Goal: Task Accomplishment & Management: Manage account settings

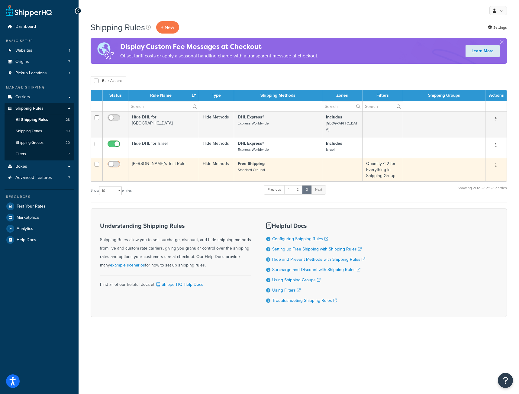
click at [116, 162] on input "checkbox" at bounding box center [114, 166] width 17 height 8
checkbox input "false"
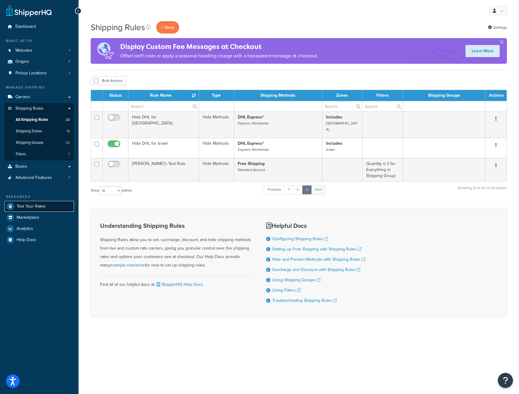
click at [30, 204] on span "Test Your Rates" at bounding box center [31, 206] width 29 height 5
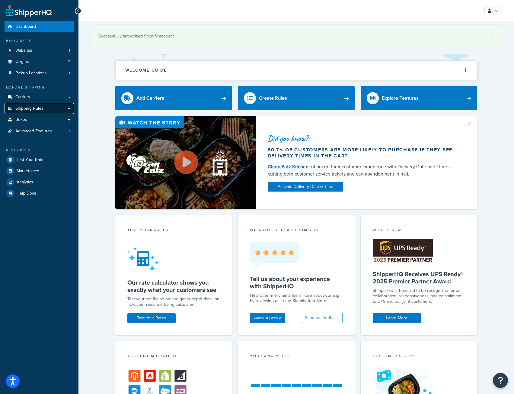
click at [21, 108] on span "Shipping Rules" at bounding box center [29, 108] width 28 height 5
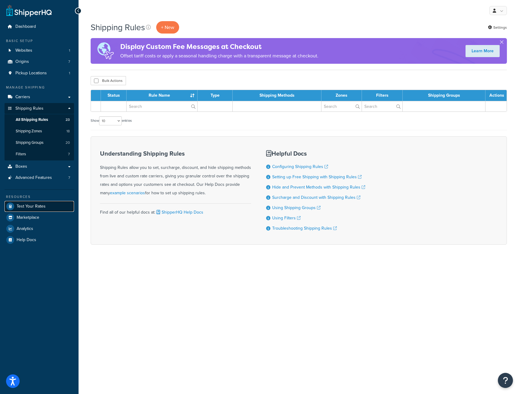
click at [38, 205] on span "Test Your Rates" at bounding box center [31, 206] width 29 height 5
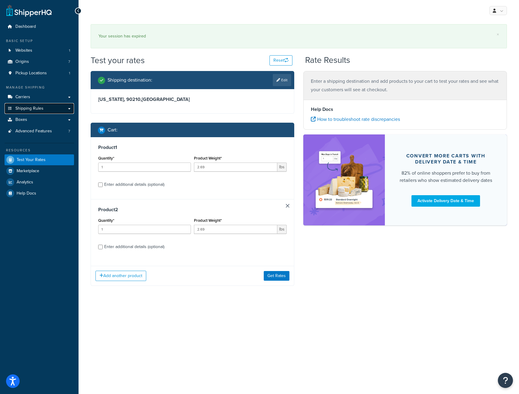
click at [34, 106] on span "Shipping Rules" at bounding box center [29, 108] width 28 height 5
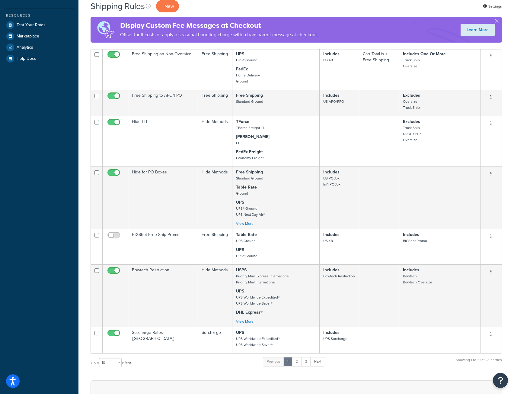
scroll to position [314, 0]
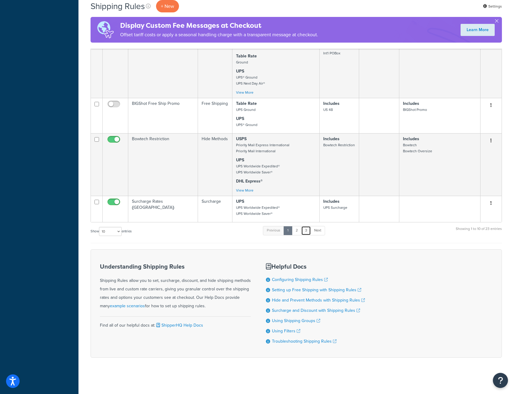
click at [307, 227] on link "3" at bounding box center [306, 230] width 10 height 9
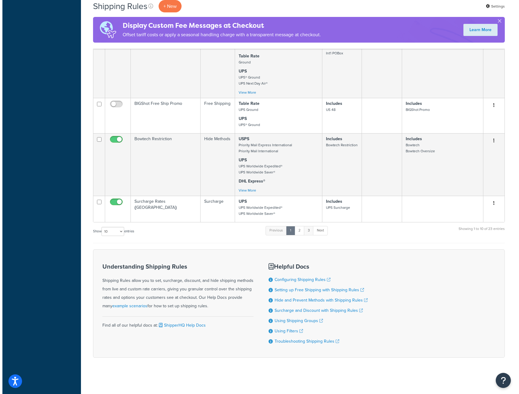
scroll to position [0, 0]
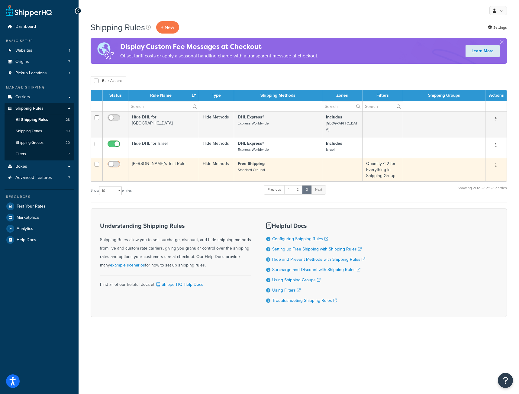
click at [112, 162] on input "checkbox" at bounding box center [114, 166] width 17 height 8
checkbox input "true"
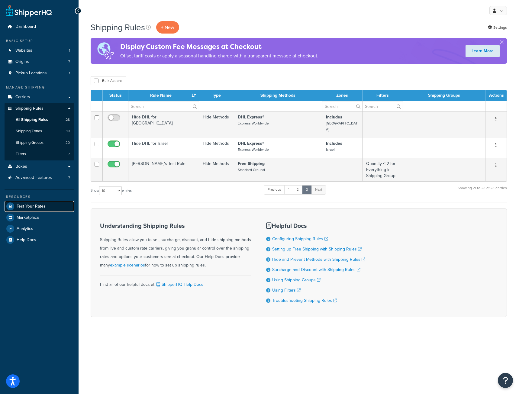
click at [32, 209] on span "Test Your Rates" at bounding box center [31, 206] width 29 height 5
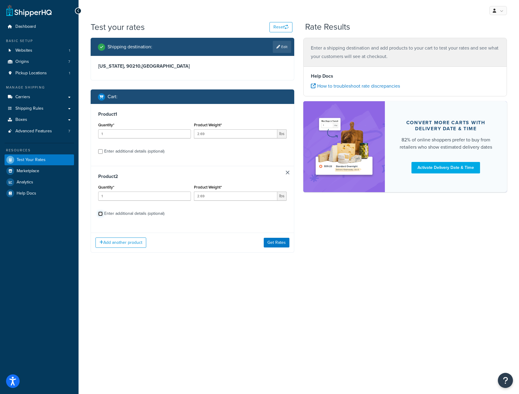
click at [99, 215] on input "Enter additional details (optional)" at bounding box center [100, 213] width 5 height 5
checkbox input "true"
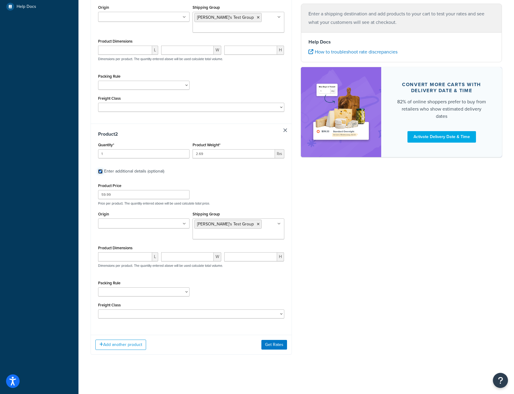
scroll to position [188, 0]
click at [271, 345] on button "Get Rates" at bounding box center [275, 345] width 26 height 10
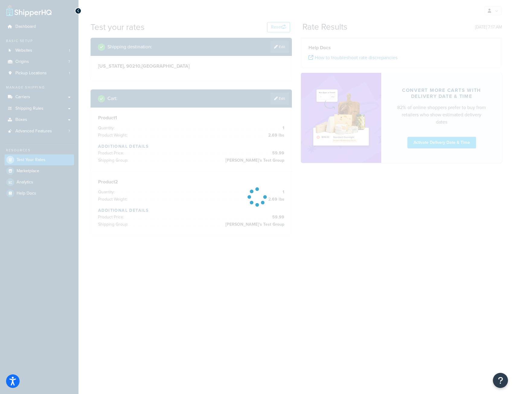
scroll to position [0, 0]
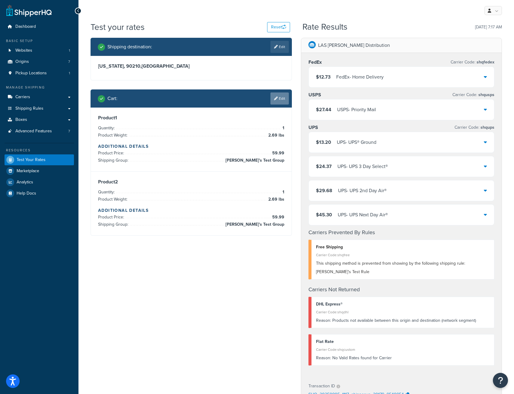
click at [280, 100] on link "Edit" at bounding box center [280, 98] width 18 height 12
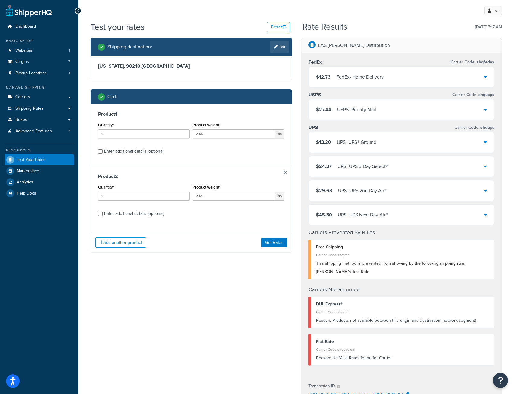
click at [101, 216] on div "Enter additional details (optional)" at bounding box center [191, 213] width 186 height 10
click at [99, 215] on input "Enter additional details (optional)" at bounding box center [100, 213] width 5 height 5
checkbox input "true"
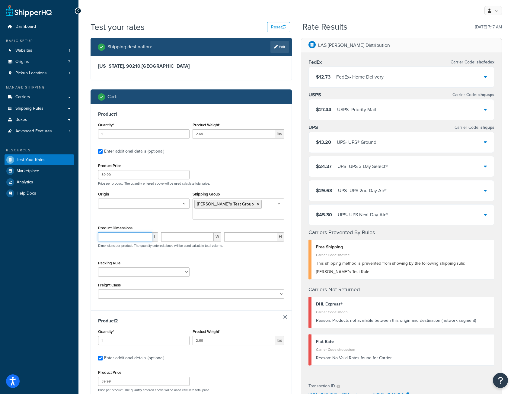
click at [119, 238] on input "number" at bounding box center [125, 236] width 54 height 9
type input "10.45"
type input "9.65"
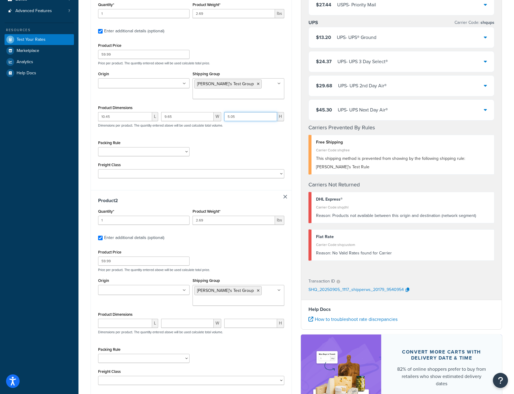
scroll to position [121, 0]
type input "5.05"
click at [118, 324] on input "number" at bounding box center [125, 322] width 54 height 9
type input "10.45"
type input "9.65"
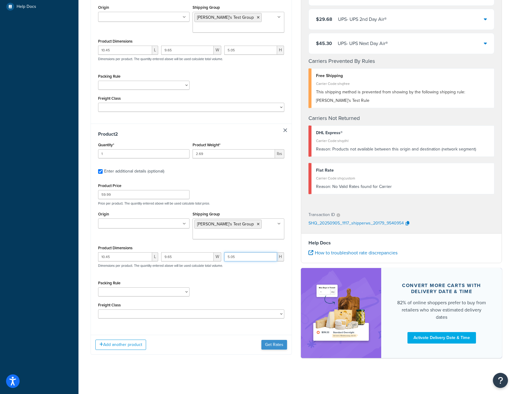
type input "5.05"
click at [271, 347] on button "Get Rates" at bounding box center [275, 345] width 26 height 10
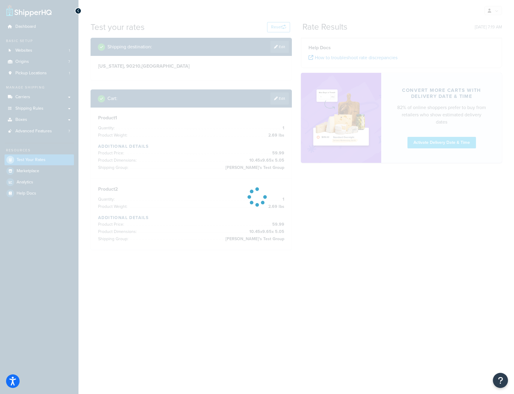
scroll to position [0, 0]
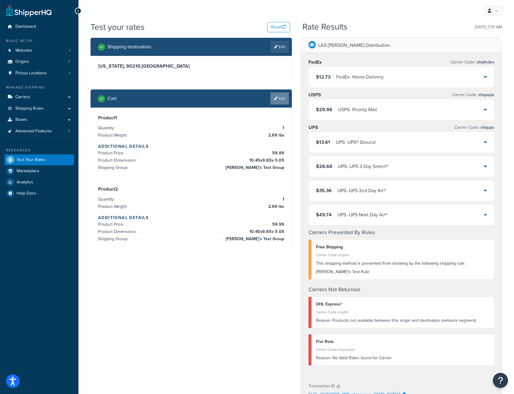
click at [284, 100] on link "Edit" at bounding box center [280, 98] width 18 height 12
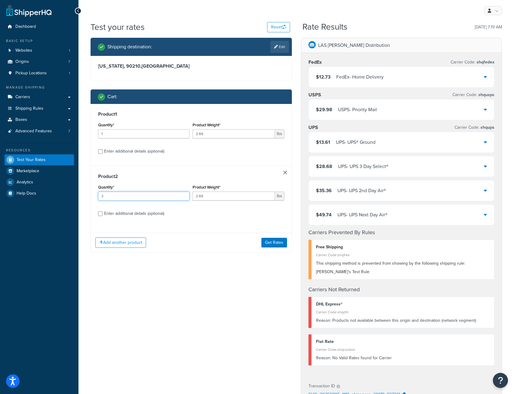
type input "2"
click at [183, 194] on input "2" at bounding box center [143, 195] width 91 height 9
click at [100, 214] on input "Enter additional details (optional)" at bounding box center [100, 213] width 5 height 5
checkbox input "true"
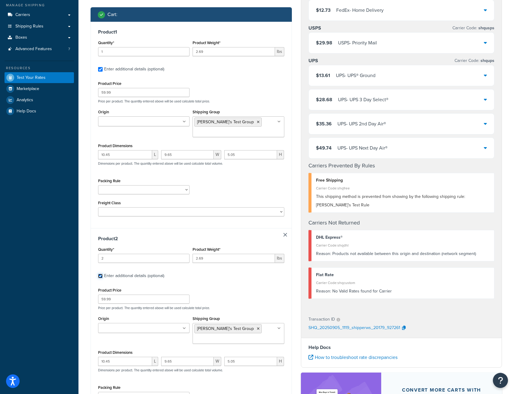
scroll to position [121, 0]
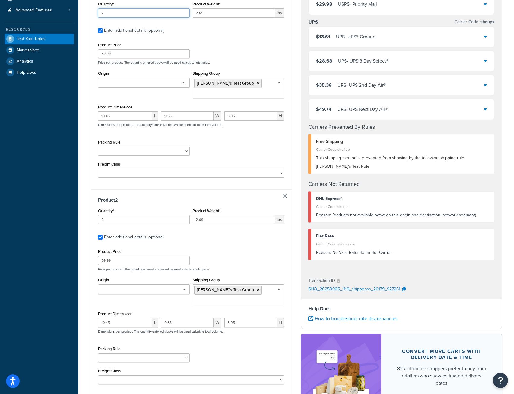
type input "2"
click at [185, 11] on input "2" at bounding box center [143, 12] width 91 height 9
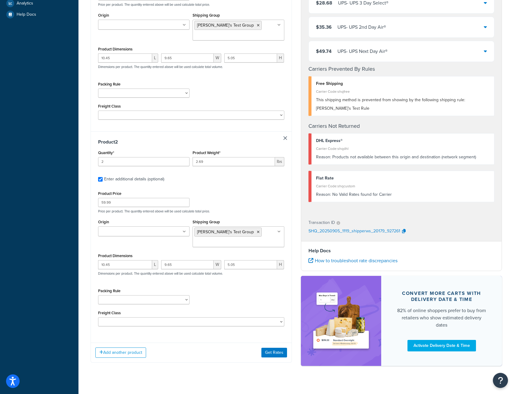
scroll to position [188, 0]
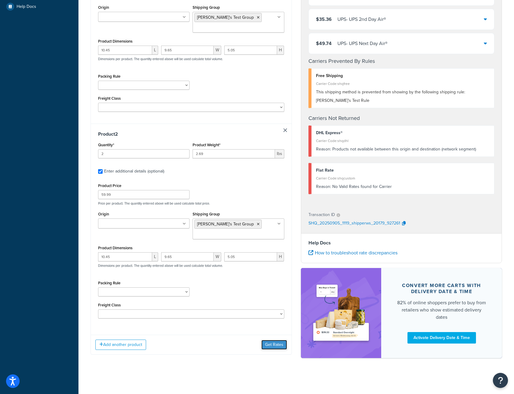
click at [274, 346] on button "Get Rates" at bounding box center [275, 345] width 26 height 10
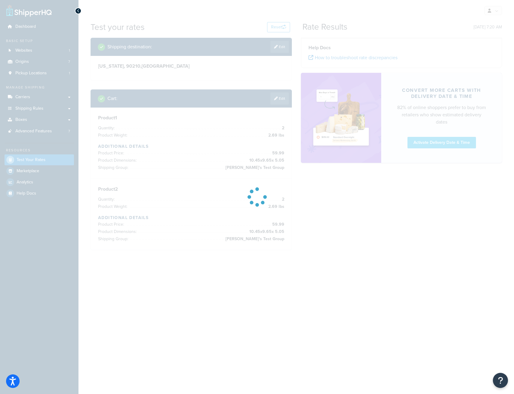
scroll to position [0, 0]
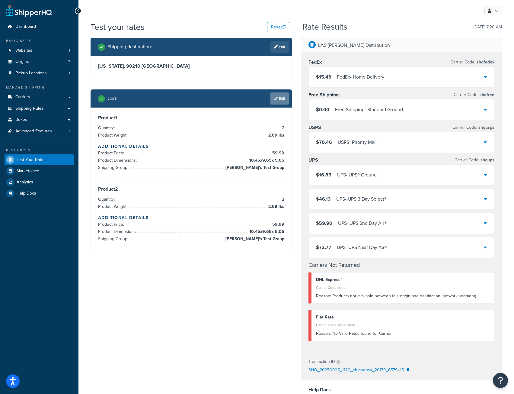
click at [281, 101] on link "Edit" at bounding box center [280, 98] width 18 height 12
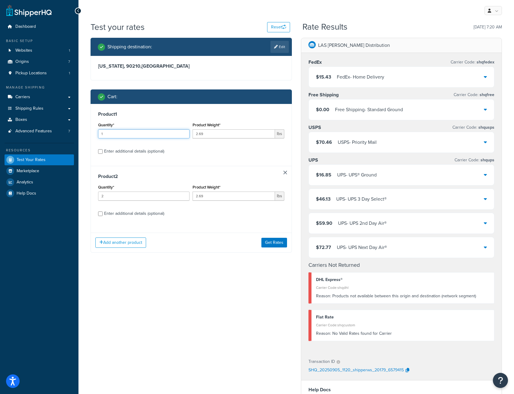
type input "1"
click at [185, 136] on input "1" at bounding box center [143, 133] width 91 height 9
click at [100, 213] on input "Enter additional details (optional)" at bounding box center [100, 213] width 5 height 5
checkbox input "true"
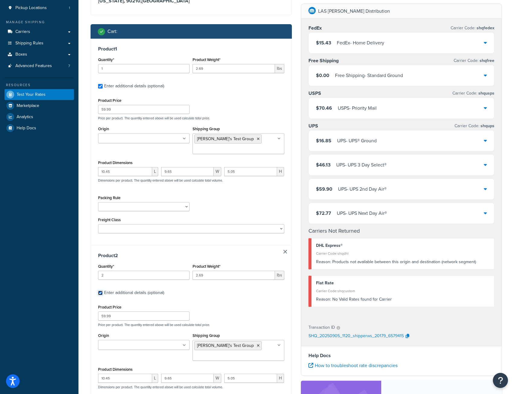
scroll to position [151, 0]
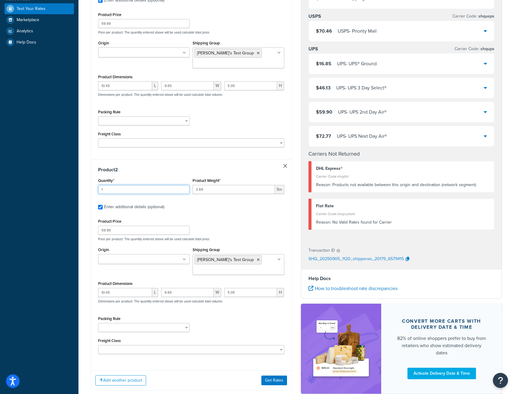
type input "1"
click at [183, 192] on input "1" at bounding box center [143, 189] width 91 height 9
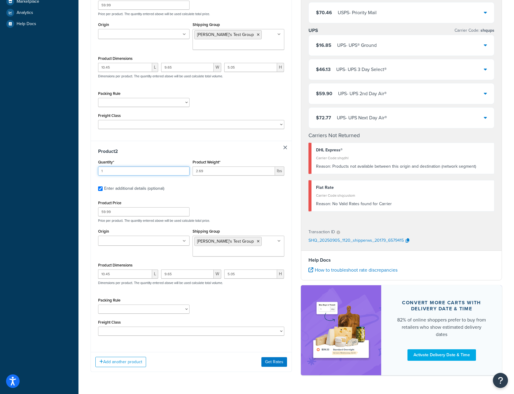
scroll to position [188, 0]
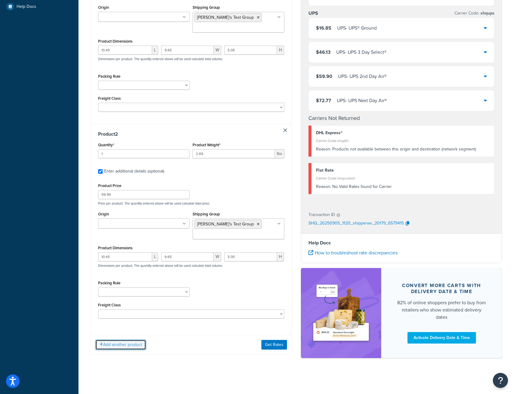
click at [126, 343] on button "Add another product" at bounding box center [120, 344] width 51 height 10
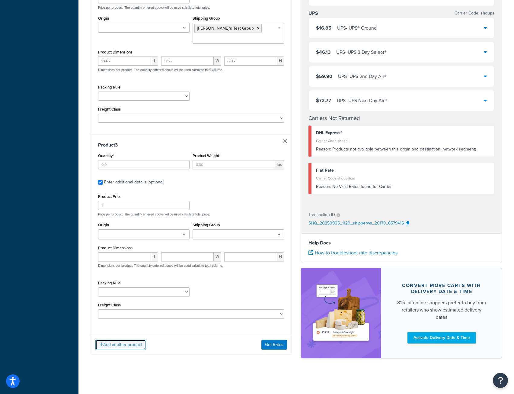
scroll to position [385, 0]
click at [114, 164] on input "Quantity*" at bounding box center [143, 164] width 91 height 9
type input "1"
click at [202, 164] on input "Product Weight*" at bounding box center [234, 164] width 82 height 9
type input "3"
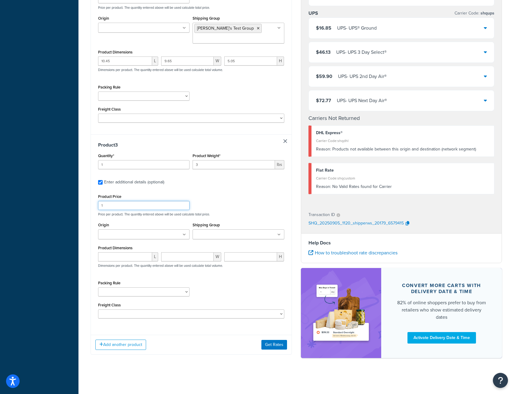
click at [131, 205] on input "1" at bounding box center [143, 205] width 91 height 9
type input "10"
click at [276, 345] on button "Get Rates" at bounding box center [275, 345] width 26 height 10
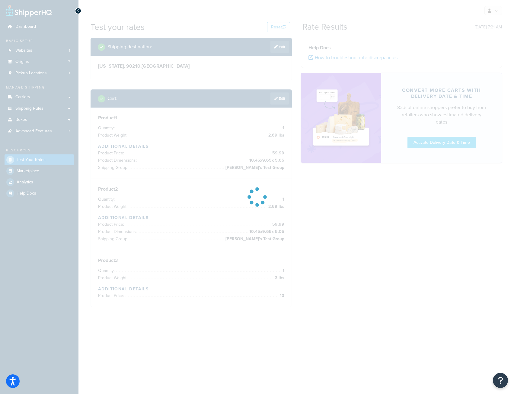
scroll to position [0, 0]
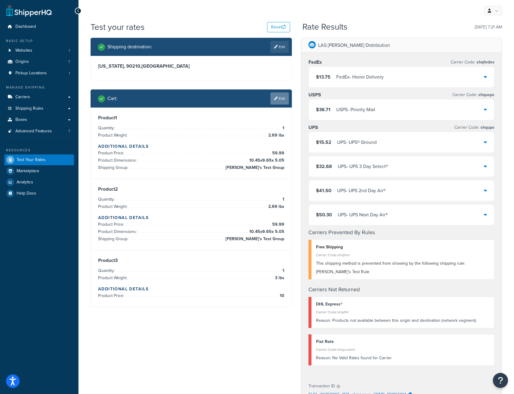
click at [283, 97] on link "Edit" at bounding box center [280, 98] width 18 height 12
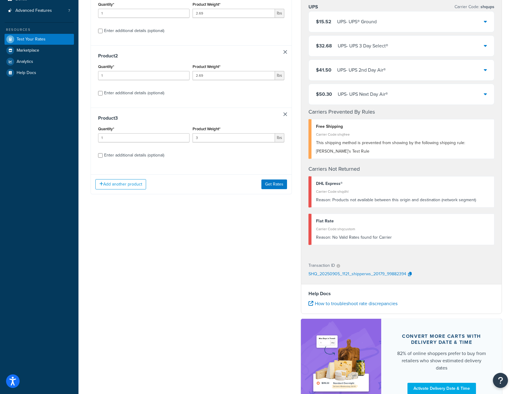
scroll to position [121, 0]
click at [99, 155] on input "Enter additional details (optional)" at bounding box center [100, 155] width 5 height 5
checkbox input "true"
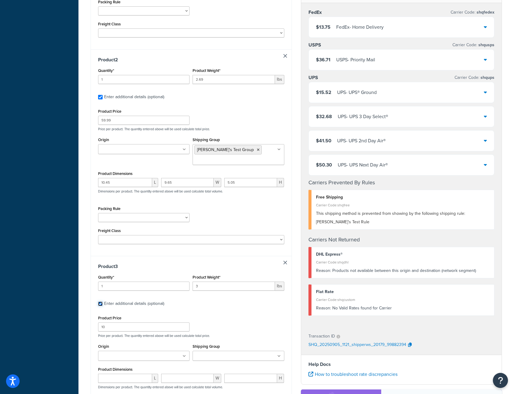
scroll to position [272, 0]
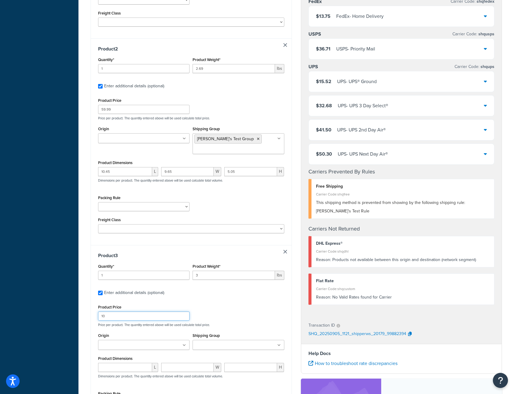
click at [108, 319] on input "10" at bounding box center [143, 315] width 91 height 9
type input "1"
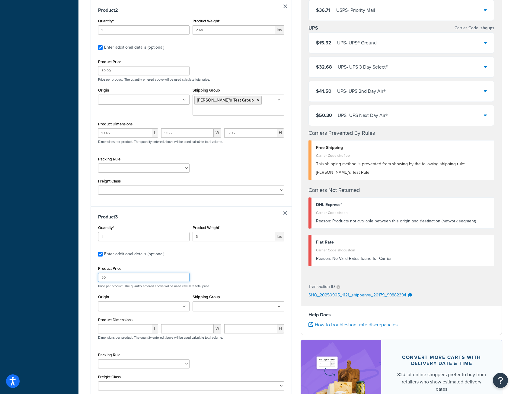
scroll to position [385, 0]
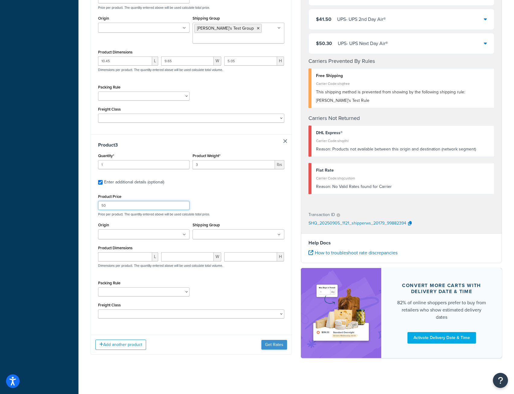
type input "50"
click at [274, 343] on button "Get Rates" at bounding box center [275, 345] width 26 height 10
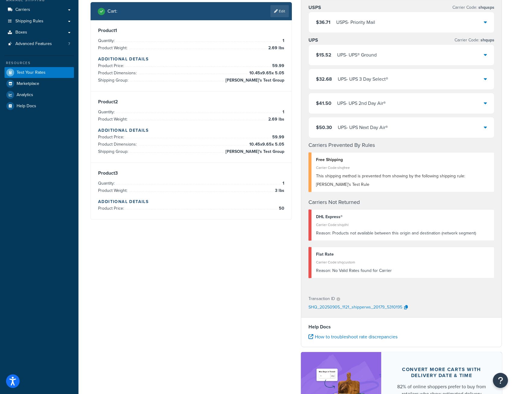
scroll to position [91, 0]
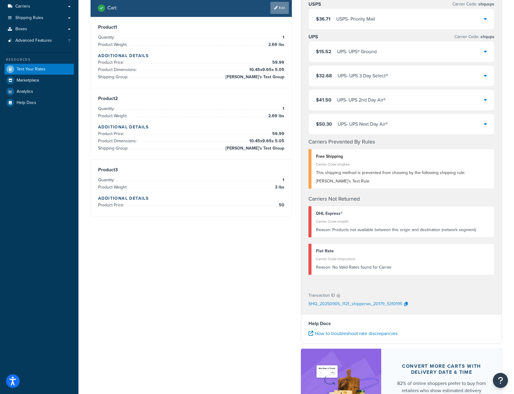
click at [279, 13] on link "Edit" at bounding box center [280, 8] width 18 height 12
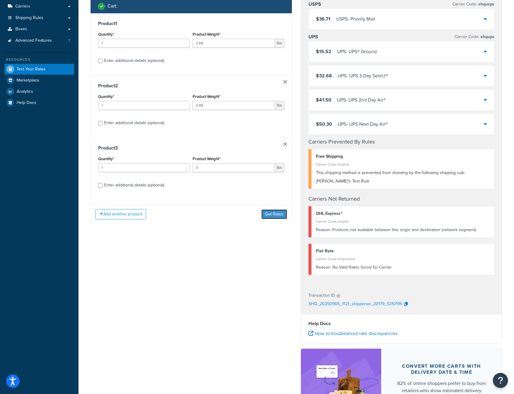
click at [271, 214] on button "Get Rates" at bounding box center [275, 214] width 26 height 10
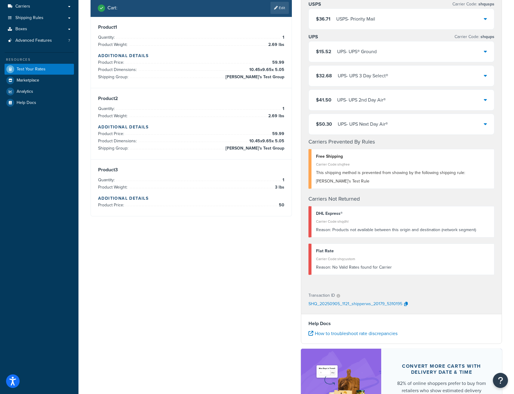
click at [277, 15] on div "Cart : Edit" at bounding box center [191, 8] width 201 height 18
click at [281, 7] on link "Edit" at bounding box center [280, 8] width 18 height 12
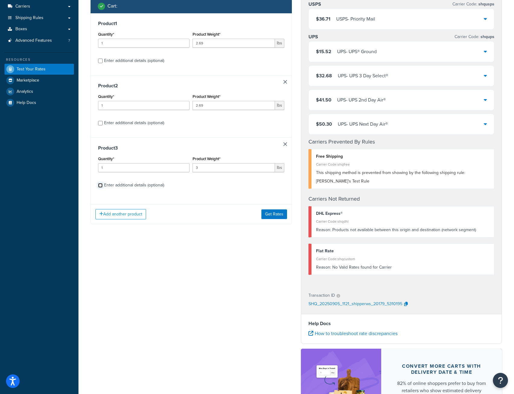
click at [102, 186] on input "Enter additional details (optional)" at bounding box center [100, 185] width 5 height 5
checkbox input "true"
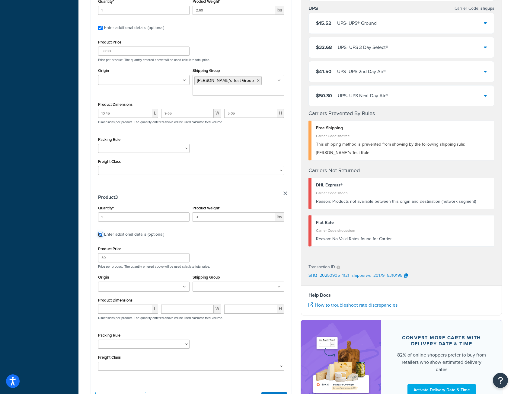
scroll to position [385, 0]
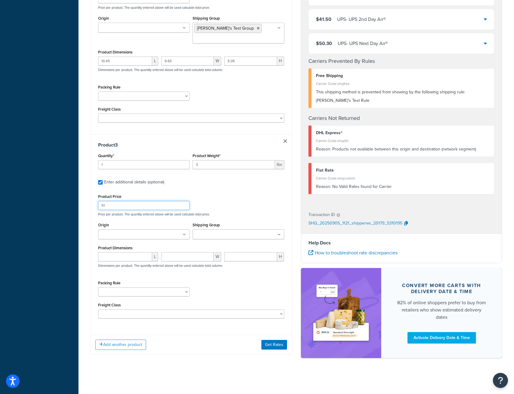
type input "51"
click at [183, 204] on input "51" at bounding box center [143, 205] width 91 height 9
click at [273, 343] on button "Get Rates" at bounding box center [275, 345] width 26 height 10
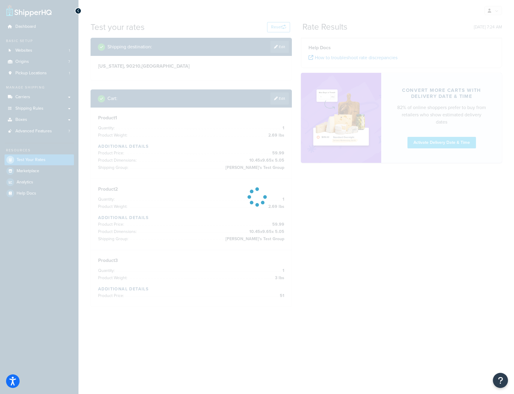
scroll to position [0, 0]
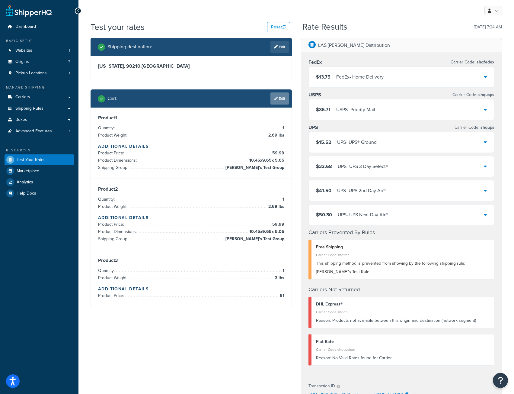
click at [279, 95] on link "Edit" at bounding box center [280, 98] width 18 height 12
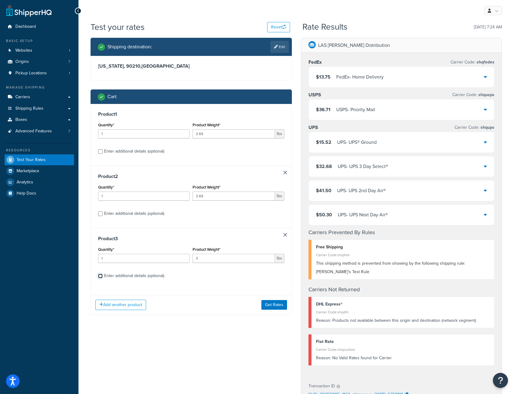
click at [100, 277] on input "Enter additional details (optional)" at bounding box center [100, 276] width 5 height 5
checkbox input "true"
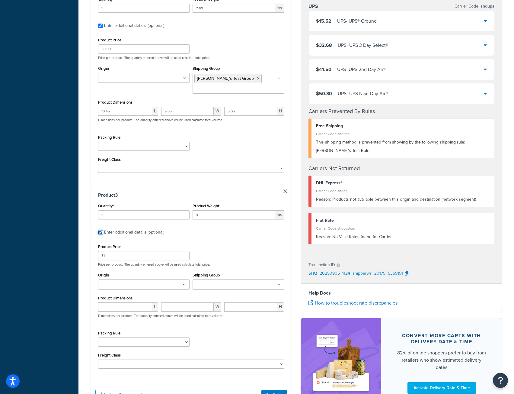
scroll to position [385, 0]
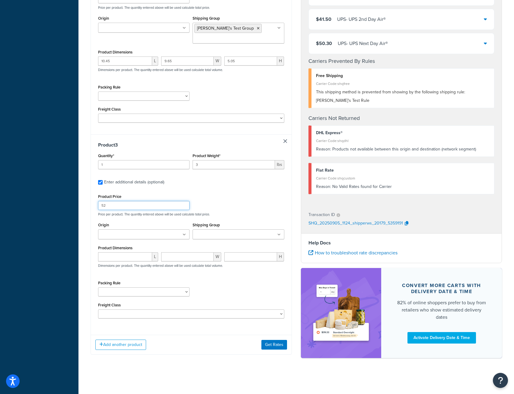
type input "52"
click at [183, 203] on input "52" at bounding box center [143, 205] width 91 height 9
click at [268, 344] on button "Get Rates" at bounding box center [275, 345] width 26 height 10
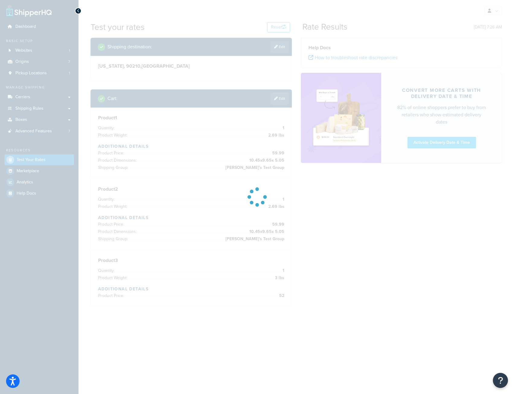
scroll to position [0, 0]
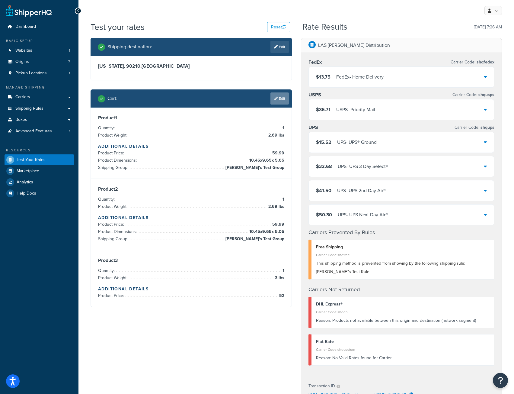
click at [276, 97] on icon at bounding box center [276, 99] width 4 height 4
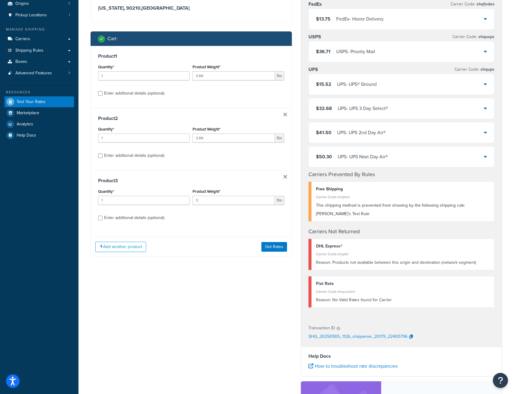
scroll to position [172, 0]
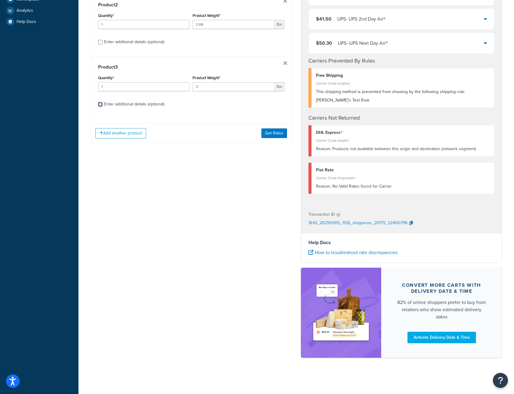
click at [98, 104] on input "Enter additional details (optional)" at bounding box center [100, 104] width 5 height 5
checkbox input "true"
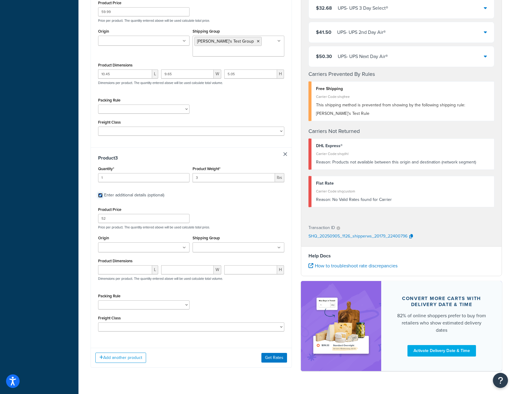
scroll to position [385, 0]
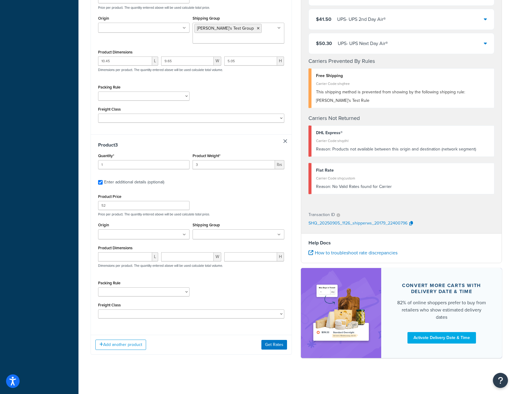
click at [281, 234] on ul at bounding box center [238, 234] width 91 height 10
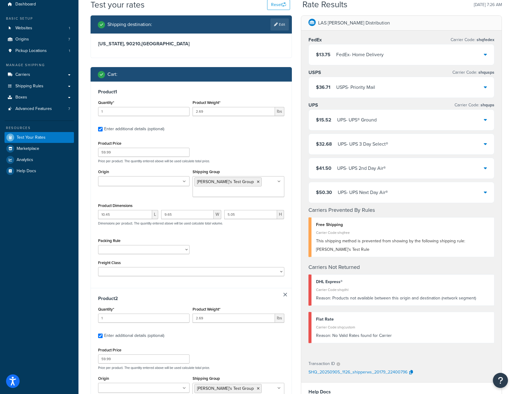
scroll to position [0, 0]
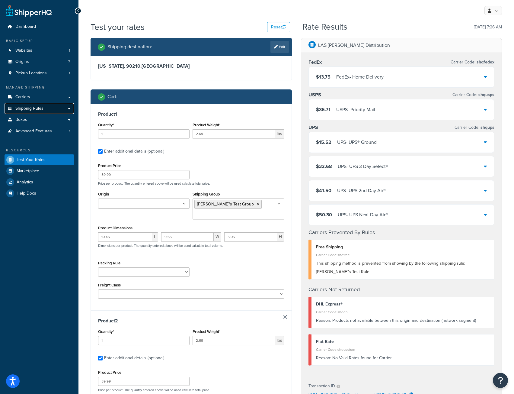
click at [38, 107] on span "Shipping Rules" at bounding box center [29, 108] width 28 height 5
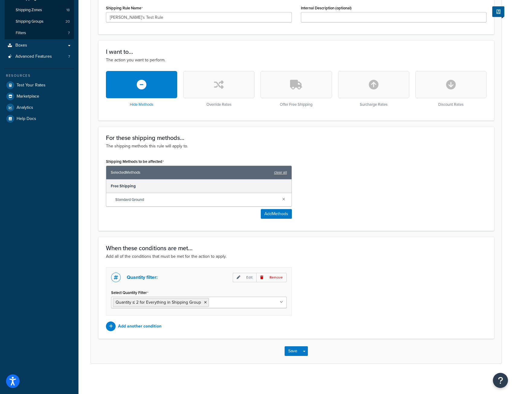
scroll to position [122, 0]
click at [130, 325] on p "Add another condition" at bounding box center [139, 326] width 43 height 8
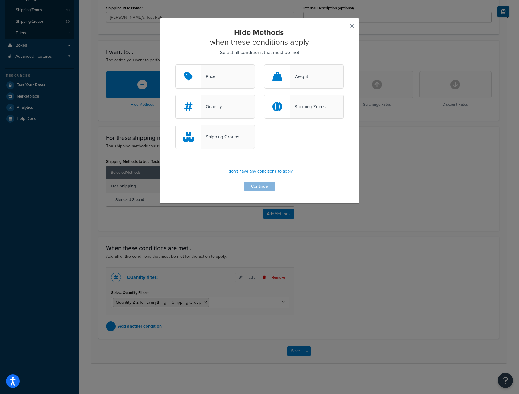
click at [207, 72] on div "Price" at bounding box center [215, 76] width 80 height 24
click at [0, 0] on input "Price" at bounding box center [0, 0] width 0 height 0
click at [259, 186] on button "Continue" at bounding box center [259, 186] width 30 height 10
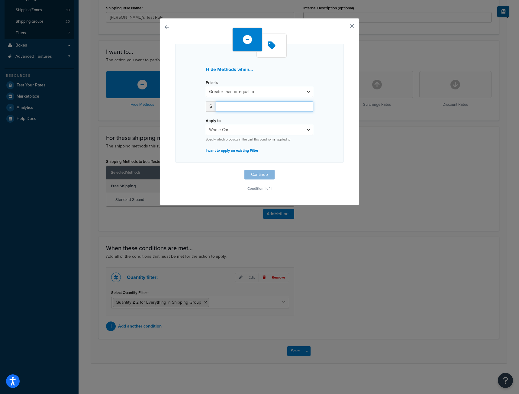
click at [227, 108] on input "number" at bounding box center [265, 106] width 98 height 10
type input "99"
click at [233, 129] on select "Whole Cart Everything in Shipping Group Everything at Origin Each Item within S…" at bounding box center [260, 130] width 108 height 10
select select "SHIPPING_GROUP"
click at [206, 125] on select "Whole Cart Everything in Shipping Group Everything at Origin Each Item within S…" at bounding box center [260, 130] width 108 height 10
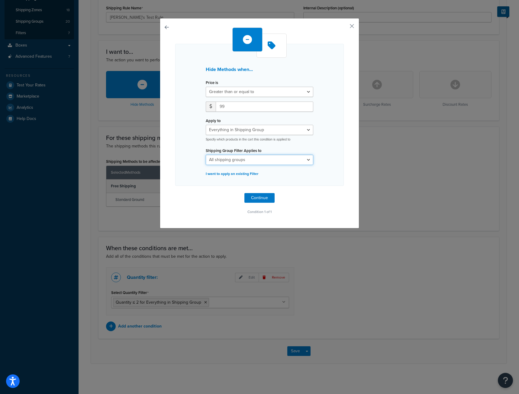
click at [239, 159] on select "All shipping groups BIGShot Promo Bowtech Bowtech Oversize [PERSON_NAME] Test F…" at bounding box center [260, 160] width 108 height 10
click at [206, 155] on select "All shipping groups BIGShot Promo Bowtech Bowtech Oversize [PERSON_NAME] Test F…" at bounding box center [260, 160] width 108 height 10
click at [230, 160] on select "All shipping groups BIGShot Promo Bowtech Bowtech Oversize [PERSON_NAME] Test F…" at bounding box center [260, 160] width 108 height 10
click at [206, 155] on select "All shipping groups BIGShot Promo Bowtech Bowtech Oversize [PERSON_NAME] Test F…" at bounding box center [260, 160] width 108 height 10
click at [238, 164] on select "All shipping groups BIGShot Promo Bowtech Bowtech Oversize [PERSON_NAME] Test F…" at bounding box center [260, 160] width 108 height 10
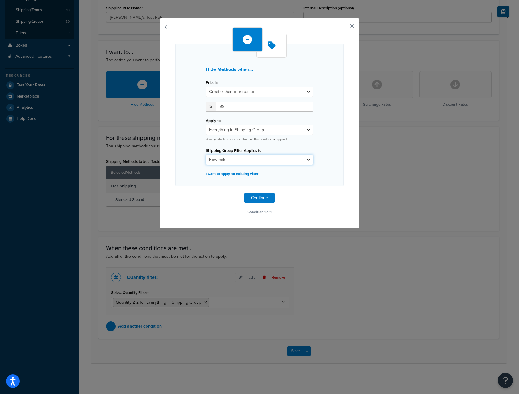
select select "174156"
click at [206, 155] on select "All shipping groups BIGShot Promo Bowtech Bowtech Oversize [PERSON_NAME] Test F…" at bounding box center [260, 160] width 108 height 10
click at [262, 198] on button "Continue" at bounding box center [259, 198] width 30 height 10
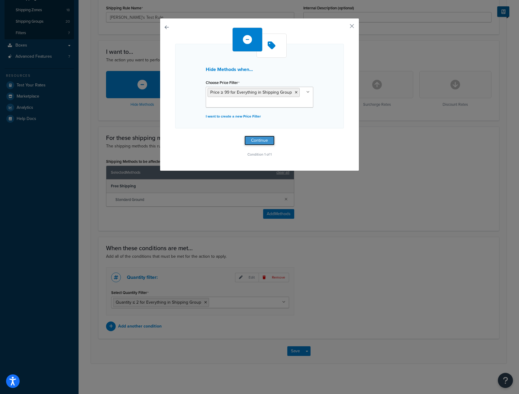
click at [254, 141] on button "Continue" at bounding box center [259, 141] width 30 height 10
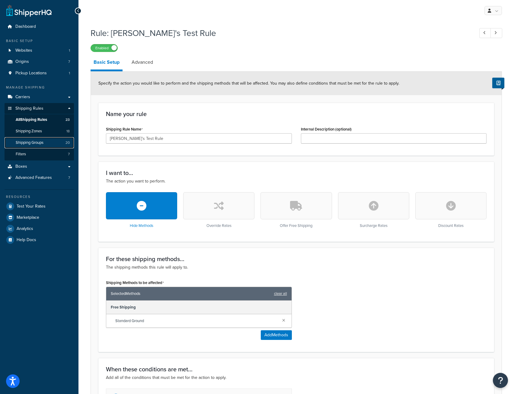
click at [41, 143] on span "Shipping Groups" at bounding box center [30, 142] width 28 height 5
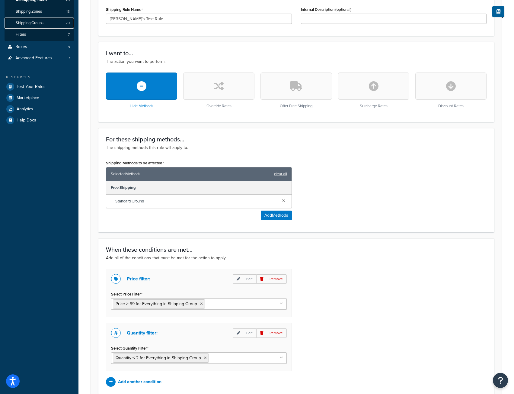
scroll to position [176, 0]
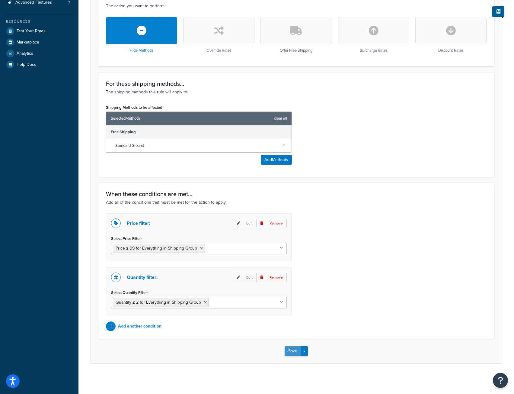
click at [294, 354] on button "Save" at bounding box center [293, 351] width 16 height 10
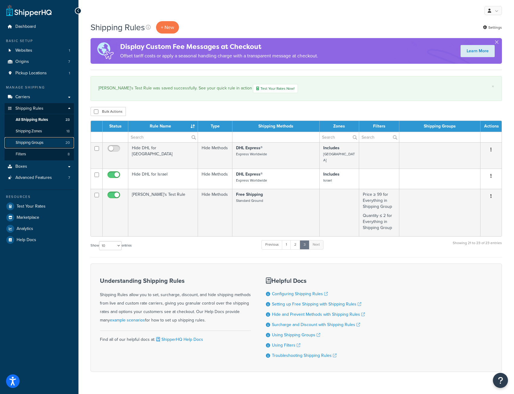
click at [35, 145] on span "Shipping Groups" at bounding box center [30, 142] width 28 height 5
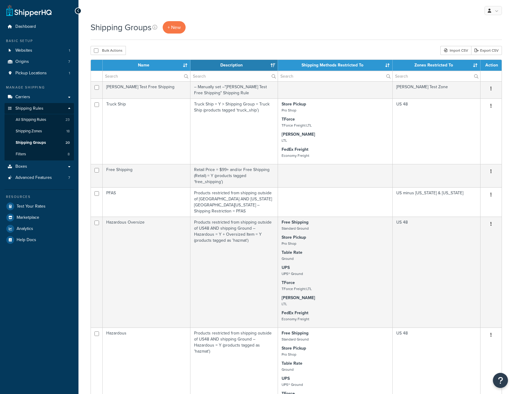
select select "15"
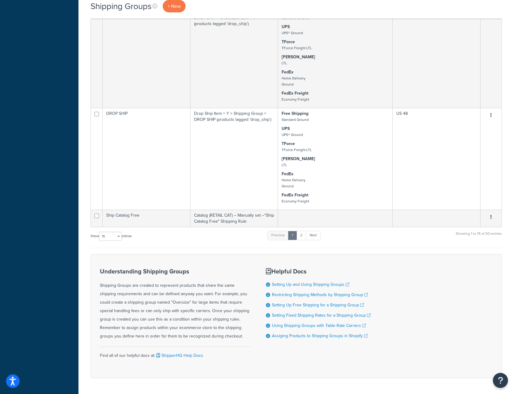
scroll to position [707, 0]
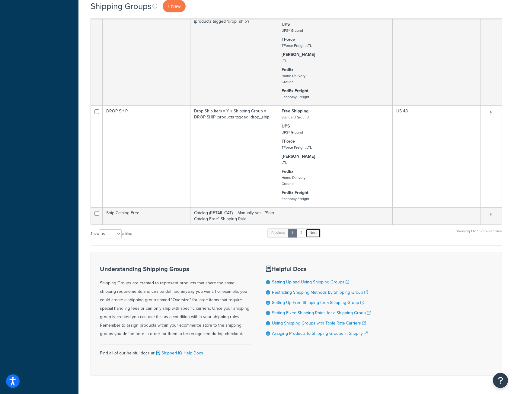
click at [316, 228] on link "Next" at bounding box center [313, 232] width 15 height 9
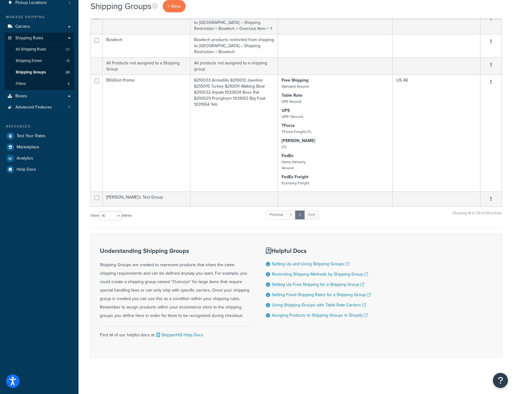
scroll to position [64, 0]
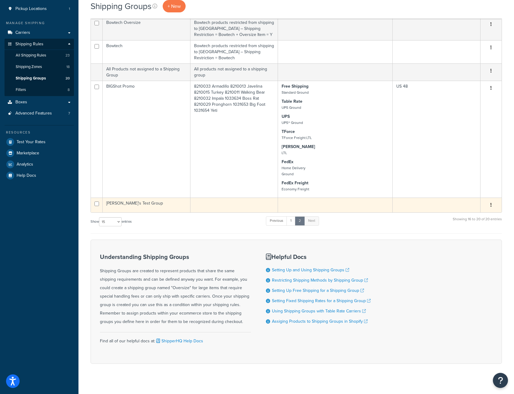
click at [153, 197] on td "Chad's Test Group" at bounding box center [147, 204] width 88 height 15
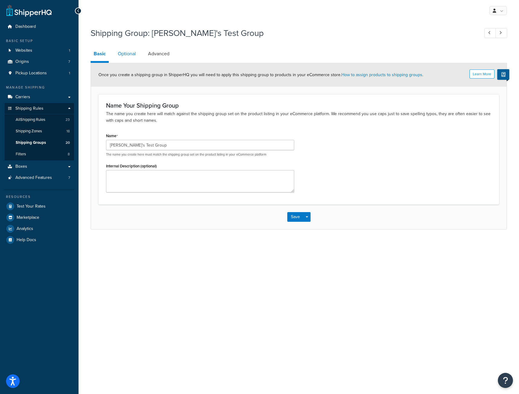
click at [122, 54] on link "Optional" at bounding box center [127, 54] width 24 height 14
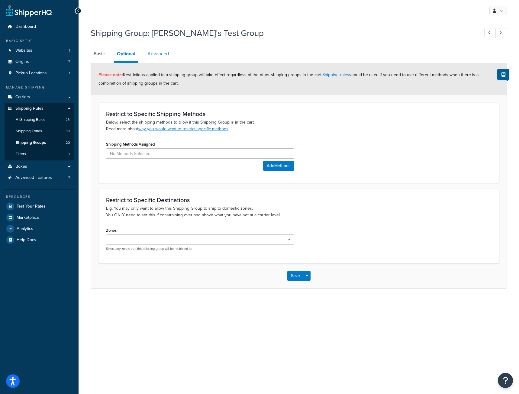
click at [160, 56] on link "Advanced" at bounding box center [157, 54] width 27 height 14
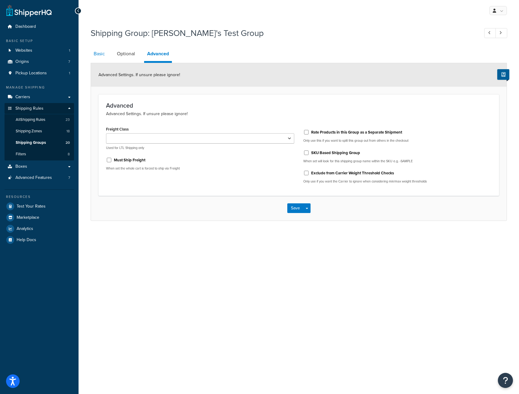
click at [99, 56] on link "Basic" at bounding box center [99, 54] width 17 height 14
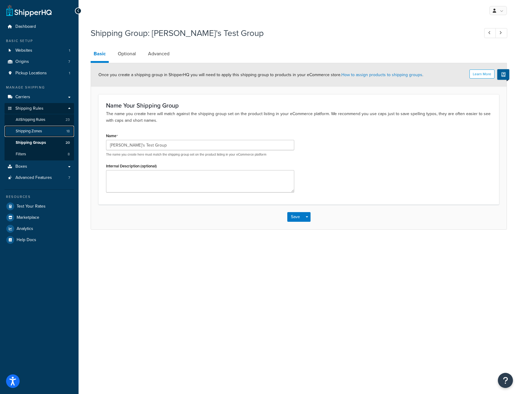
click at [35, 129] on span "Shipping Zones" at bounding box center [29, 131] width 26 height 5
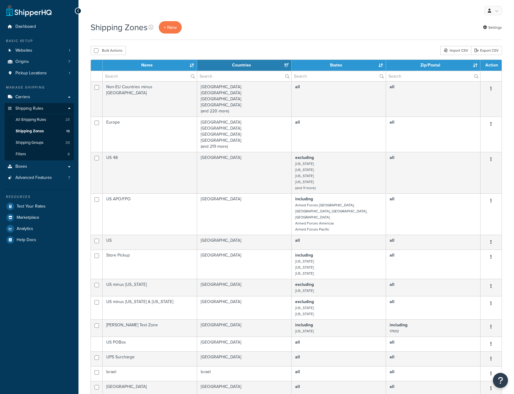
select select "15"
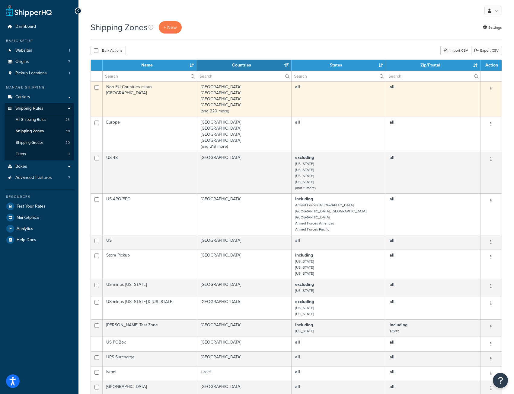
click at [166, 100] on td "Non-EU Countries minus [GEOGRAPHIC_DATA]" at bounding box center [150, 98] width 95 height 35
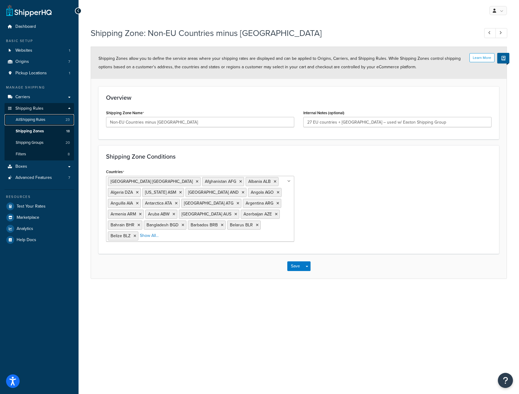
click at [38, 117] on span "All Shipping Rules" at bounding box center [31, 119] width 30 height 5
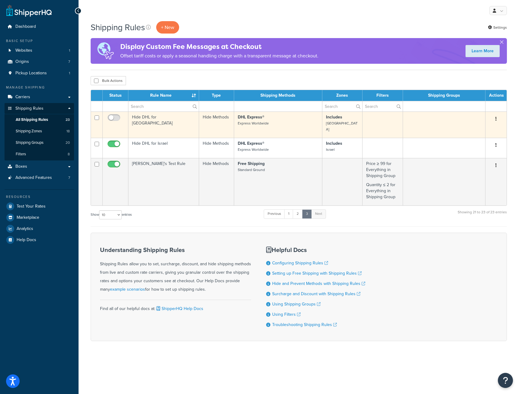
click at [183, 119] on td "Hide DHL for [GEOGRAPHIC_DATA]" at bounding box center [163, 124] width 71 height 26
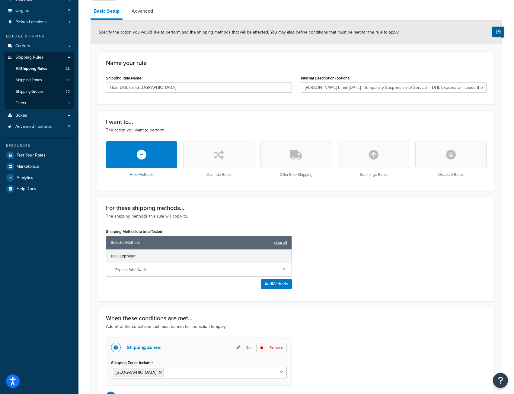
scroll to position [1, 0]
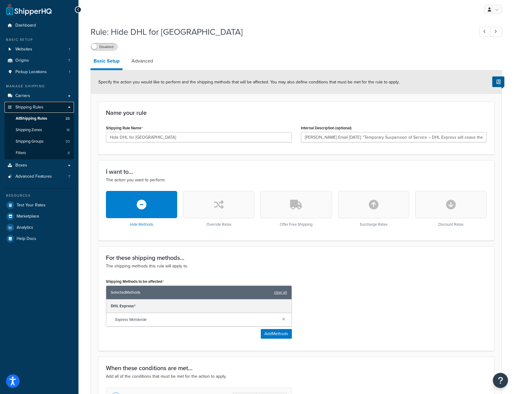
click at [33, 108] on span "Shipping Rules" at bounding box center [29, 107] width 28 height 5
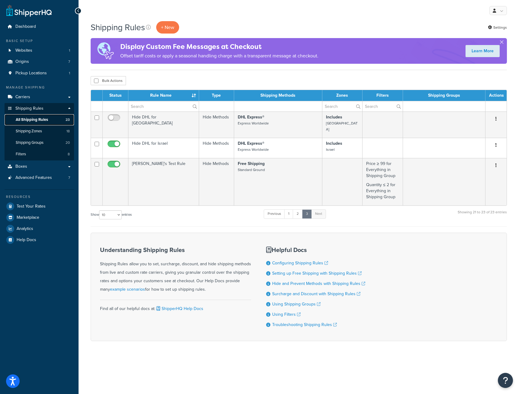
click at [43, 120] on span "All Shipping Rules" at bounding box center [32, 119] width 32 height 5
click at [290, 209] on link "1" at bounding box center [288, 213] width 9 height 9
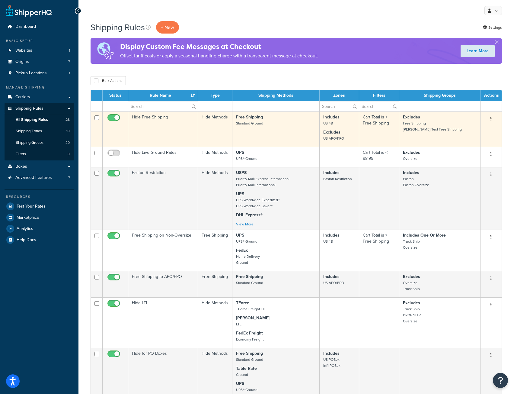
click at [170, 126] on td "Hide Free Shipping" at bounding box center [163, 128] width 70 height 35
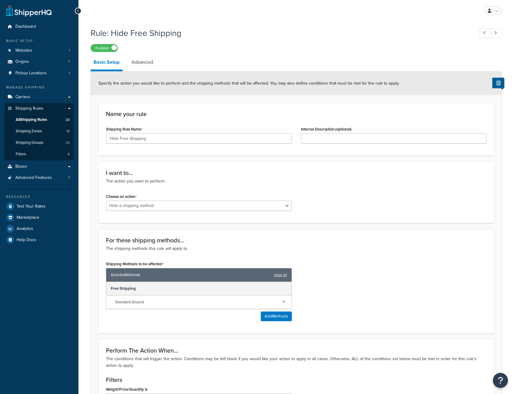
select select "HIDE"
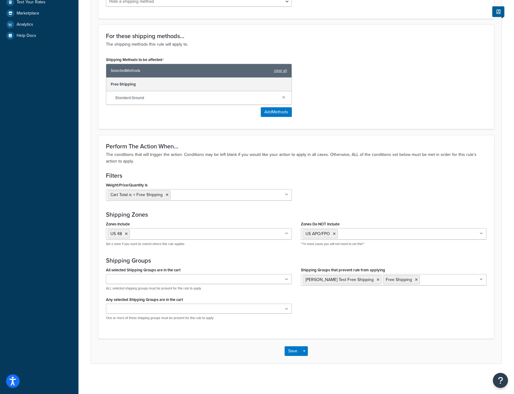
scroll to position [24, 0]
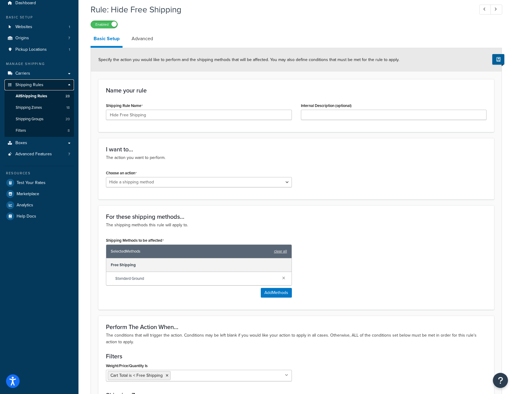
click at [33, 84] on span "Shipping Rules" at bounding box center [29, 84] width 28 height 5
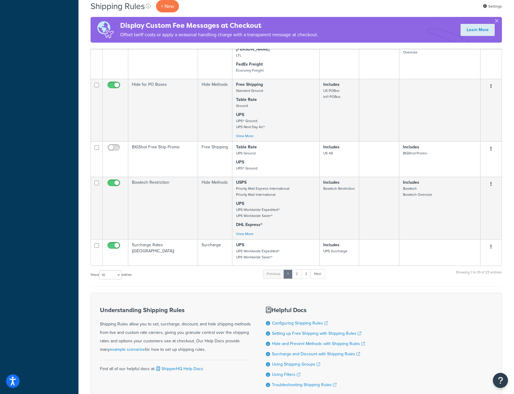
scroll to position [314, 0]
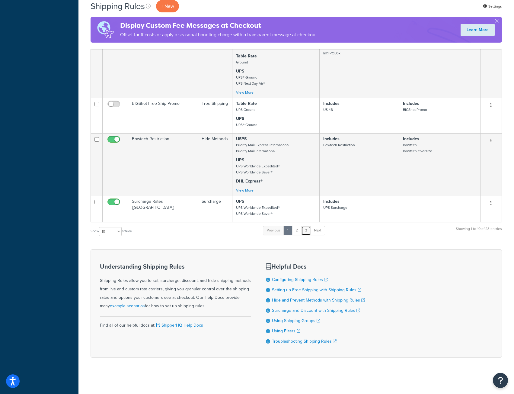
click at [308, 227] on link "3" at bounding box center [306, 230] width 10 height 9
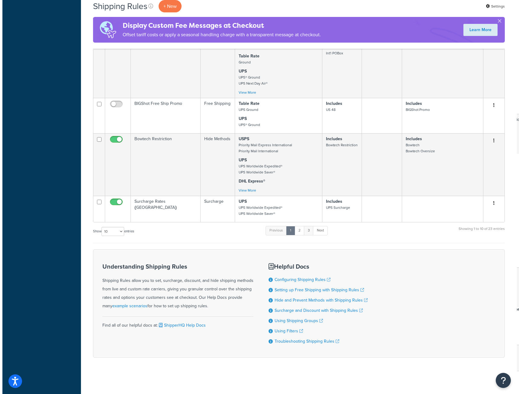
scroll to position [0, 0]
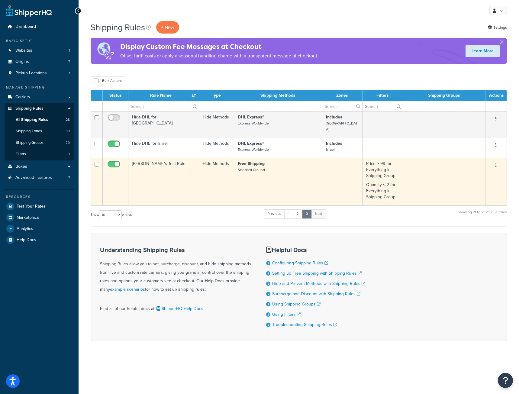
click at [160, 181] on td "[PERSON_NAME]'s Test Rule" at bounding box center [163, 181] width 71 height 47
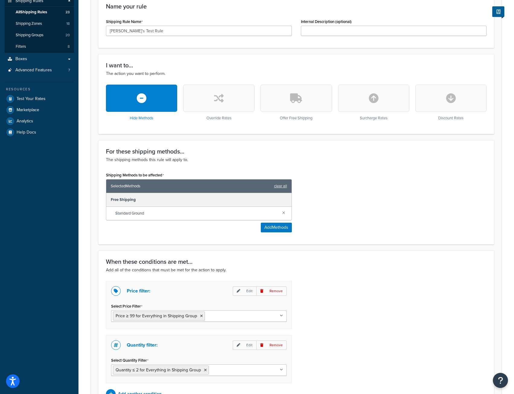
scroll to position [151, 0]
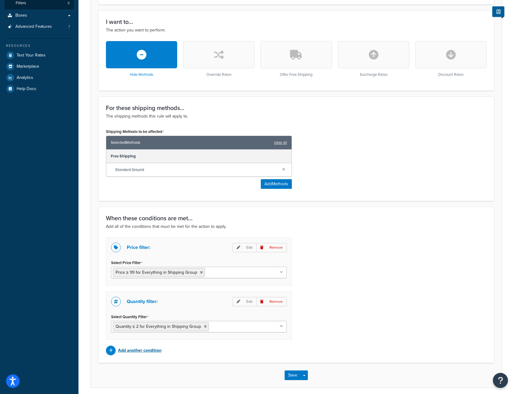
click at [127, 348] on p "Add another condition" at bounding box center [139, 350] width 43 height 8
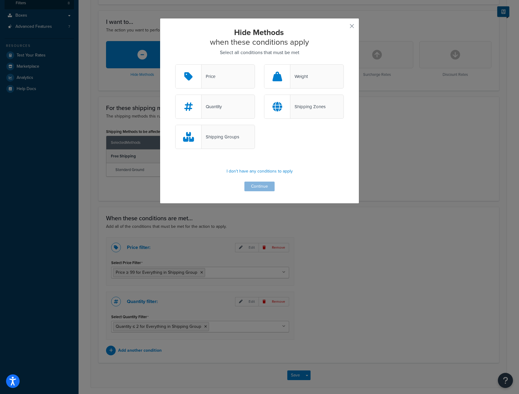
click at [316, 233] on div "Hide Methods when these conditions apply Select all conditions that must be met…" at bounding box center [259, 197] width 519 height 394
click at [251, 248] on div "Hide Methods when these conditions apply Select all conditions that must be met…" at bounding box center [259, 197] width 519 height 394
click at [344, 27] on button "button" at bounding box center [343, 28] width 2 height 2
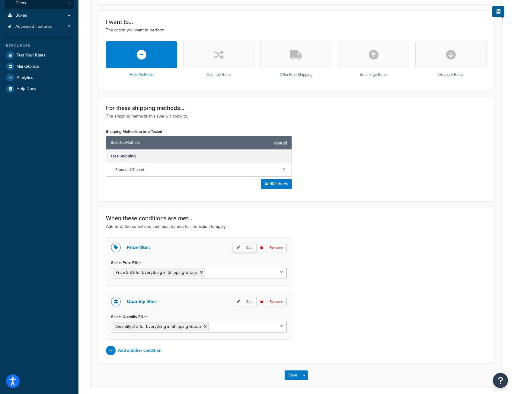
click at [248, 246] on p "Edit" at bounding box center [245, 247] width 24 height 9
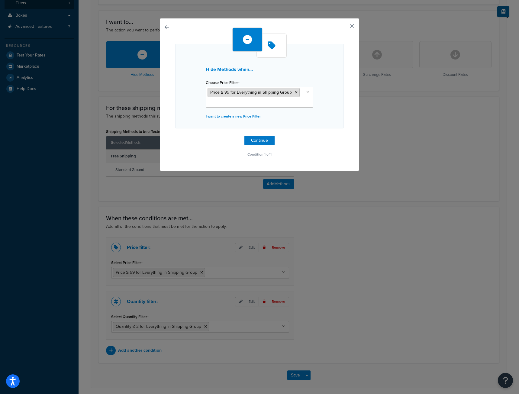
click at [251, 92] on span "Price ≥ 99 for Everything in Shipping Group" at bounding box center [251, 92] width 82 height 6
click at [344, 27] on button "button" at bounding box center [343, 28] width 2 height 2
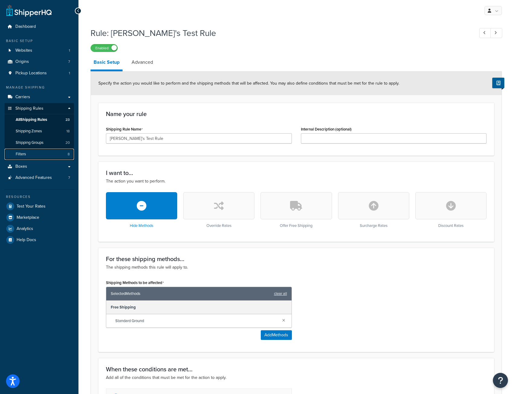
click at [30, 153] on link "Filters 8" at bounding box center [39, 154] width 69 height 11
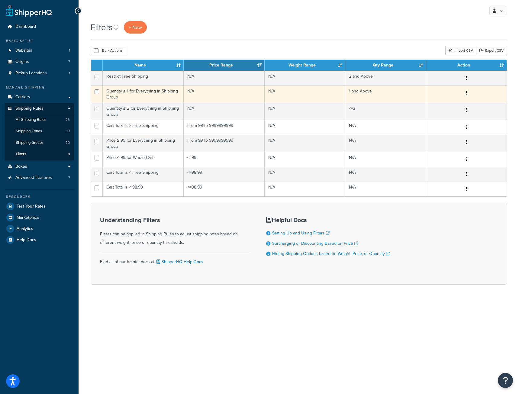
click at [465, 93] on button "button" at bounding box center [466, 93] width 8 height 10
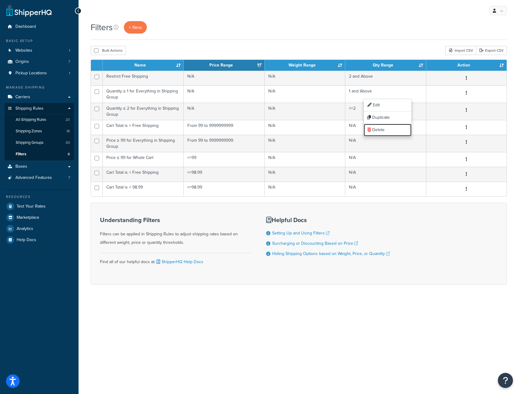
drag, startPoint x: 380, startPoint y: 129, endPoint x: 289, endPoint y: 32, distance: 133.1
click at [380, 129] on link "Delete" at bounding box center [388, 130] width 48 height 12
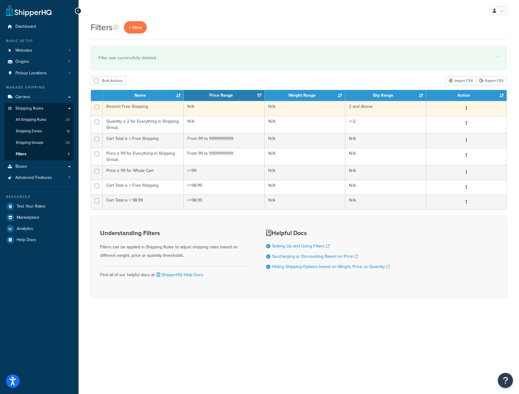
click at [162, 107] on td "Restrict Free Shipping" at bounding box center [143, 108] width 81 height 15
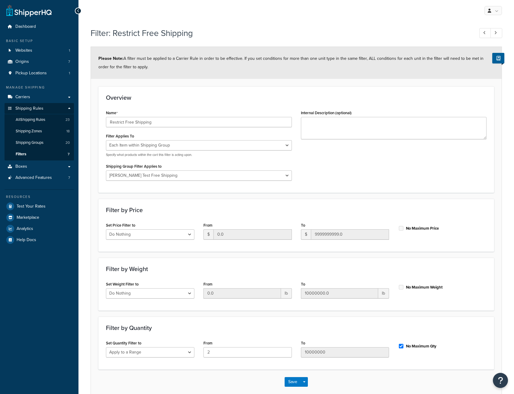
select select "ITEM"
select select "287112"
select select "range"
click at [34, 152] on link "Filters 7" at bounding box center [39, 154] width 69 height 11
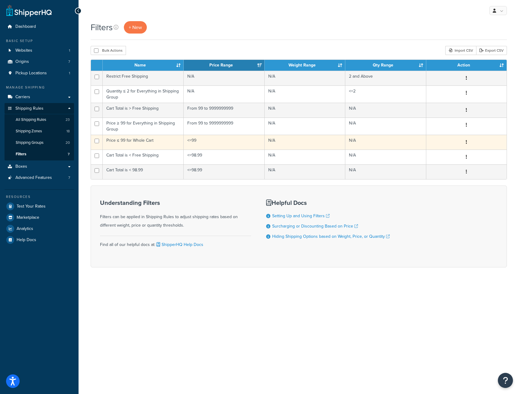
click at [149, 142] on td "Price ≤ 99 for Whole Cart" at bounding box center [143, 142] width 81 height 15
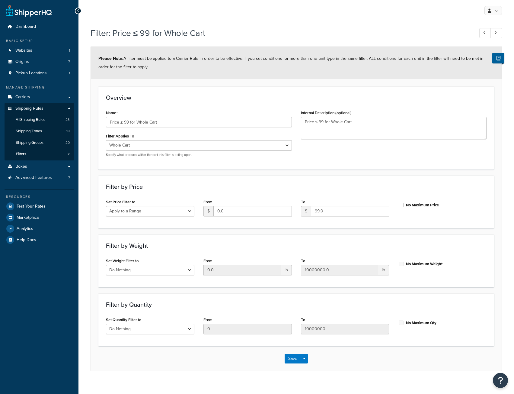
select select "range"
click at [220, 146] on select "Whole Cart Everything in Shipping Group Everything at Origin Each Item within S…" at bounding box center [199, 145] width 186 height 10
click at [343, 160] on div "Name Price ≤ 99 for Whole Cart Filter Applies To Whole Cart Everything in Shipp…" at bounding box center [296, 134] width 390 height 53
click at [319, 211] on input "99.0" at bounding box center [350, 211] width 79 height 10
type input "119.98"
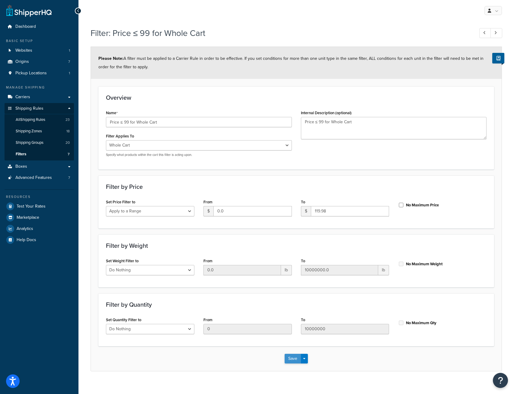
click at [289, 360] on button "Save" at bounding box center [293, 359] width 16 height 10
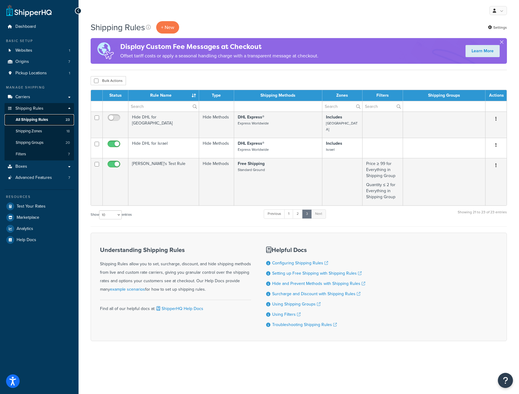
click at [37, 117] on span "All Shipping Rules" at bounding box center [32, 119] width 32 height 5
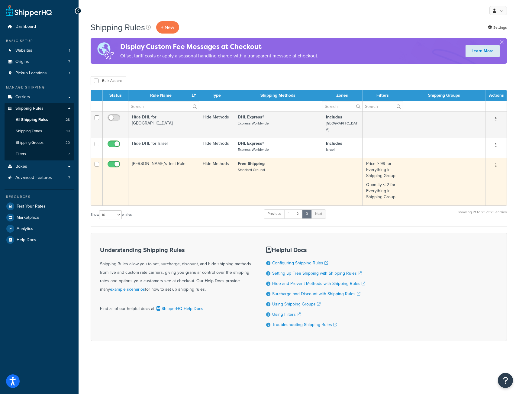
click at [383, 173] on td "Price ≥ 99 for Everything in Shipping Group Quantity ≤ 2 for Everything in Ship…" at bounding box center [382, 181] width 40 height 47
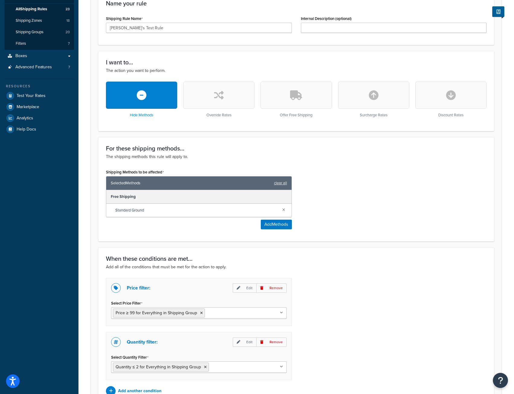
scroll to position [176, 0]
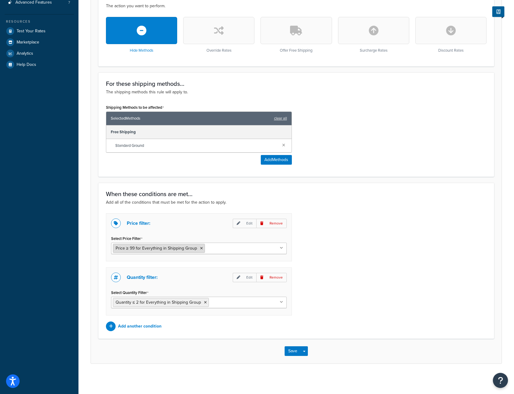
click at [201, 247] on icon at bounding box center [201, 248] width 3 height 4
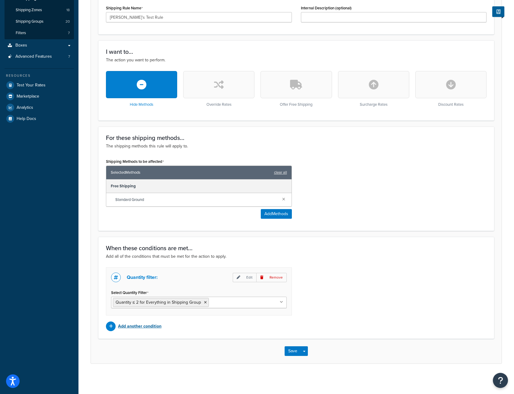
click at [148, 326] on p "Add another condition" at bounding box center [139, 326] width 43 height 8
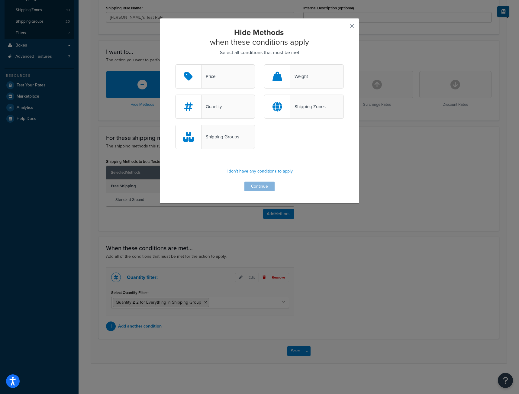
click at [221, 80] on div "Price" at bounding box center [215, 76] width 80 height 24
click at [0, 0] on input "Price" at bounding box center [0, 0] width 0 height 0
click at [259, 188] on button "Continue" at bounding box center [259, 186] width 30 height 10
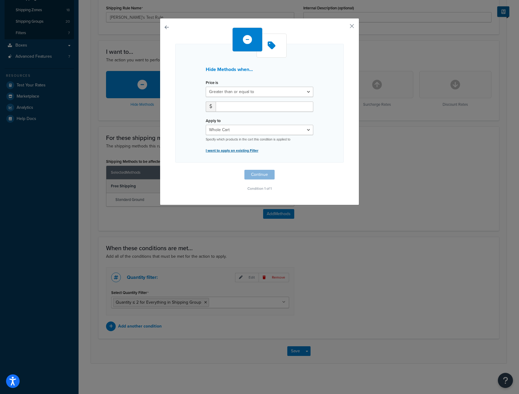
click at [222, 151] on p "I want to apply an existing Filter" at bounding box center [260, 150] width 108 height 8
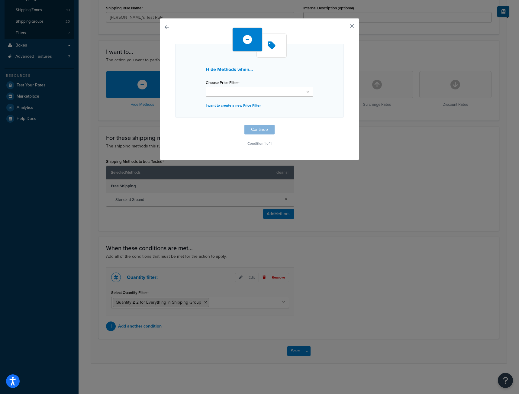
click at [225, 89] on input "Choose Price Filter" at bounding box center [233, 92] width 53 height 7
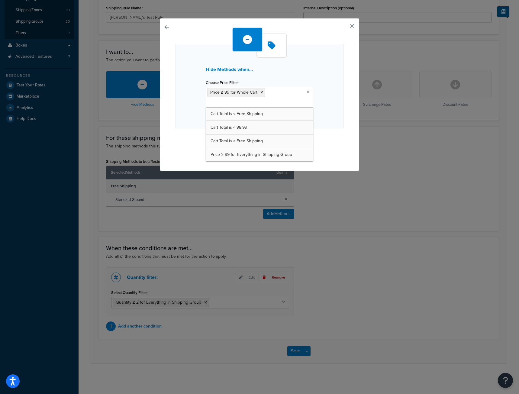
click at [334, 98] on div "Hide Methods when... Choose Price Filter Price ≤ 99 for Whole Cart Cart Total i…" at bounding box center [259, 86] width 168 height 85
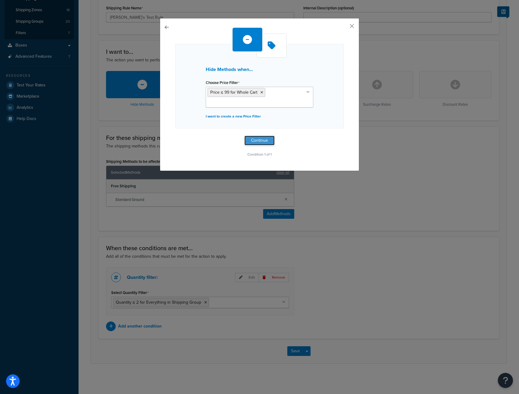
click at [259, 143] on button "Continue" at bounding box center [259, 141] width 30 height 10
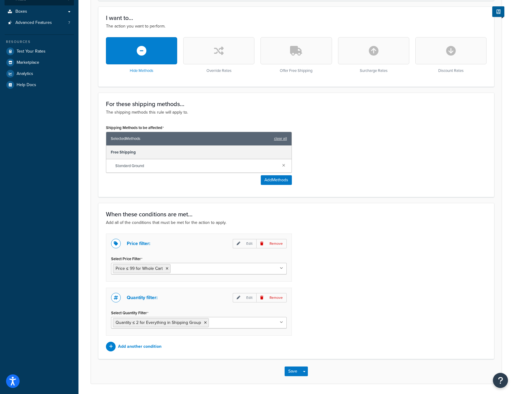
scroll to position [176, 0]
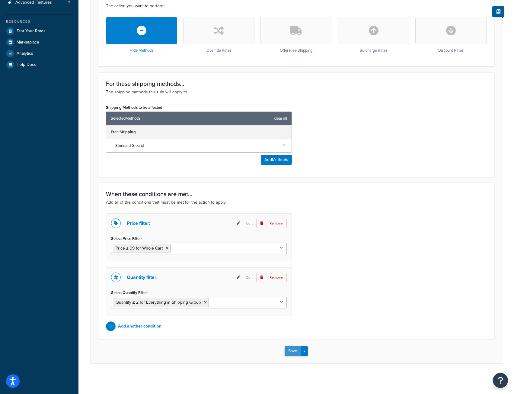
click at [292, 350] on button "Save" at bounding box center [293, 351] width 16 height 10
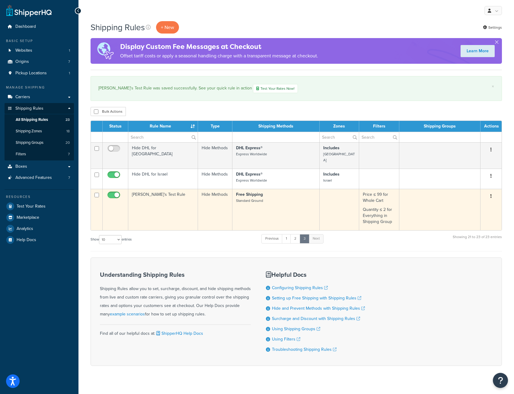
click at [173, 201] on td "Chad's Test Rule" at bounding box center [163, 209] width 70 height 41
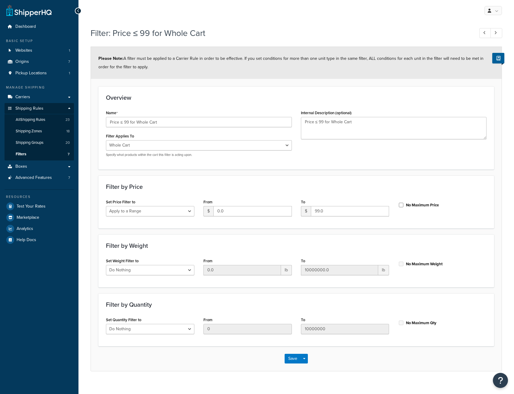
select select "range"
click at [29, 204] on span "Test Your Rates" at bounding box center [31, 206] width 29 height 5
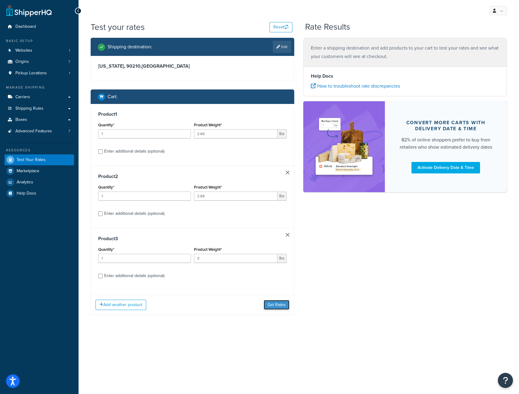
click at [276, 308] on button "Get Rates" at bounding box center [277, 305] width 26 height 10
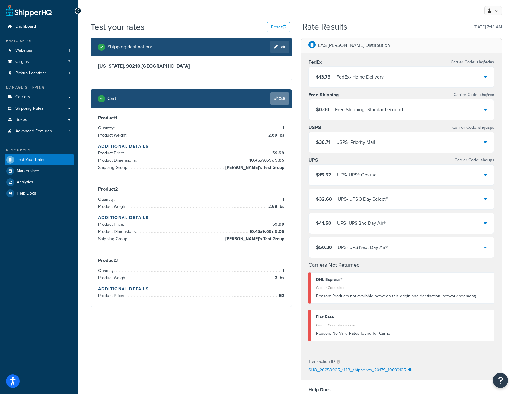
click at [278, 95] on link "Edit" at bounding box center [280, 98] width 18 height 12
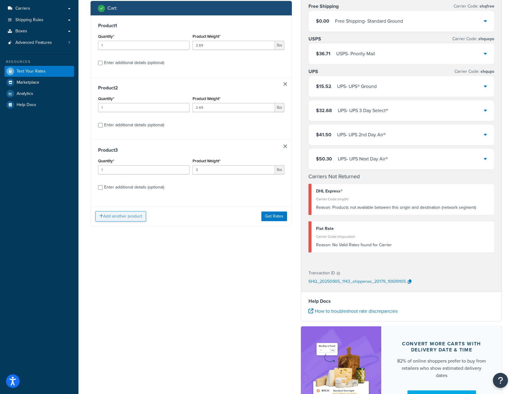
scroll to position [91, 0]
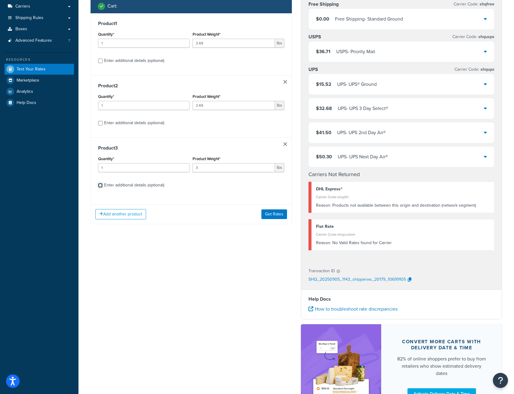
click at [102, 186] on input "Enter additional details (optional)" at bounding box center [100, 185] width 5 height 5
checkbox input "true"
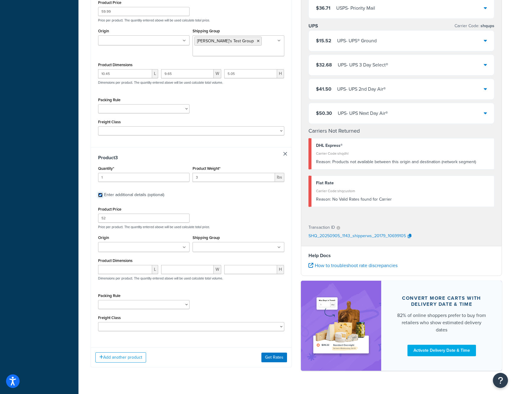
scroll to position [385, 0]
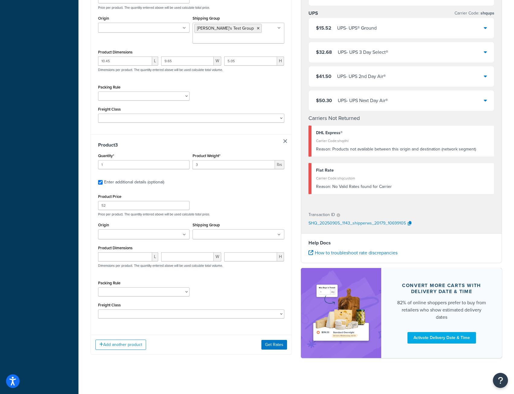
click at [284, 139] on link at bounding box center [286, 141] width 4 height 4
checkbox input "false"
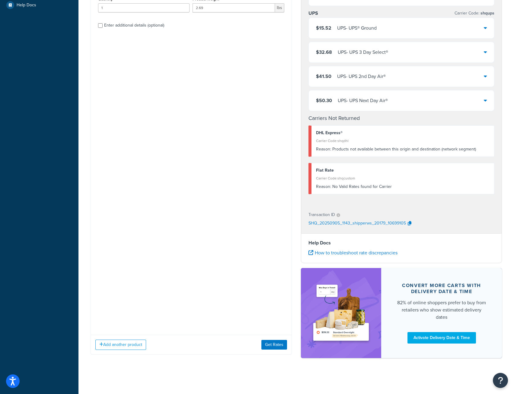
scroll to position [147, 0]
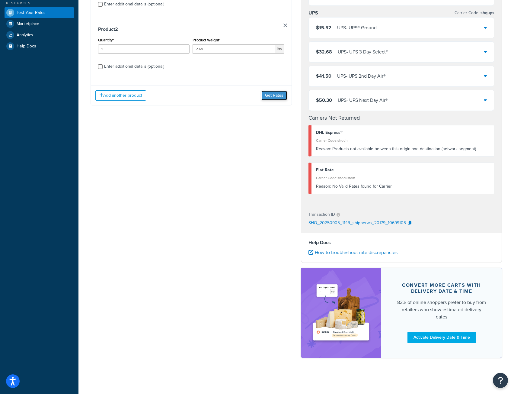
click at [274, 94] on button "Get Rates" at bounding box center [275, 96] width 26 height 10
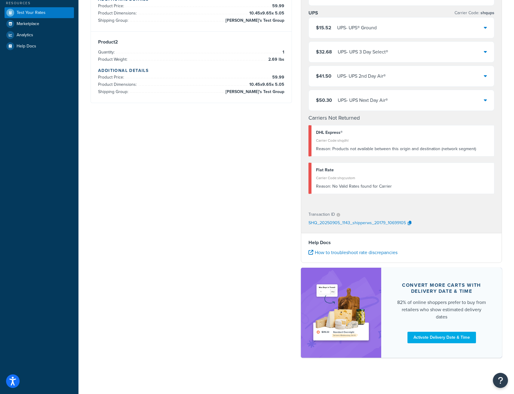
scroll to position [0, 0]
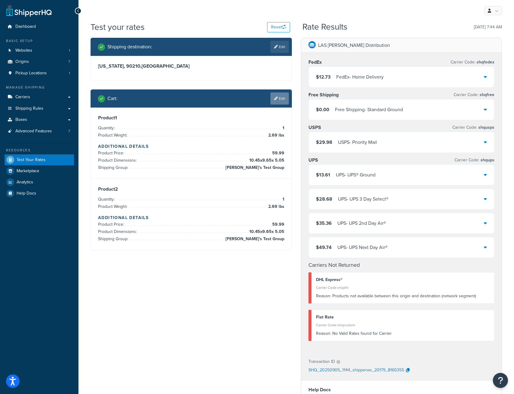
click at [284, 100] on link "Edit" at bounding box center [280, 98] width 18 height 12
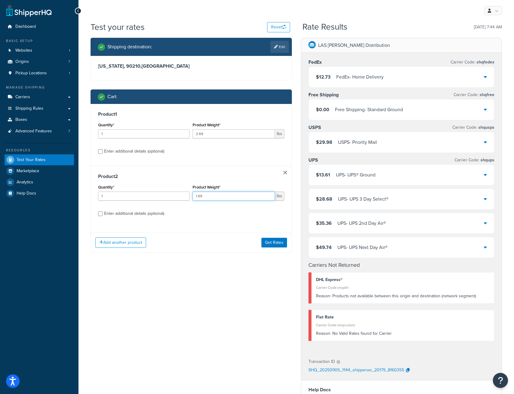
type input "1.69"
click at [269, 198] on input "1.69" at bounding box center [234, 195] width 82 height 9
click at [271, 242] on button "Get Rates" at bounding box center [275, 243] width 26 height 10
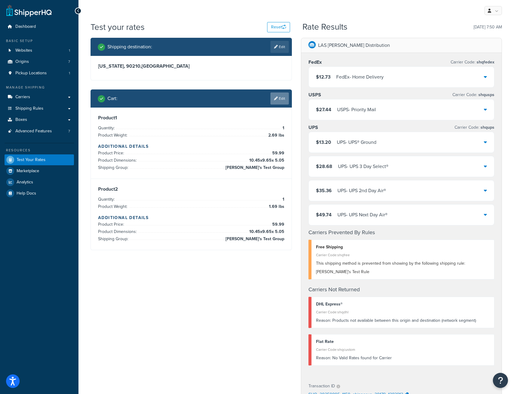
click at [277, 100] on link "Edit" at bounding box center [280, 98] width 18 height 12
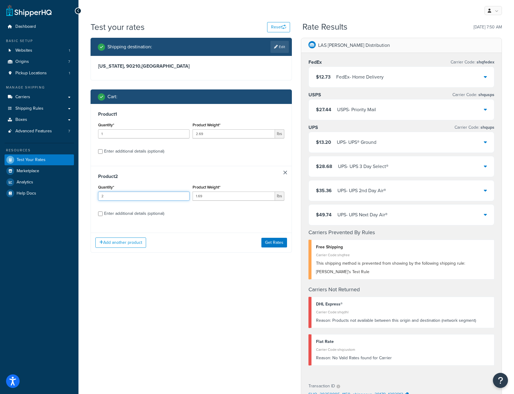
type input "2"
click at [184, 194] on input "2" at bounding box center [143, 195] width 91 height 9
type input "2"
click at [184, 131] on input "2" at bounding box center [143, 133] width 91 height 9
click at [274, 245] on button "Get Rates" at bounding box center [275, 243] width 26 height 10
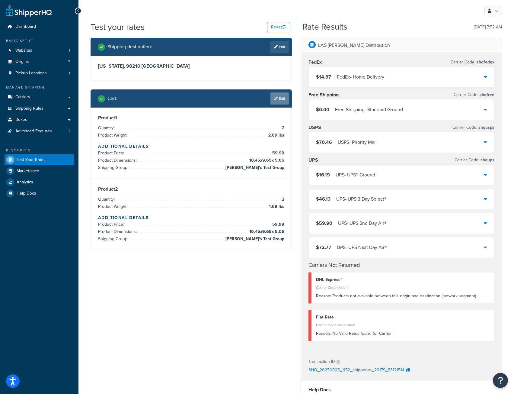
click at [277, 96] on link "Edit" at bounding box center [280, 98] width 18 height 12
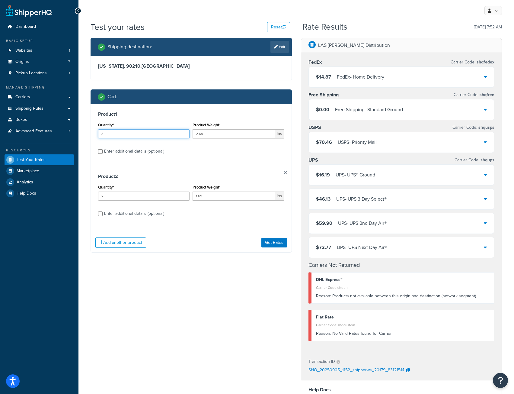
click at [184, 134] on input "3" at bounding box center [143, 133] width 91 height 9
click at [184, 132] on input "6" at bounding box center [143, 133] width 91 height 9
click at [183, 136] on input "5" at bounding box center [143, 133] width 91 height 9
click at [183, 136] on input "4" at bounding box center [143, 133] width 91 height 9
click at [183, 136] on input "3" at bounding box center [143, 133] width 91 height 9
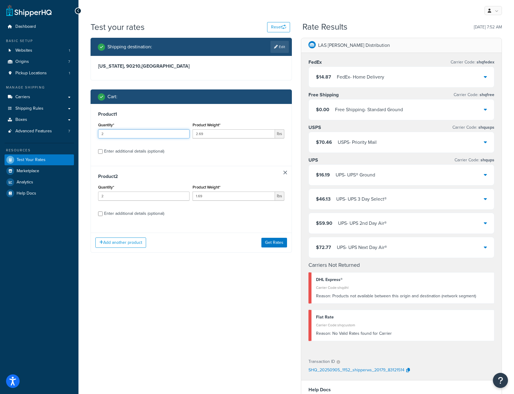
click at [183, 136] on input "2" at bounding box center [143, 133] width 91 height 9
type input "1"
click at [183, 136] on input "1" at bounding box center [143, 133] width 91 height 9
click at [183, 198] on input "1" at bounding box center [143, 195] width 91 height 9
click at [183, 198] on input "0" at bounding box center [143, 195] width 91 height 9
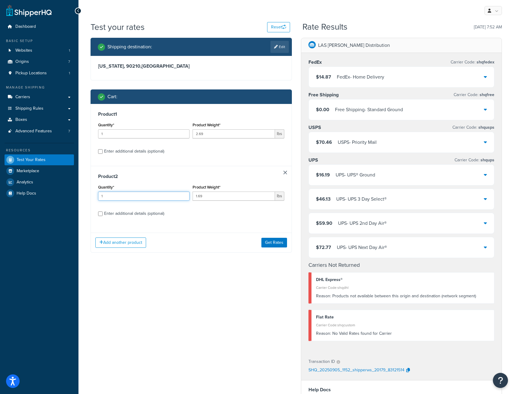
type input "1"
click at [184, 195] on input "1" at bounding box center [143, 195] width 91 height 9
click at [109, 243] on button "Add another product" at bounding box center [120, 242] width 51 height 10
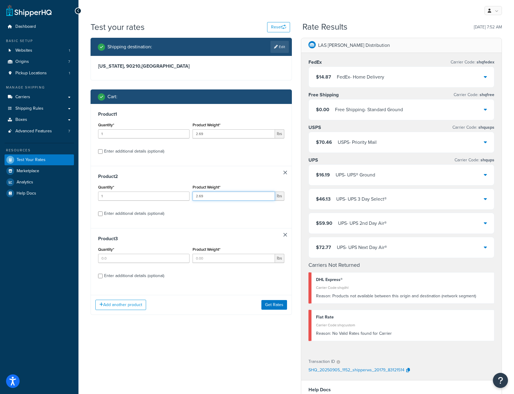
type input "2.69"
click at [269, 194] on input "2.69" at bounding box center [234, 195] width 82 height 9
click at [115, 258] on input "Quantity*" at bounding box center [143, 258] width 91 height 9
type input "1"
click at [201, 259] on input "Product Weight*" at bounding box center [234, 258] width 82 height 9
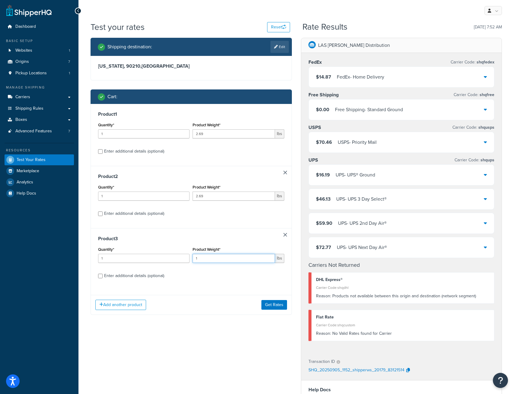
type input "1"
click at [101, 277] on input "Enter additional details (optional)" at bounding box center [100, 276] width 5 height 5
checkbox input "true"
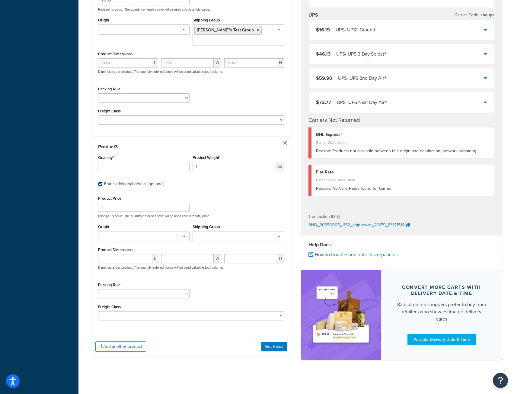
scroll to position [385, 0]
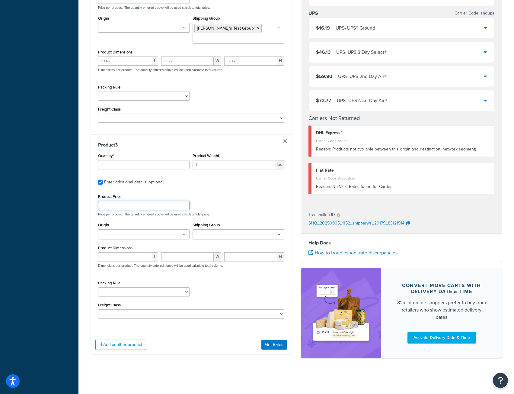
click at [108, 204] on input "1" at bounding box center [143, 205] width 91 height 9
type input "50"
click at [275, 345] on button "Get Rates" at bounding box center [275, 345] width 26 height 10
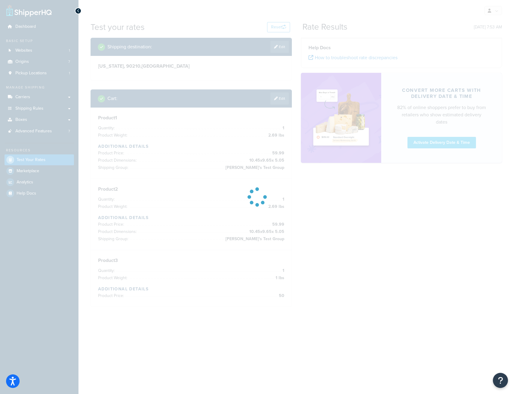
scroll to position [0, 0]
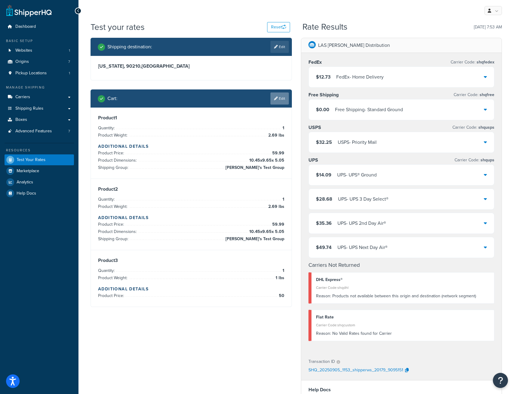
click at [282, 103] on link "Edit" at bounding box center [280, 98] width 18 height 12
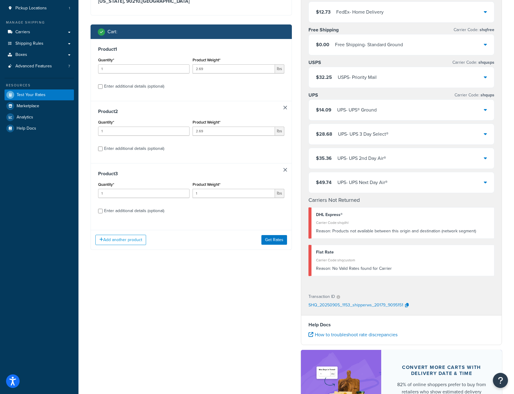
scroll to position [147, 0]
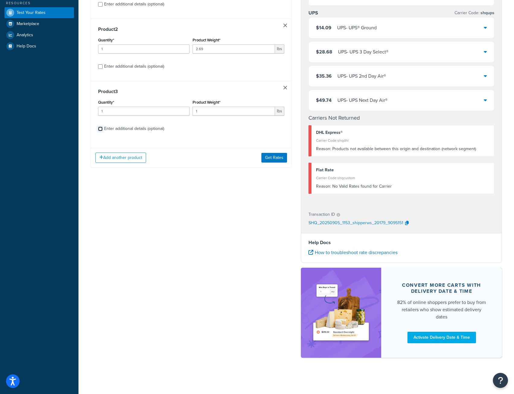
click at [100, 128] on input "Enter additional details (optional)" at bounding box center [100, 129] width 5 height 5
checkbox input "true"
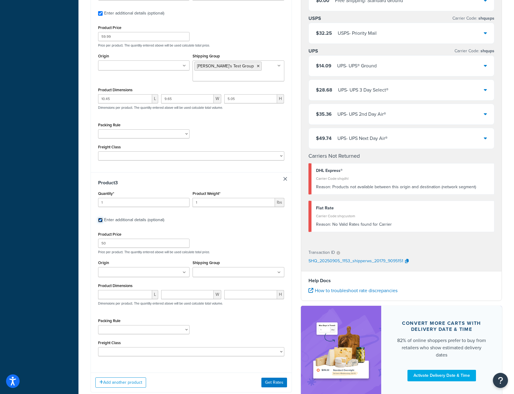
scroll to position [385, 0]
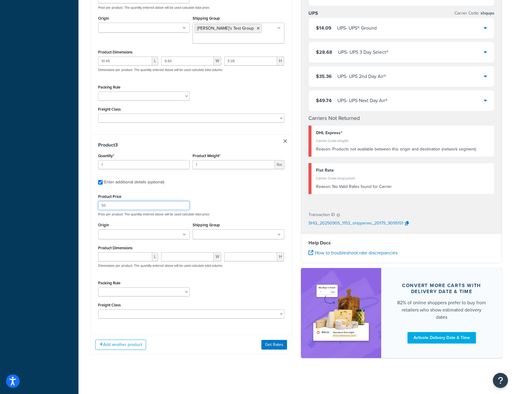
click at [108, 204] on input "50" at bounding box center [143, 205] width 91 height 9
type input "5"
type input "1"
click at [266, 342] on button "Get Rates" at bounding box center [275, 345] width 26 height 10
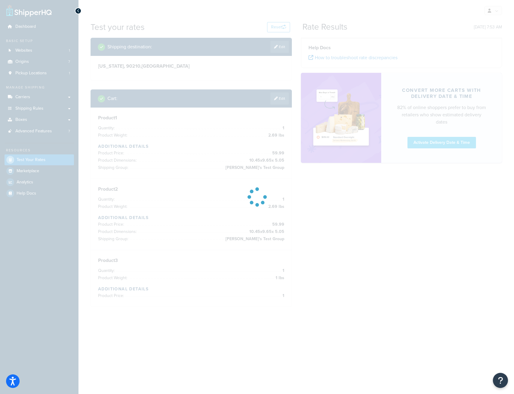
scroll to position [0, 0]
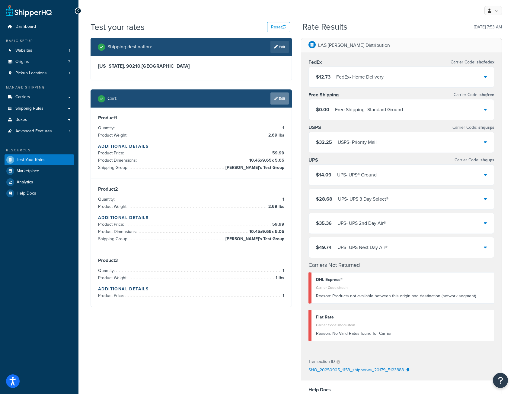
click at [285, 96] on link "Edit" at bounding box center [280, 98] width 18 height 12
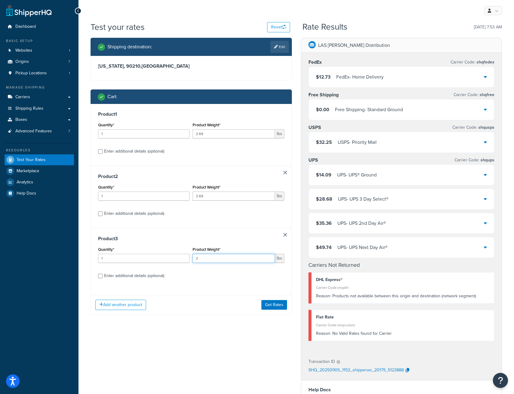
type input "2"
click at [271, 258] on input "2" at bounding box center [234, 258] width 82 height 9
click at [269, 305] on button "Get Rates" at bounding box center [275, 305] width 26 height 10
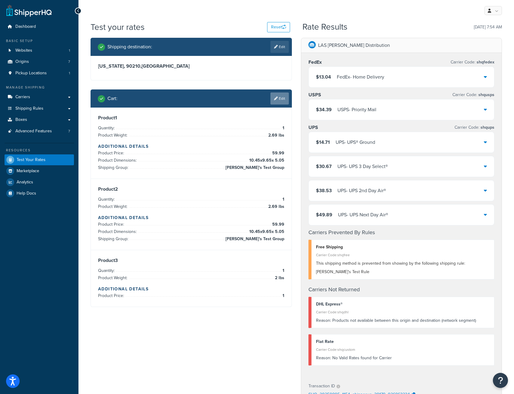
click at [280, 97] on link "Edit" at bounding box center [280, 98] width 18 height 12
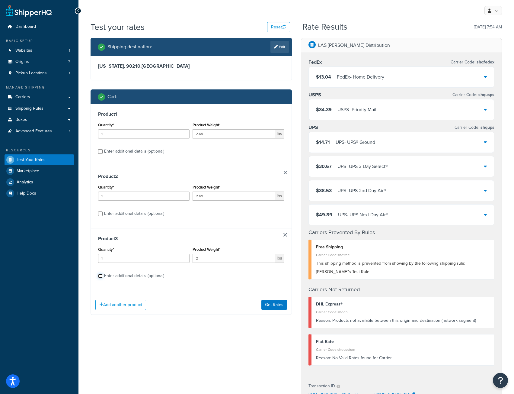
click at [101, 277] on input "Enter additional details (optional)" at bounding box center [100, 276] width 5 height 5
checkbox input "true"
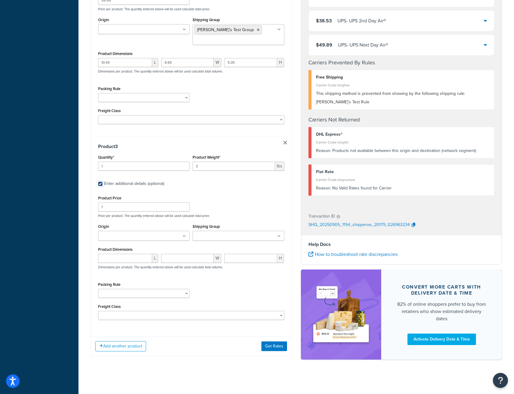
scroll to position [385, 0]
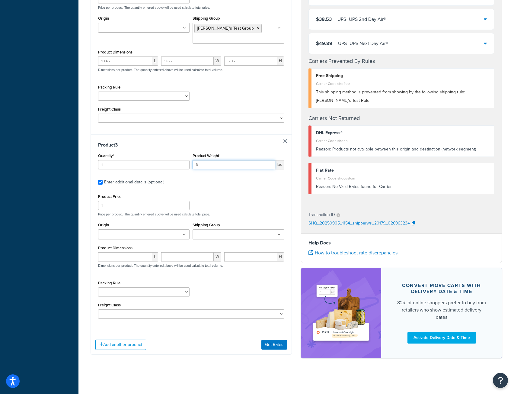
type input "3"
click at [269, 162] on input "3" at bounding box center [234, 164] width 82 height 9
click at [273, 342] on button "Get Rates" at bounding box center [275, 345] width 26 height 10
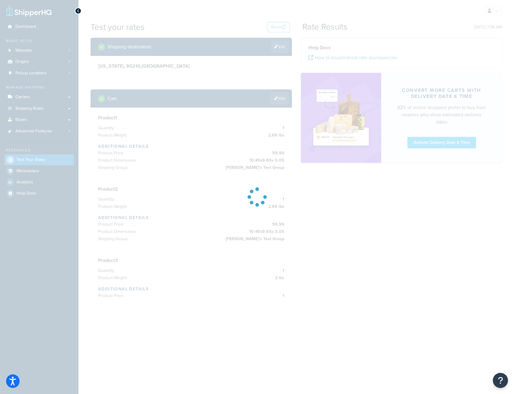
scroll to position [0, 0]
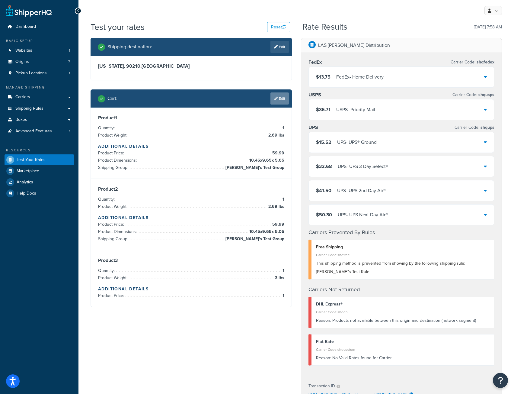
click at [279, 98] on link "Edit" at bounding box center [280, 98] width 18 height 12
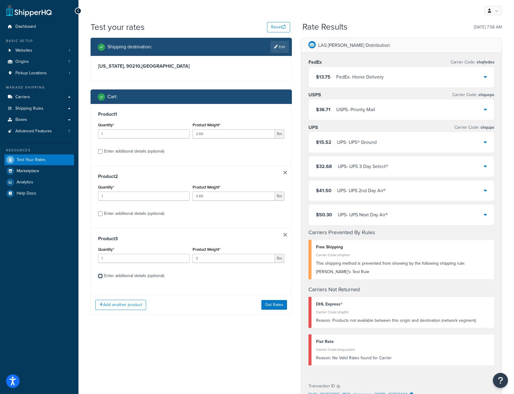
click at [100, 278] on input "Enter additional details (optional)" at bounding box center [100, 276] width 5 height 5
checkbox input "true"
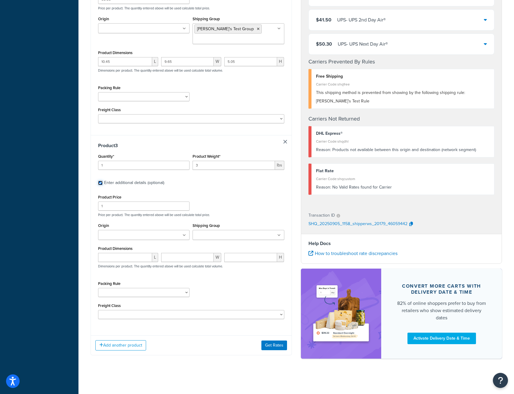
scroll to position [385, 0]
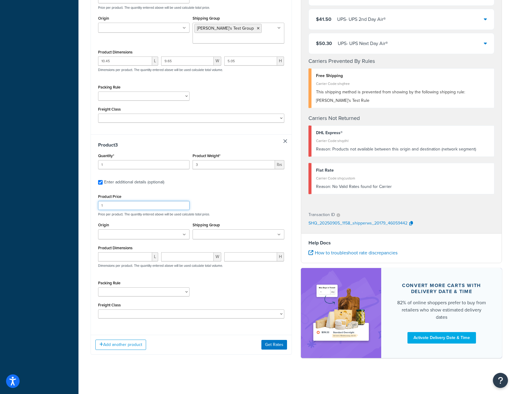
click at [115, 204] on input "1" at bounding box center [143, 205] width 91 height 9
type input "39"
click at [277, 346] on button "Get Rates" at bounding box center [275, 345] width 26 height 10
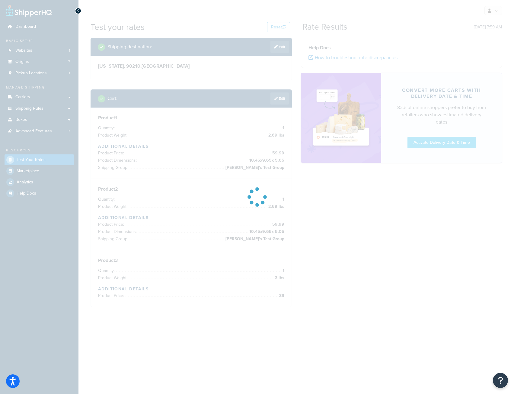
scroll to position [0, 0]
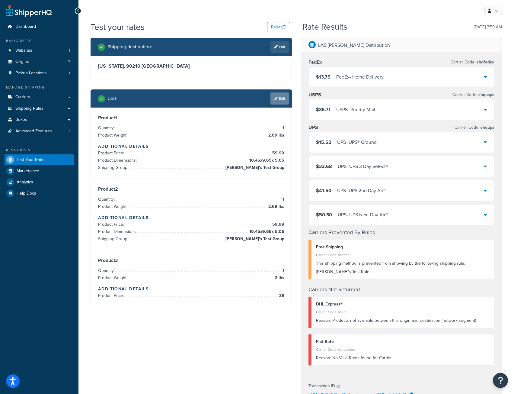
click at [282, 96] on link "Edit" at bounding box center [280, 98] width 18 height 12
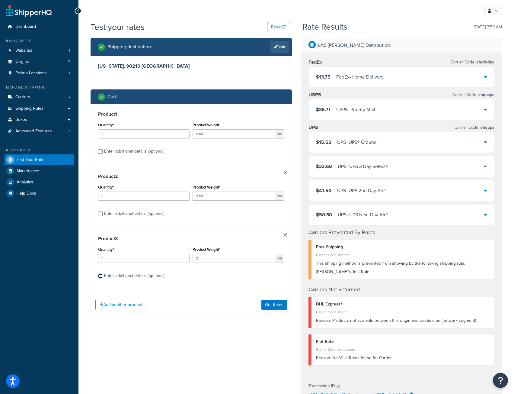
click at [100, 275] on input "Enter additional details (optional)" at bounding box center [100, 276] width 5 height 5
checkbox input "true"
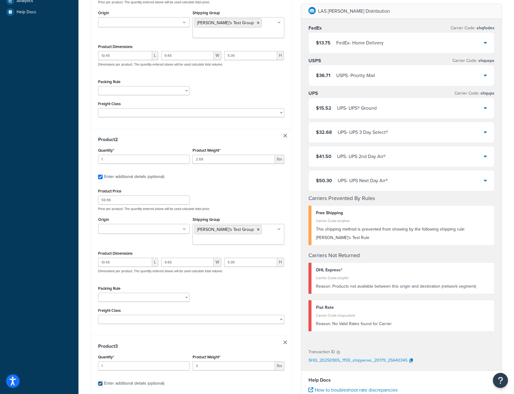
scroll to position [332, 0]
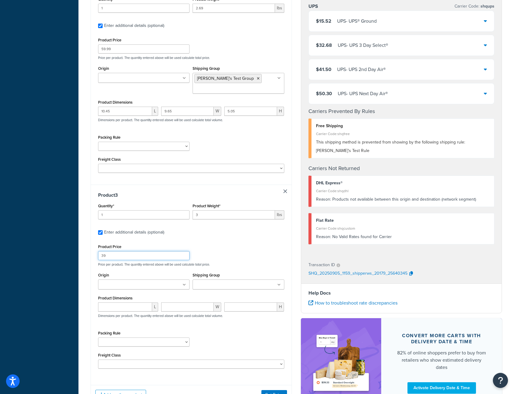
click at [114, 257] on input "39" at bounding box center [143, 255] width 91 height 9
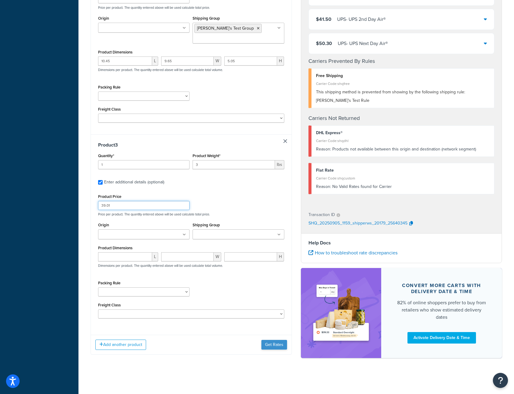
type input "39.01"
click at [272, 344] on button "Get Rates" at bounding box center [275, 345] width 26 height 10
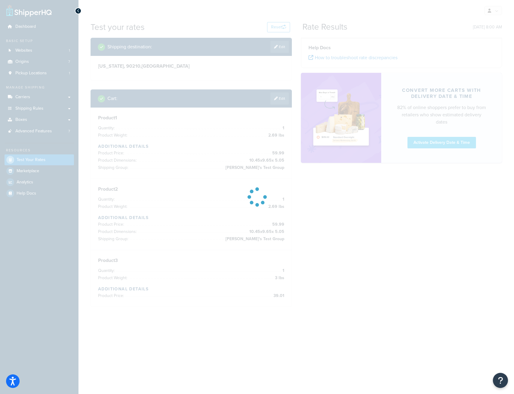
scroll to position [0, 0]
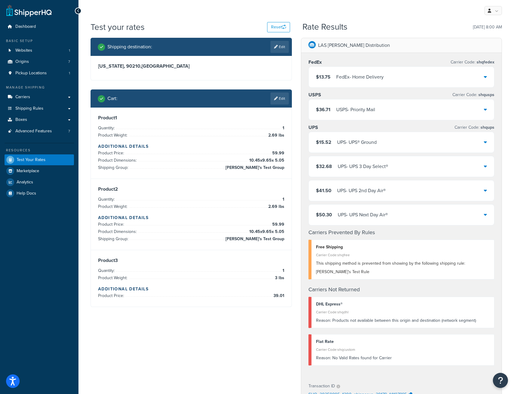
click at [381, 266] on span "This shipping method is prevented from showing by the following shipping rule: …" at bounding box center [390, 267] width 149 height 15
click at [285, 94] on link "Edit" at bounding box center [280, 98] width 18 height 12
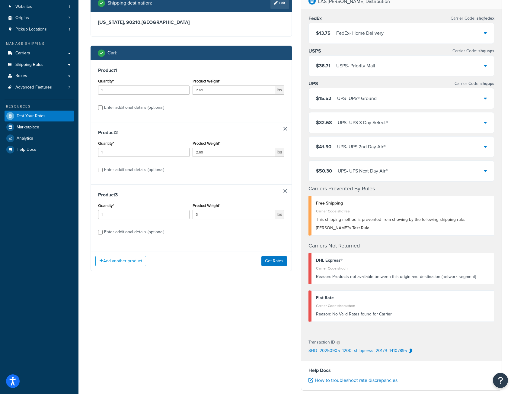
scroll to position [151, 0]
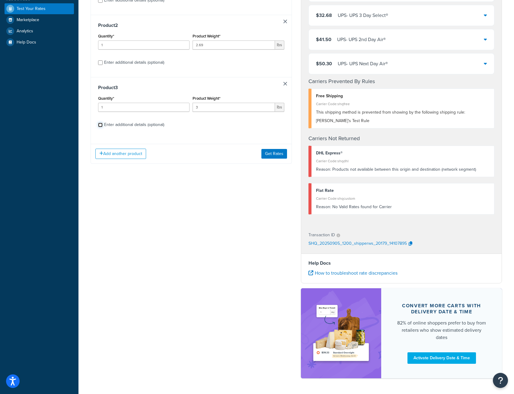
click at [99, 126] on input "Enter additional details (optional)" at bounding box center [100, 125] width 5 height 5
checkbox input "true"
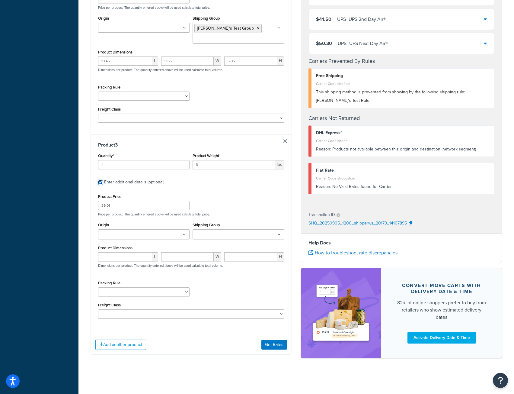
scroll to position [385, 0]
type input "4"
click at [269, 162] on input "4" at bounding box center [234, 164] width 82 height 9
click at [272, 343] on button "Get Rates" at bounding box center [275, 345] width 26 height 10
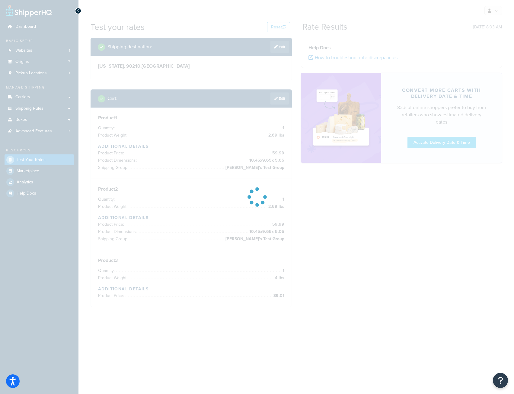
scroll to position [0, 0]
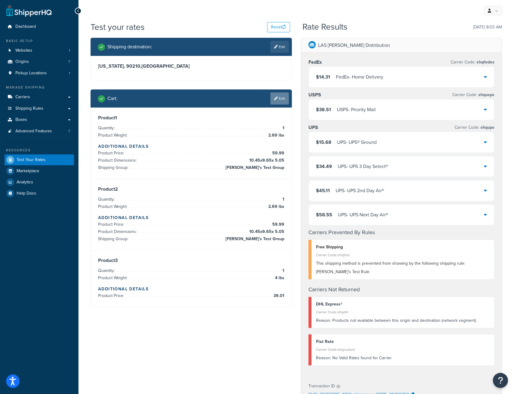
click at [285, 98] on link "Edit" at bounding box center [280, 98] width 18 height 12
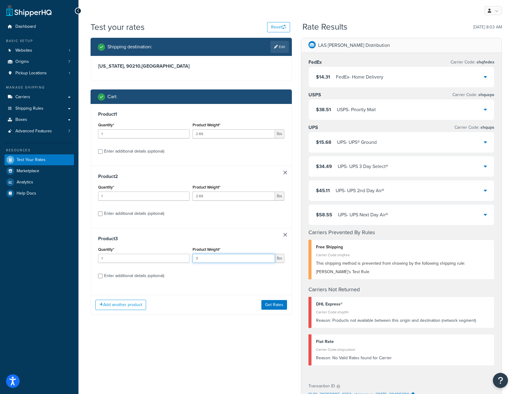
type input "3"
click at [269, 260] on input "3" at bounding box center [234, 258] width 82 height 9
click at [268, 306] on button "Get Rates" at bounding box center [275, 305] width 26 height 10
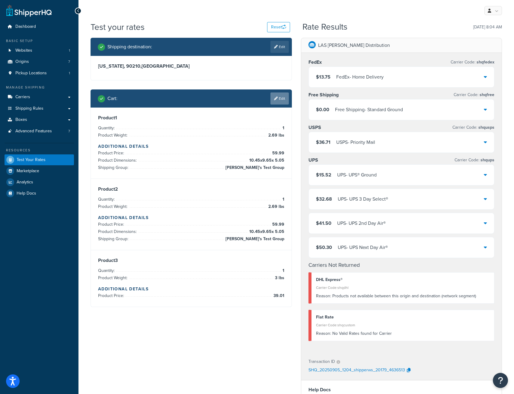
click at [280, 99] on link "Edit" at bounding box center [280, 98] width 18 height 12
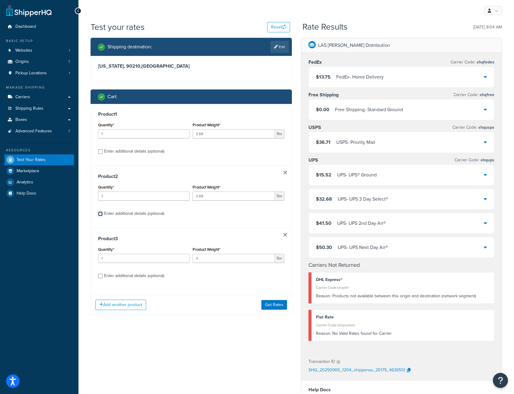
click at [101, 214] on input "Enter additional details (optional)" at bounding box center [100, 213] width 5 height 5
checkbox input "true"
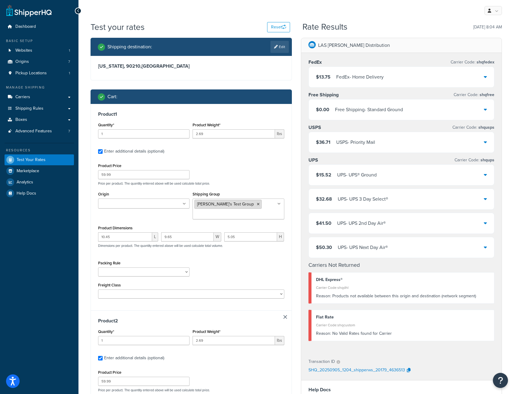
click at [257, 204] on icon at bounding box center [258, 204] width 3 height 4
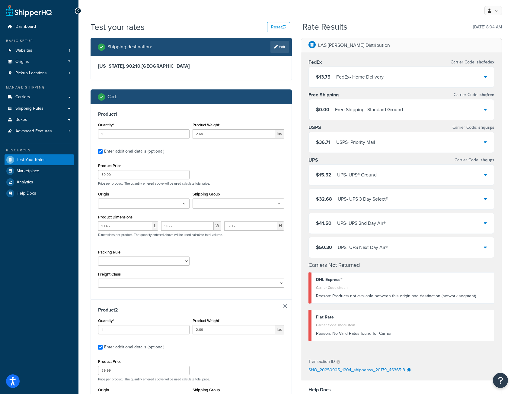
click at [255, 177] on div "Product Price 59.99 Price per product. The quantity entered above will be used …" at bounding box center [191, 174] width 189 height 24
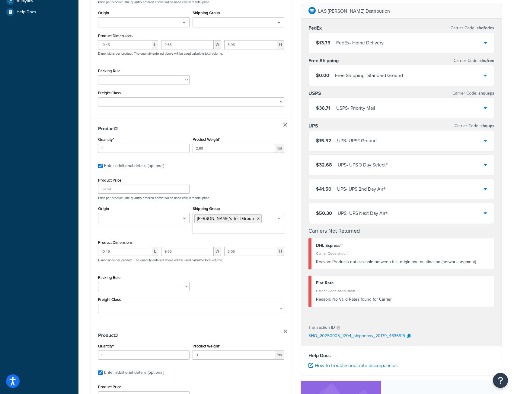
scroll to position [362, 0]
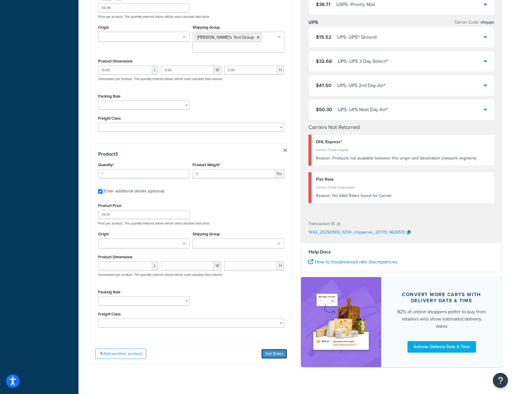
click at [271, 355] on button "Get Rates" at bounding box center [275, 354] width 26 height 10
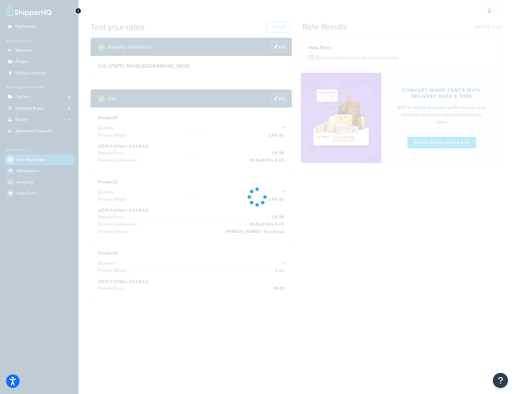
scroll to position [0, 0]
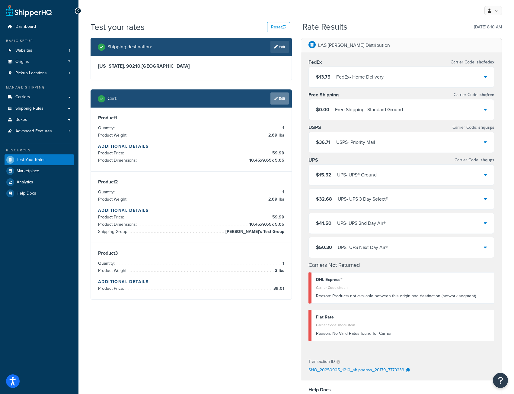
click at [281, 100] on link "Edit" at bounding box center [280, 98] width 18 height 12
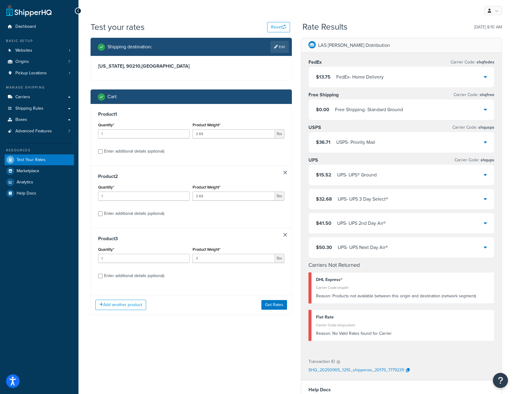
click at [99, 149] on div "Enter additional details (optional)" at bounding box center [191, 151] width 186 height 10
click at [99, 151] on input "Enter additional details (optional)" at bounding box center [100, 151] width 5 height 5
checkbox input "true"
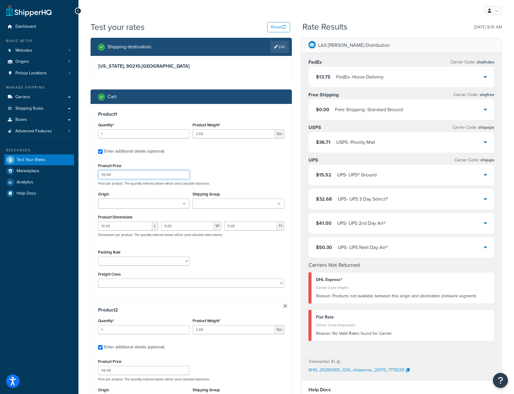
click at [104, 176] on input "59.99" at bounding box center [143, 174] width 91 height 9
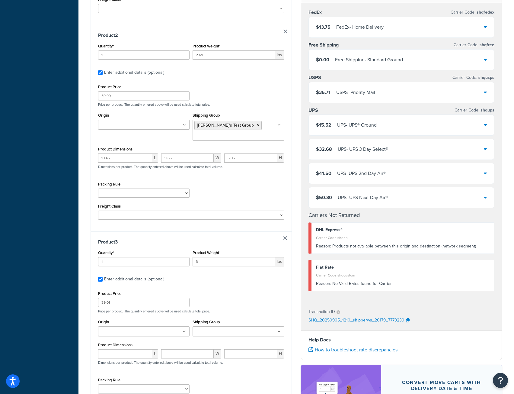
scroll to position [362, 0]
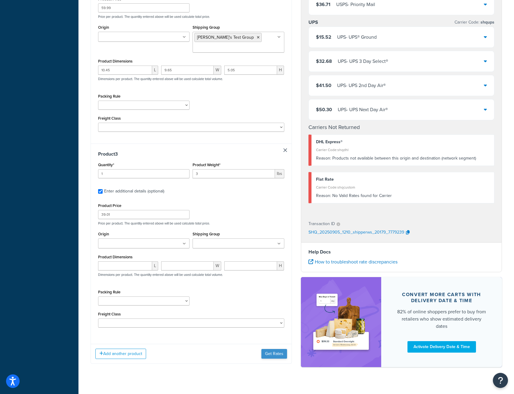
type input "9.99"
click at [270, 356] on button "Get Rates" at bounding box center [275, 354] width 26 height 10
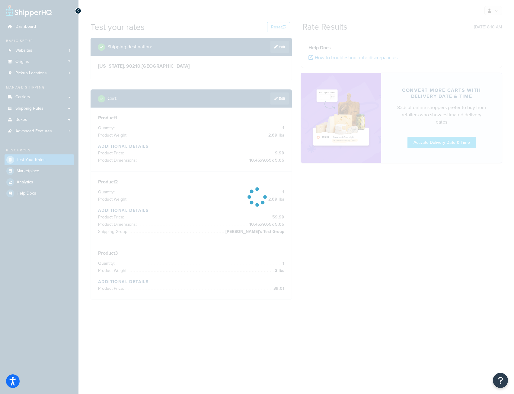
scroll to position [0, 0]
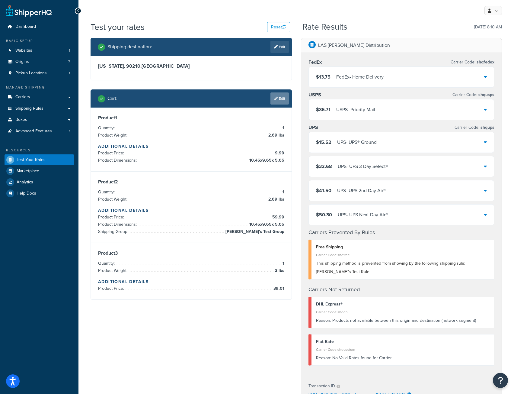
click at [280, 96] on link "Edit" at bounding box center [280, 98] width 18 height 12
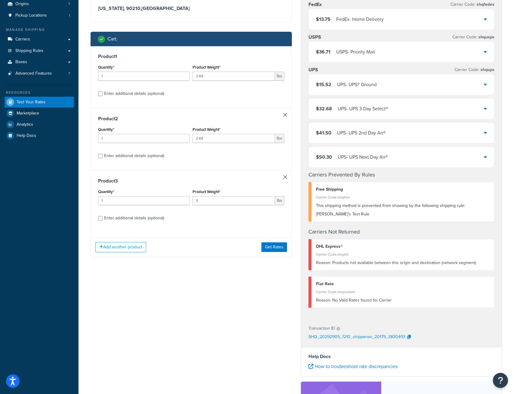
scroll to position [60, 0]
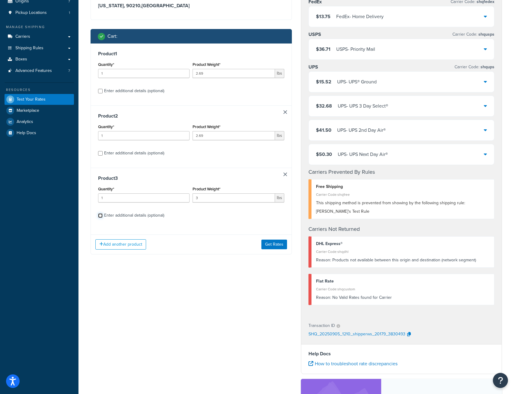
click at [100, 215] on input "Enter additional details (optional)" at bounding box center [100, 215] width 5 height 5
checkbox input "true"
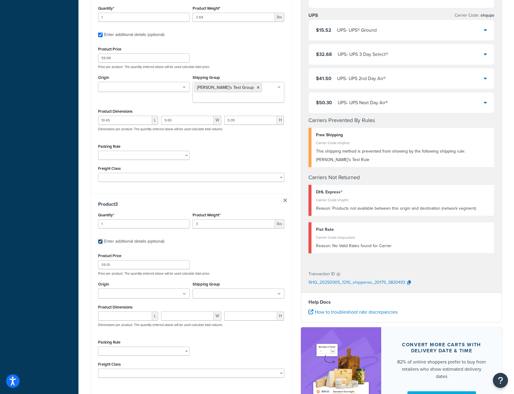
scroll to position [332, 0]
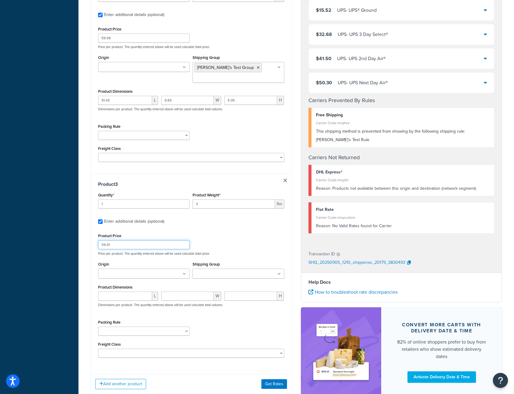
click at [114, 249] on input "39.01" at bounding box center [143, 244] width 91 height 9
type input "3"
click at [271, 389] on button "Get Rates" at bounding box center [275, 384] width 26 height 10
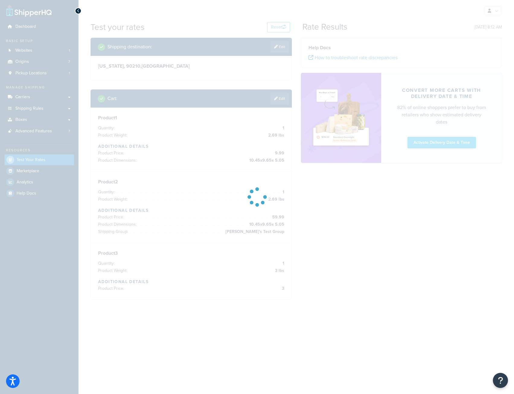
scroll to position [0, 0]
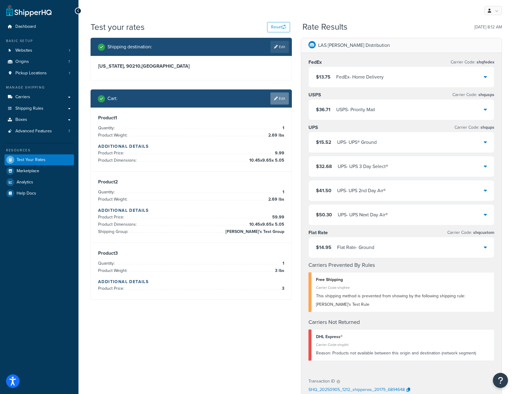
click at [279, 96] on link "Edit" at bounding box center [280, 98] width 18 height 12
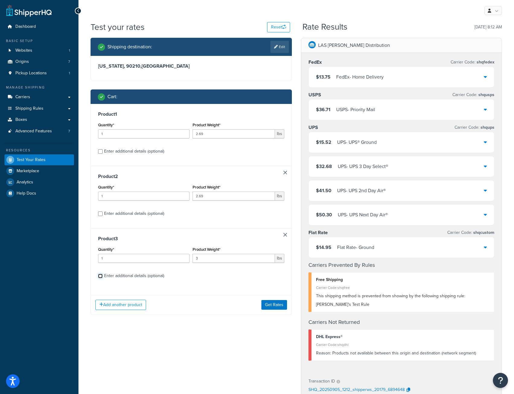
click at [98, 277] on input "Enter additional details (optional)" at bounding box center [100, 276] width 5 height 5
checkbox input "true"
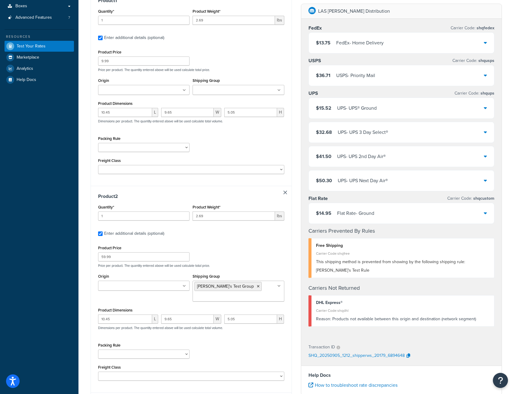
scroll to position [151, 0]
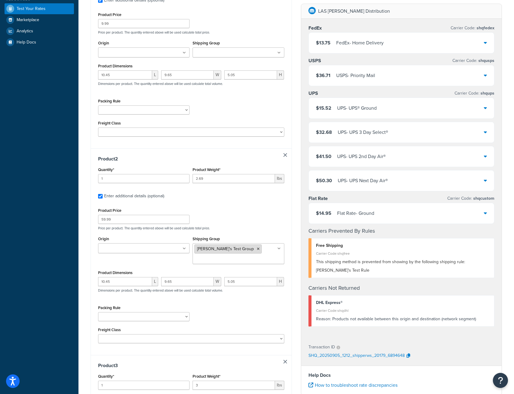
click at [257, 250] on icon at bounding box center [258, 249] width 3 height 4
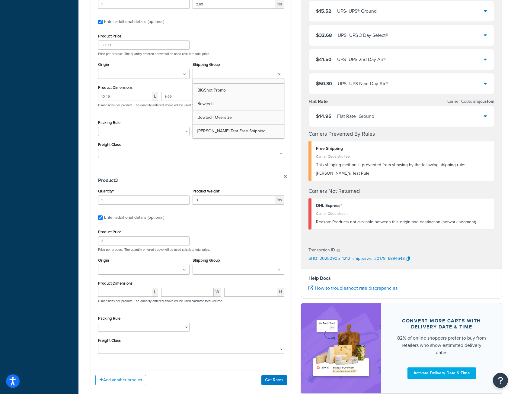
scroll to position [363, 0]
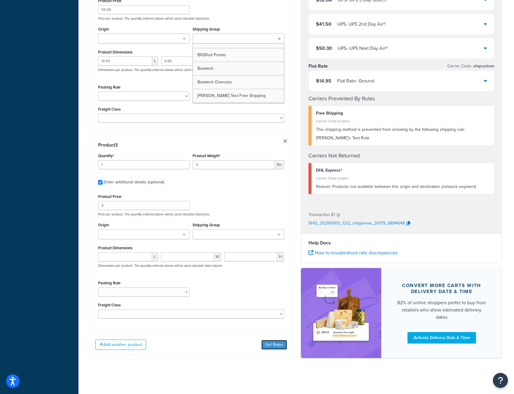
click at [270, 345] on button "Get Rates" at bounding box center [275, 345] width 26 height 10
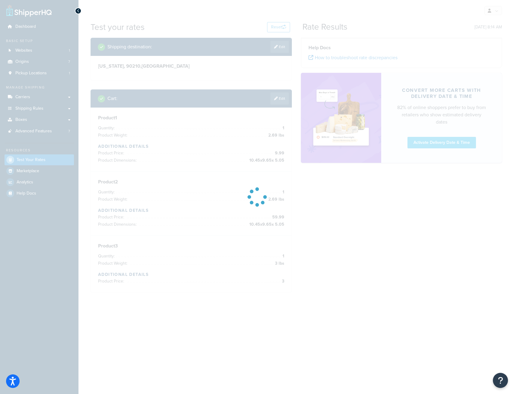
scroll to position [0, 0]
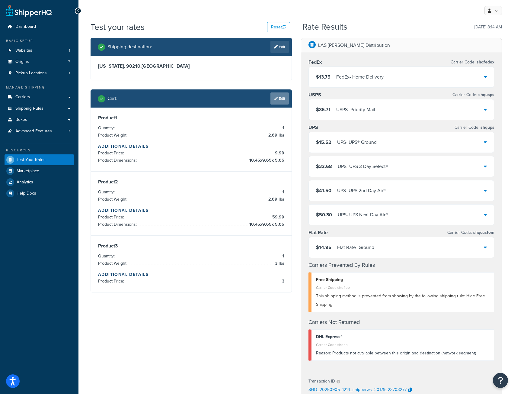
click at [281, 100] on link "Edit" at bounding box center [280, 98] width 18 height 12
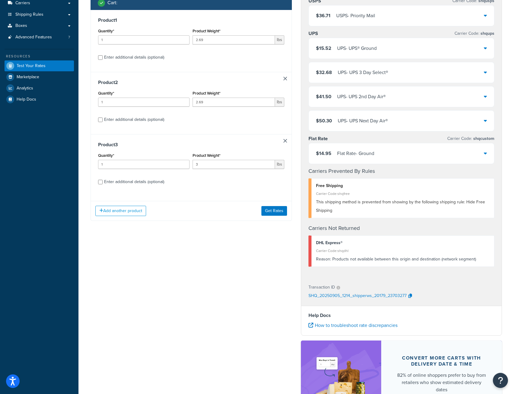
scroll to position [167, 0]
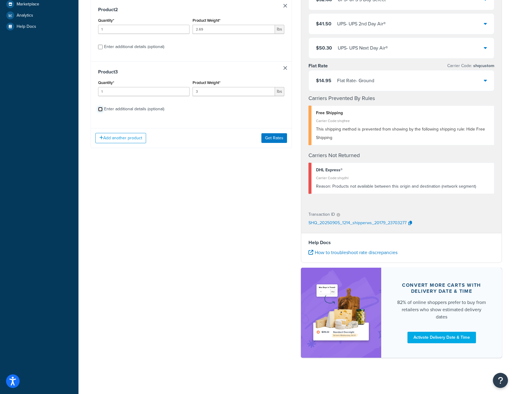
click at [98, 110] on input "Enter additional details (optional)" at bounding box center [100, 109] width 5 height 5
checkbox input "true"
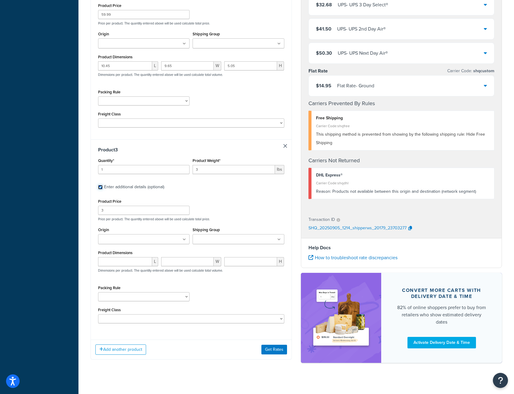
scroll to position [363, 0]
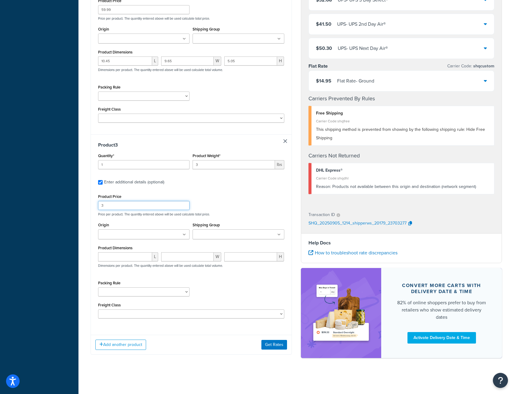
click at [115, 203] on input "3" at bounding box center [143, 205] width 91 height 9
type input "39.01"
click at [275, 346] on button "Get Rates" at bounding box center [275, 345] width 26 height 10
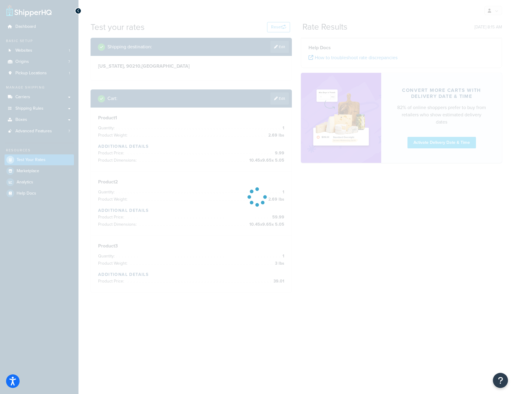
scroll to position [0, 0]
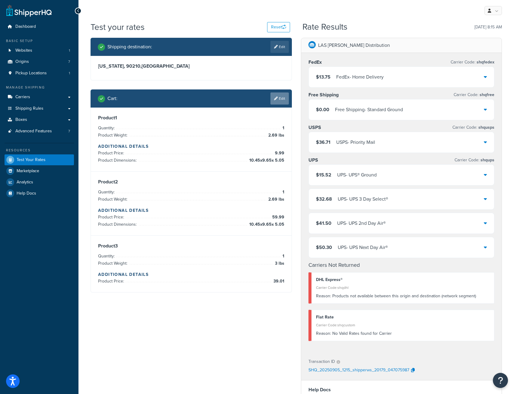
click at [282, 95] on link "Edit" at bounding box center [280, 98] width 18 height 12
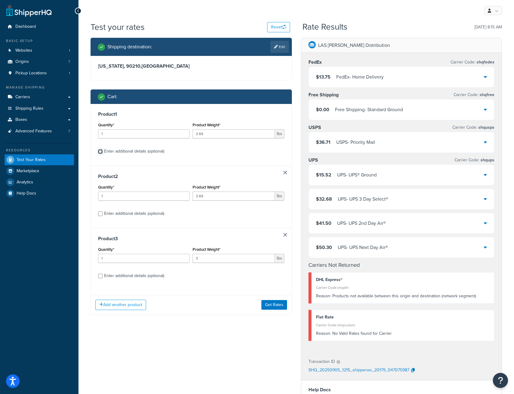
click at [99, 150] on input "Enter additional details (optional)" at bounding box center [100, 151] width 5 height 5
checkbox input "true"
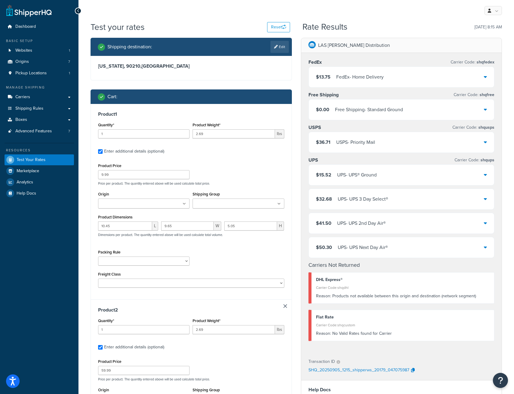
click at [220, 201] on input "Shipping Group" at bounding box center [220, 204] width 53 height 7
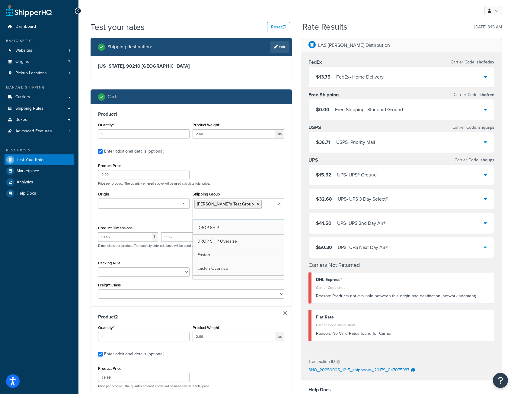
scroll to position [47, 0]
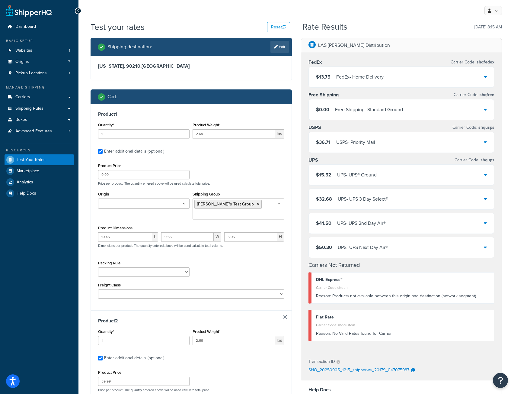
click at [251, 184] on p "Price per product. The quantity entered above will be used calculate total pric…" at bounding box center [191, 183] width 189 height 4
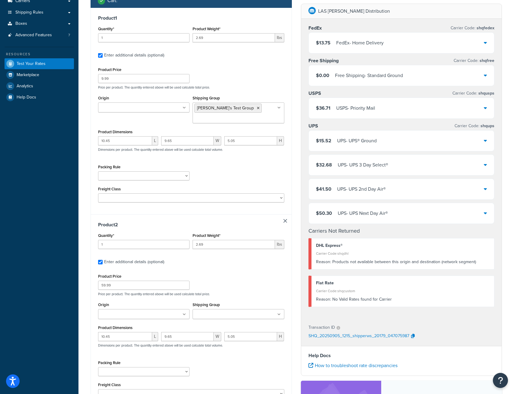
scroll to position [91, 0]
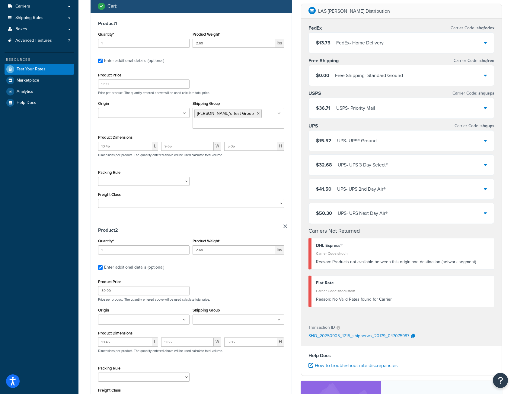
click at [228, 318] on input "Shipping Group" at bounding box center [220, 319] width 53 height 7
click at [235, 285] on div "Product Price 59.99 Price per product. The quantity entered above will be used …" at bounding box center [191, 290] width 189 height 24
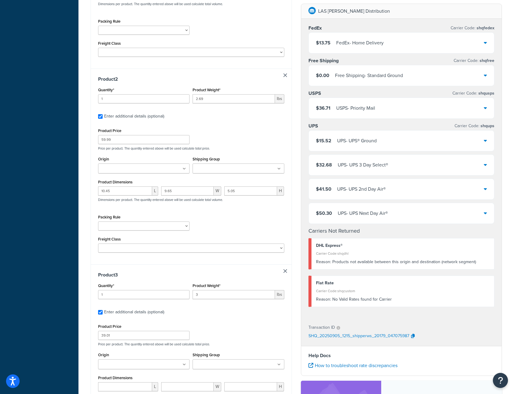
scroll to position [362, 0]
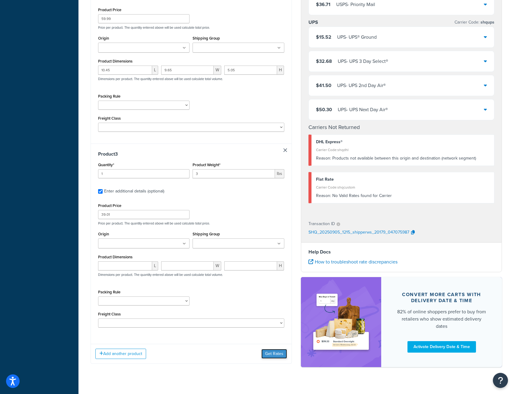
click at [271, 358] on button "Get Rates" at bounding box center [275, 354] width 26 height 10
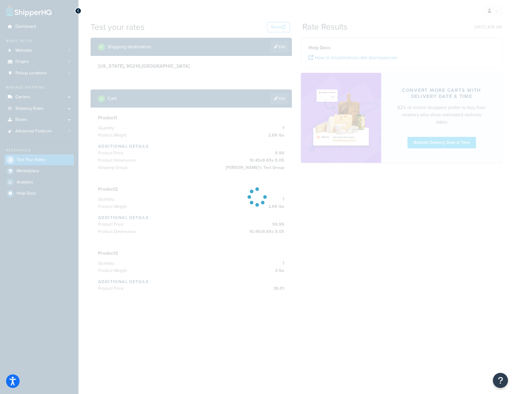
scroll to position [0, 0]
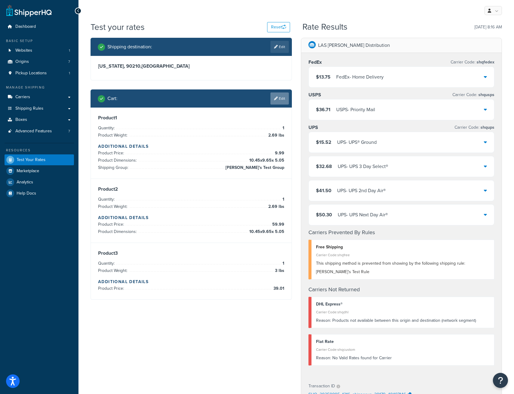
click at [280, 100] on link "Edit" at bounding box center [280, 98] width 18 height 12
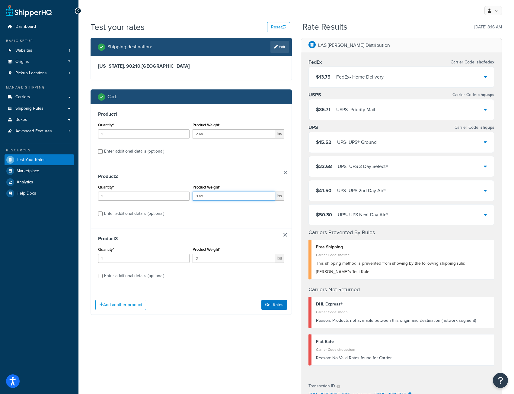
type input "3.69"
click at [271, 195] on input "3.69" at bounding box center [234, 195] width 82 height 9
click at [281, 308] on button "Get Rates" at bounding box center [275, 305] width 26 height 10
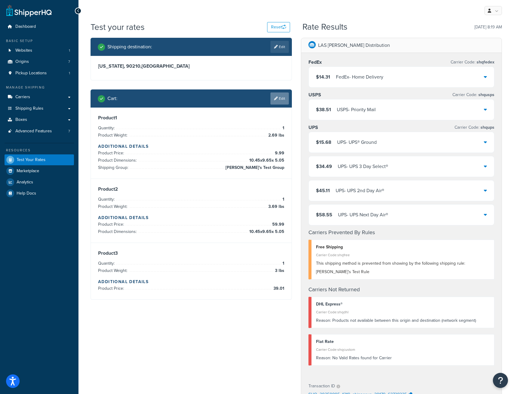
click at [282, 98] on link "Edit" at bounding box center [280, 98] width 18 height 12
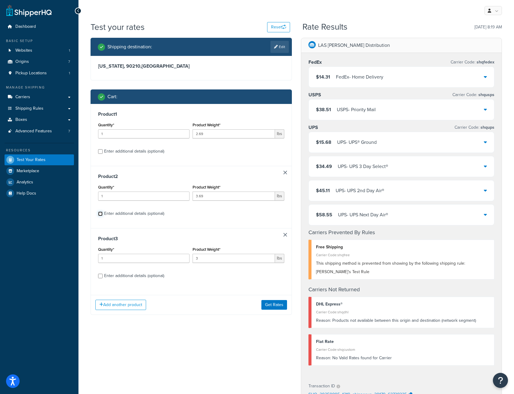
click at [102, 215] on input "Enter additional details (optional)" at bounding box center [100, 213] width 5 height 5
checkbox input "true"
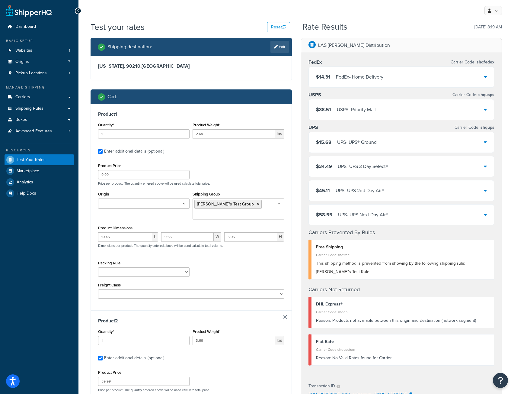
click at [262, 164] on div "Product Price 9.99 Price per product. The quantity entered above will be used c…" at bounding box center [191, 174] width 189 height 24
click at [262, 260] on div "Packing Rule McKenzie Test No Autopack" at bounding box center [191, 270] width 189 height 22
type input "3.69"
click at [269, 132] on input "3.69" at bounding box center [234, 133] width 82 height 9
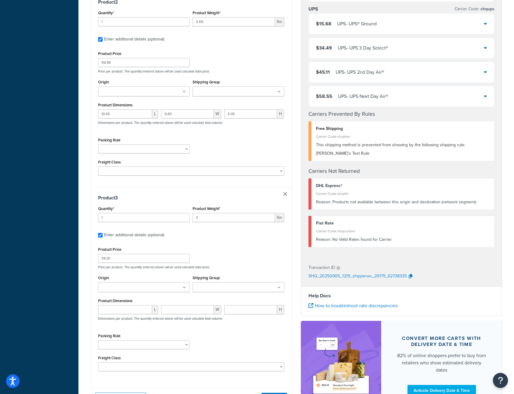
scroll to position [374, 0]
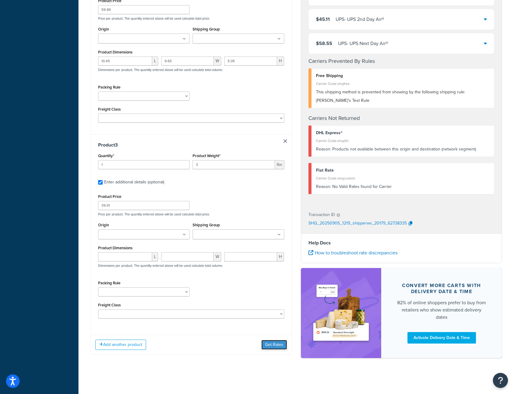
click at [275, 342] on button "Get Rates" at bounding box center [275, 345] width 26 height 10
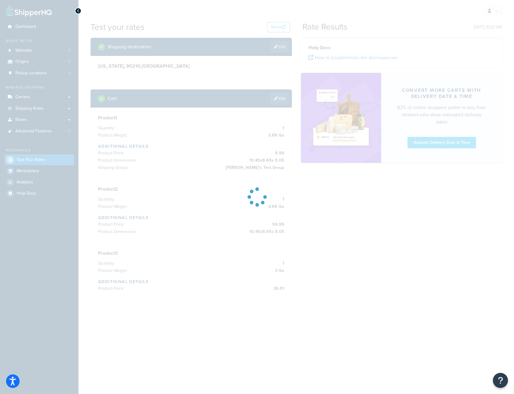
scroll to position [0, 0]
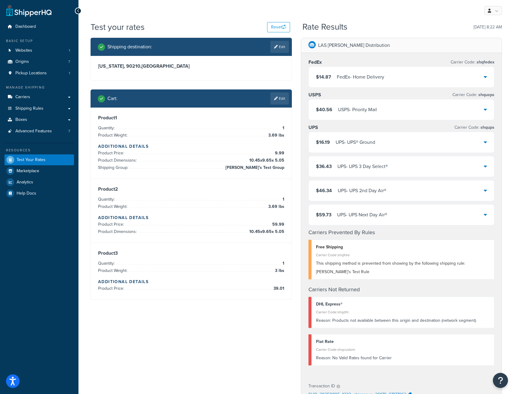
click at [290, 92] on div "Cart : Edit" at bounding box center [191, 98] width 201 height 18
click at [276, 103] on link "Edit" at bounding box center [280, 98] width 18 height 12
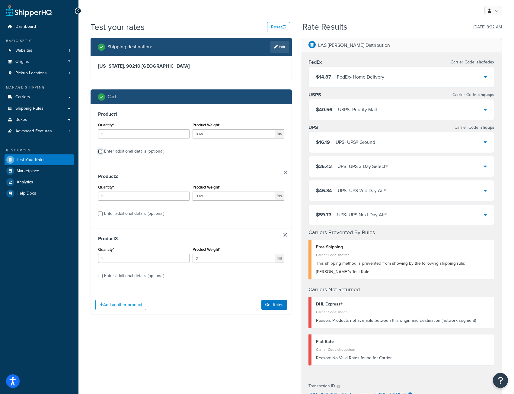
click at [101, 150] on input "Enter additional details (optional)" at bounding box center [100, 151] width 5 height 5
checkbox input "true"
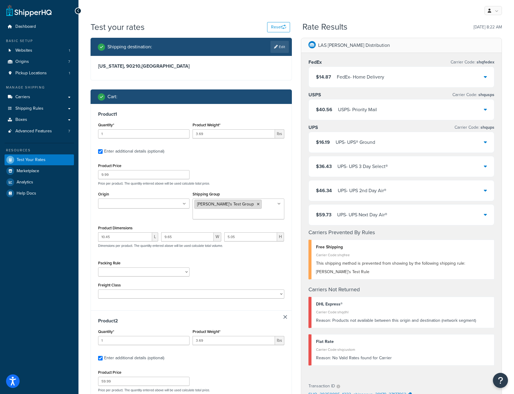
click at [257, 204] on icon at bounding box center [258, 204] width 3 height 4
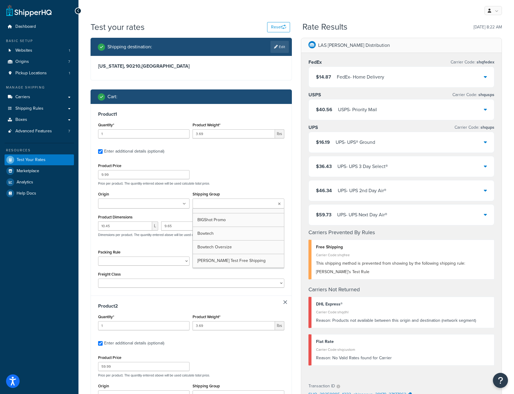
click at [265, 194] on div "Shipping Group BIGShot Promo Bowtech Bowtech Oversize Chad Test Free Shipping C…" at bounding box center [238, 199] width 91 height 18
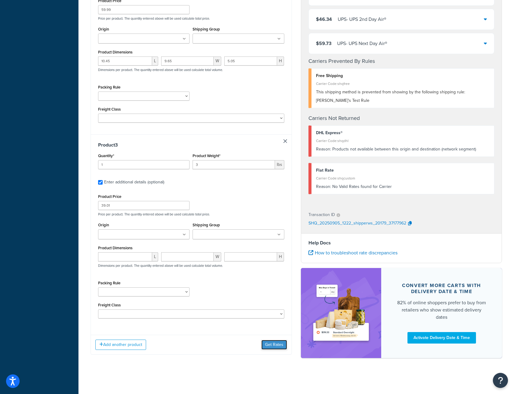
click at [278, 345] on button "Get Rates" at bounding box center [275, 345] width 26 height 10
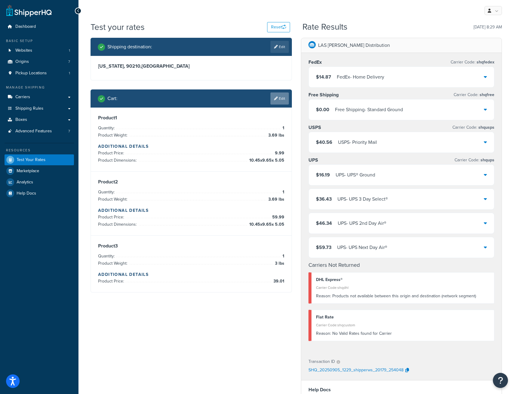
click at [276, 98] on icon at bounding box center [276, 99] width 4 height 4
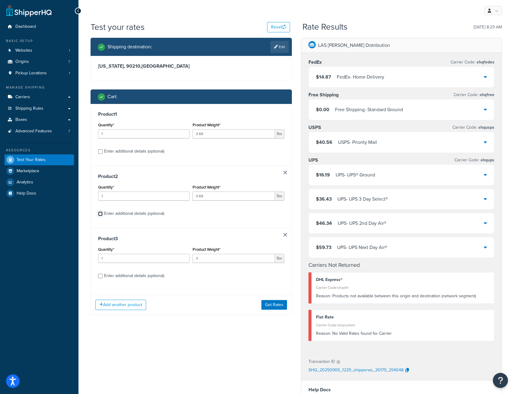
click at [101, 213] on input "Enter additional details (optional)" at bounding box center [100, 213] width 5 height 5
checkbox input "true"
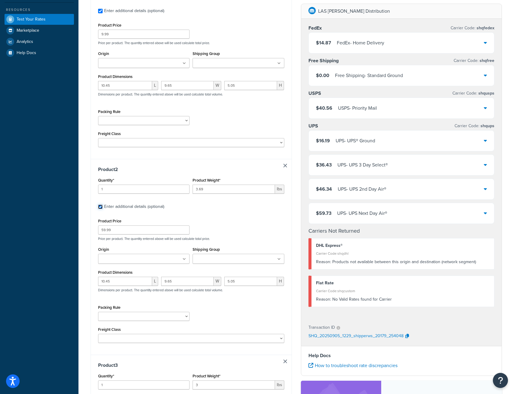
scroll to position [151, 0]
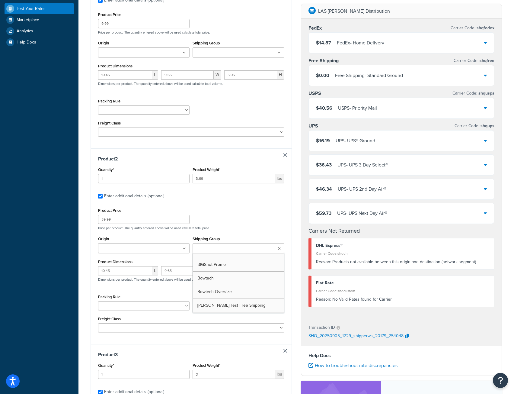
click at [214, 249] on input "Shipping Group" at bounding box center [220, 248] width 53 height 7
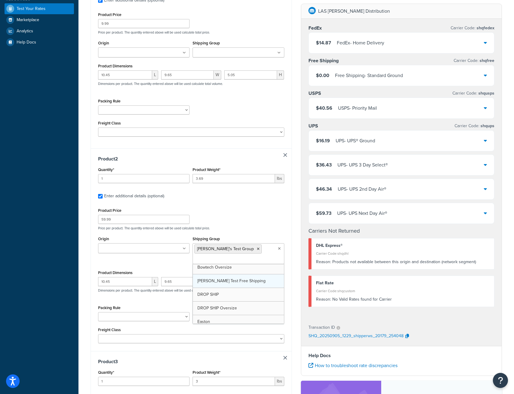
scroll to position [25, 0]
click at [268, 218] on div "Product Price 59.99 Price per product. The quantity entered above will be used …" at bounding box center [191, 218] width 189 height 24
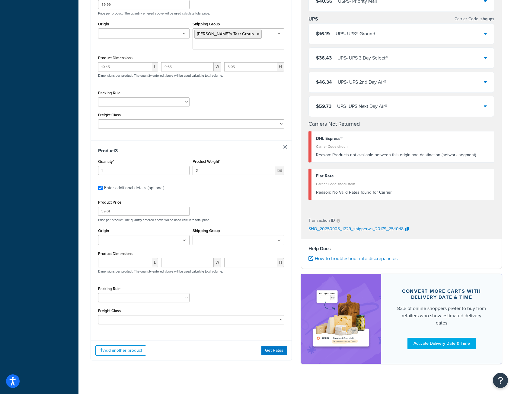
scroll to position [374, 0]
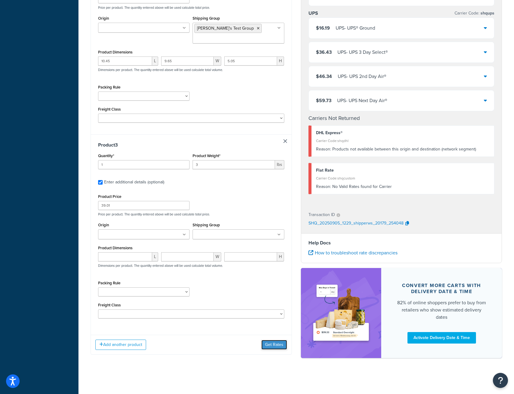
click at [279, 343] on button "Get Rates" at bounding box center [275, 345] width 26 height 10
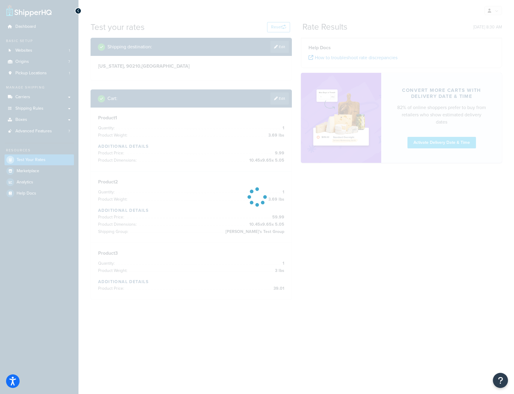
scroll to position [0, 0]
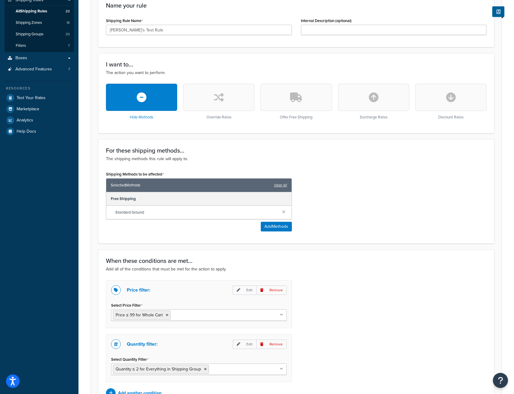
scroll to position [151, 0]
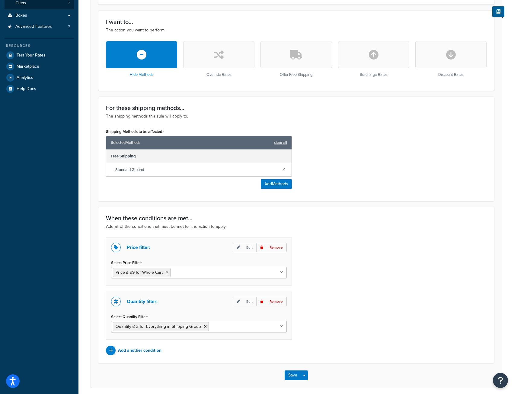
click at [138, 351] on p "Add another condition" at bounding box center [139, 350] width 43 height 8
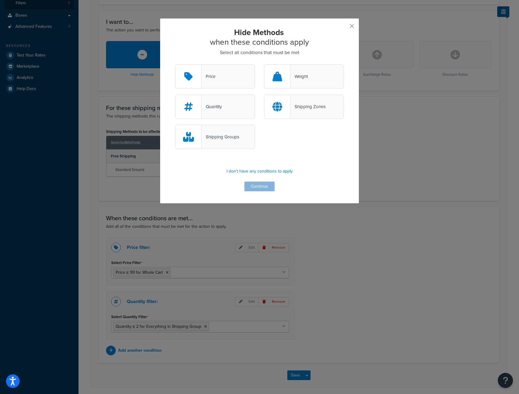
click at [206, 137] on div "Shipping Groups" at bounding box center [220, 137] width 38 height 8
click at [0, 0] on input "Shipping Groups" at bounding box center [0, 0] width 0 height 0
click at [258, 185] on button "Continue" at bounding box center [259, 186] width 30 height 10
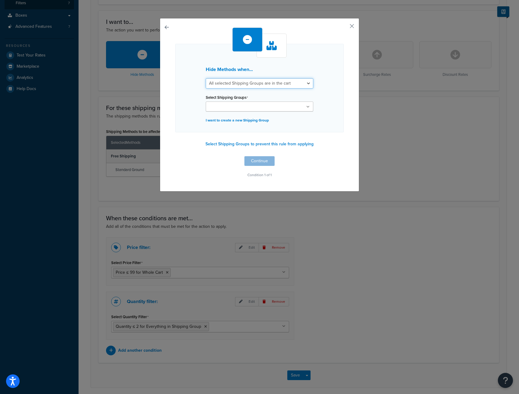
click at [239, 86] on select "All selected Shipping Groups are in the cart Any selected Shipping Groups are i…" at bounding box center [260, 83] width 108 height 10
click at [344, 27] on button "button" at bounding box center [343, 28] width 2 height 2
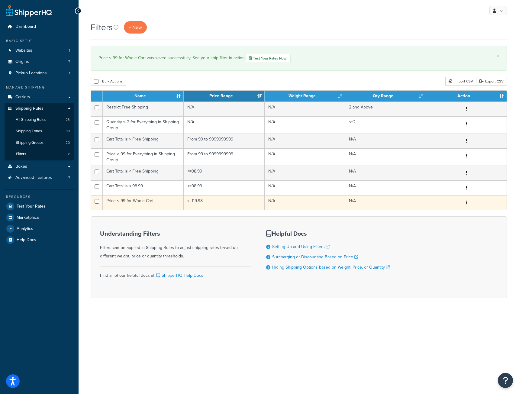
click at [157, 205] on td "Price ≤ 99 for Whole Cart" at bounding box center [143, 202] width 81 height 15
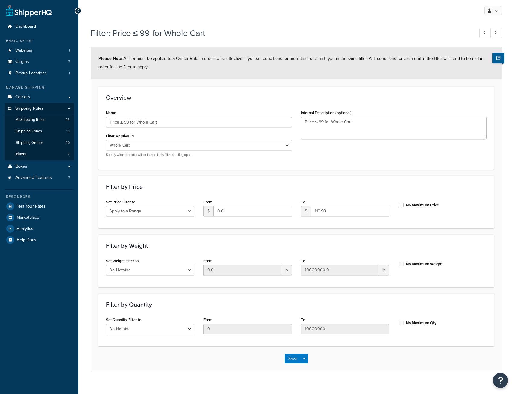
select select "range"
click at [322, 122] on textarea "Price ≤ 99 for Whole Cart" at bounding box center [394, 128] width 186 height 22
type textarea "Price ≤ 119.98 for Whole Cart"
click at [127, 121] on input "Price ≤ 99 for Whole Cart" at bounding box center [199, 122] width 186 height 10
type input "Price ≤ 119.98 for Whole Cart"
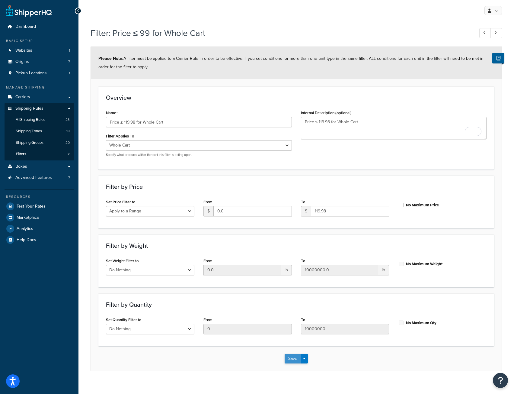
click at [295, 358] on button "Save" at bounding box center [293, 359] width 16 height 10
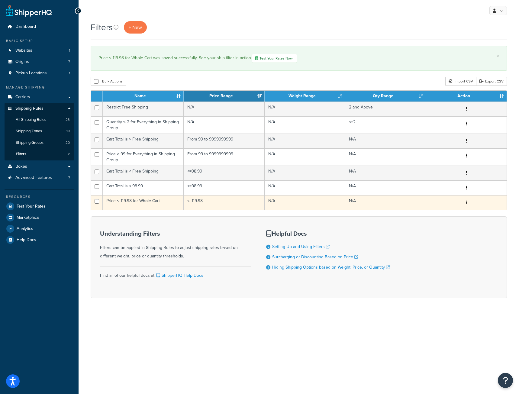
click at [131, 203] on td "Price ≤ 119.98 for Whole Cart" at bounding box center [143, 202] width 81 height 15
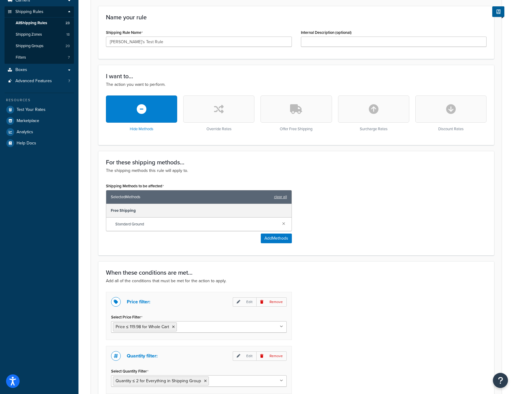
scroll to position [121, 0]
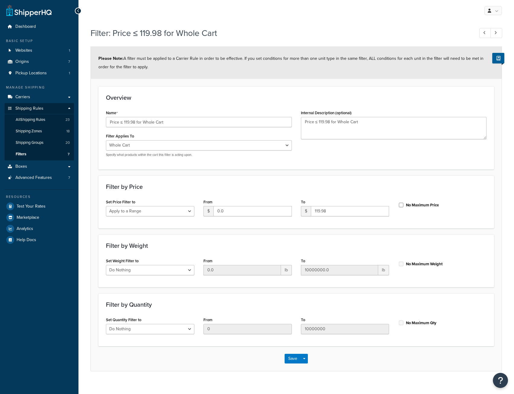
select select "range"
click at [318, 210] on input "119.98" at bounding box center [350, 211] width 79 height 10
type input "159.98"
click at [322, 121] on textarea "Price ≤ 119.98 for Whole Cart" at bounding box center [394, 128] width 186 height 22
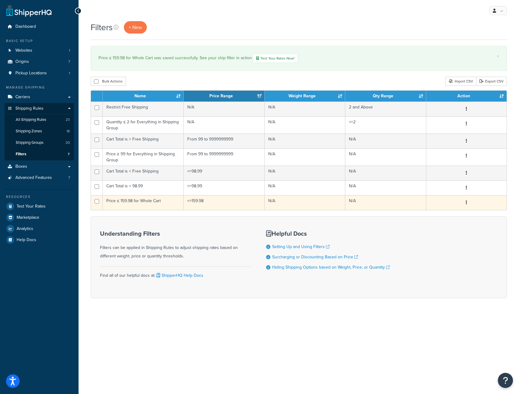
click at [138, 201] on td "Price ≤ 159.98 for Whole Cart" at bounding box center [143, 202] width 81 height 15
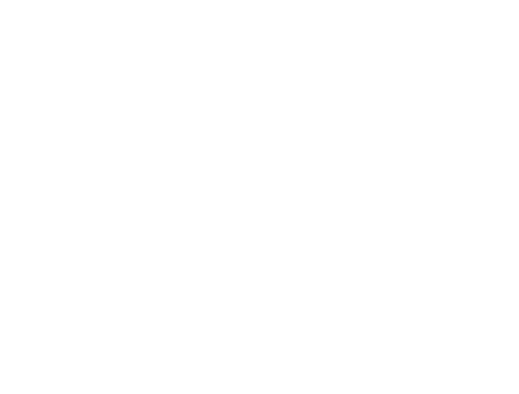
select select "range"
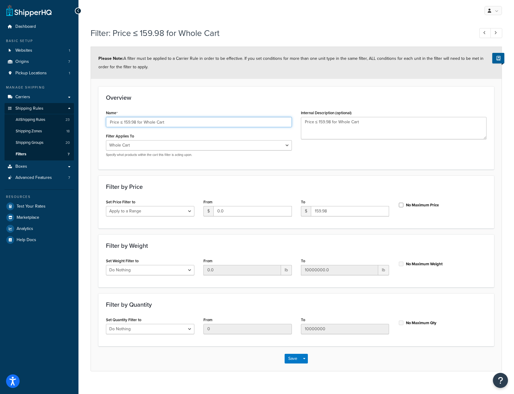
click at [130, 122] on input "Price ≤ 159.98 for Whole Cart" at bounding box center [199, 122] width 186 height 10
type input "Price ≤ 158.99 for Whole Cart"
click at [325, 122] on textarea "Price ≤ 159.98 for Whole Cart" at bounding box center [394, 128] width 186 height 22
type textarea "Price ≤ 158.99 for Whole Cart"
click at [334, 211] on input "159.98" at bounding box center [350, 211] width 79 height 10
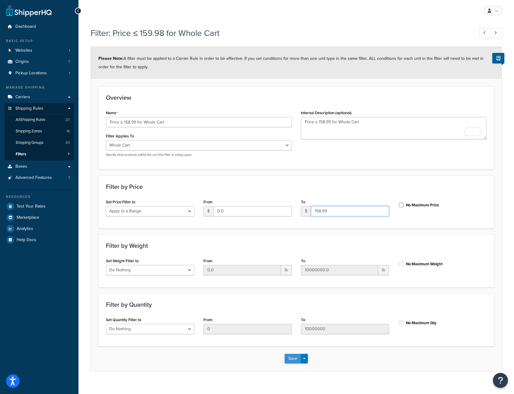
type input "158.99"
click at [292, 359] on button "Save" at bounding box center [293, 359] width 16 height 10
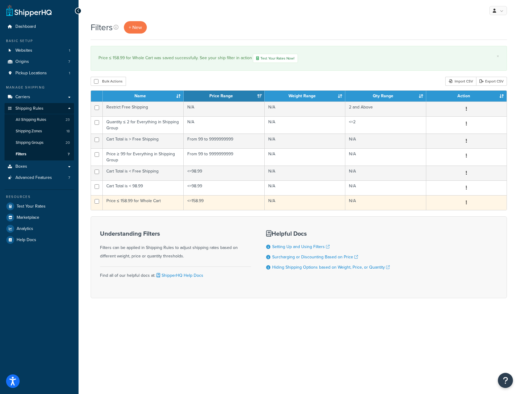
click at [127, 203] on td "Price ≤ 158.99 for Whole Cart" at bounding box center [143, 202] width 81 height 15
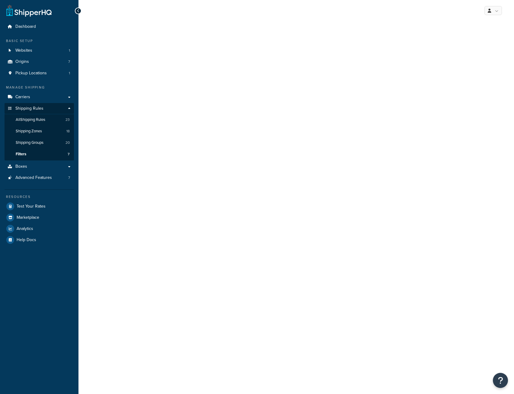
select select "range"
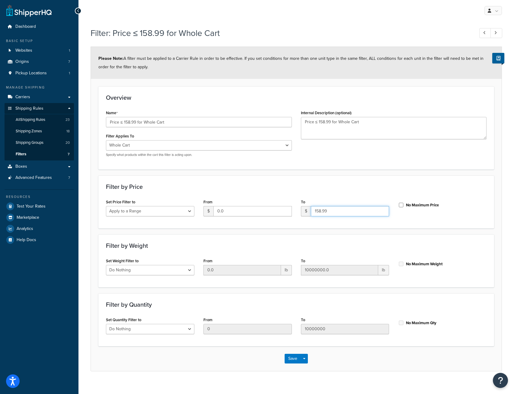
click at [335, 212] on input "158.99" at bounding box center [350, 211] width 79 height 10
type input "159"
click at [137, 122] on input "Price ≤ 158.99 for Whole Cart" at bounding box center [199, 122] width 186 height 10
type input "Price ≤ 159 for Whole Cart"
click at [330, 122] on textarea "Price ≤ 158.99 for Whole Cart" at bounding box center [394, 128] width 186 height 22
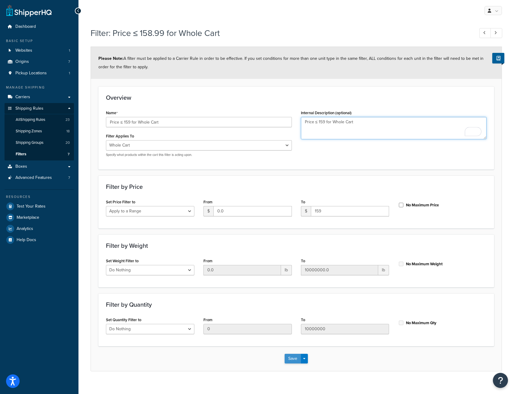
type textarea "Price ≤ 159 for Whole Cart"
click at [291, 358] on button "Save" at bounding box center [293, 359] width 16 height 10
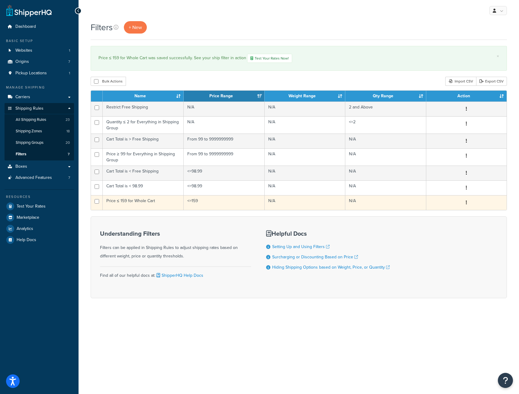
click at [128, 204] on td "Price ≤ 159 for Whole Cart" at bounding box center [143, 202] width 81 height 15
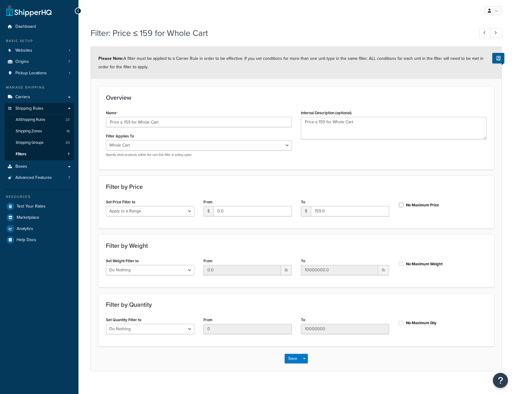
select select "range"
click at [326, 210] on input "159.0" at bounding box center [350, 211] width 79 height 10
type input "158.98"
click at [325, 122] on textarea "Price ≤ 159 for Whole Cart" at bounding box center [394, 128] width 186 height 22
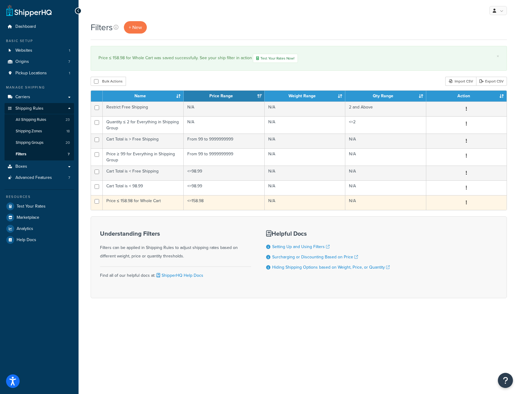
click at [162, 202] on td "Price ≤ 158.98 for Whole Cart" at bounding box center [143, 202] width 81 height 15
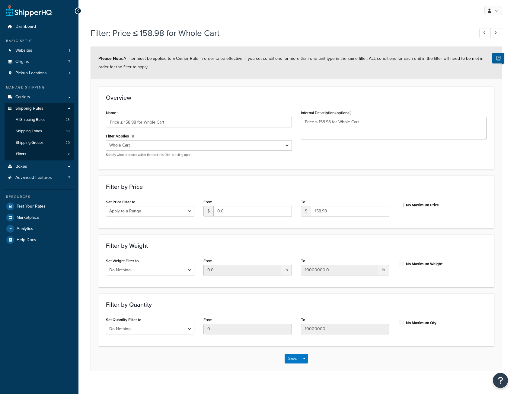
select select "range"
click at [25, 154] on span "Filters" at bounding box center [21, 154] width 11 height 5
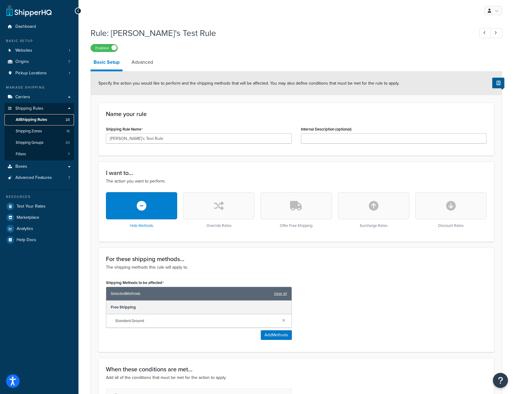
click at [41, 117] on span "All Shipping Rules" at bounding box center [31, 119] width 31 height 5
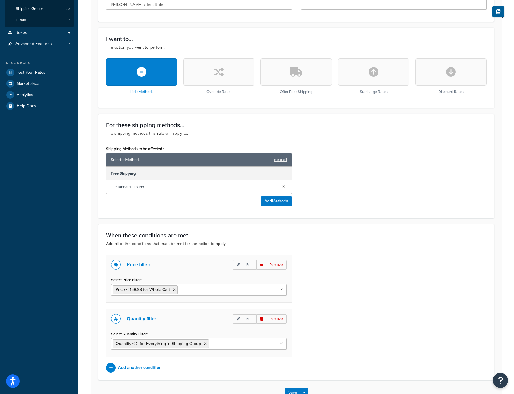
scroll to position [176, 0]
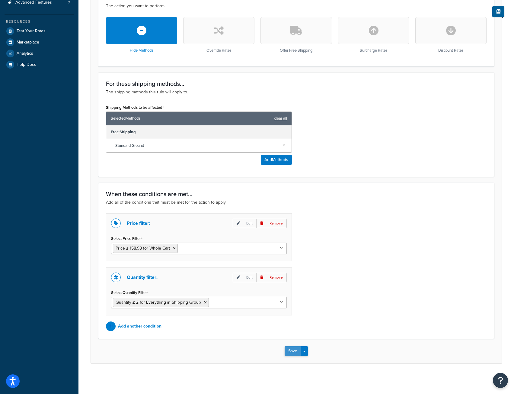
click at [291, 353] on button "Save" at bounding box center [293, 351] width 16 height 10
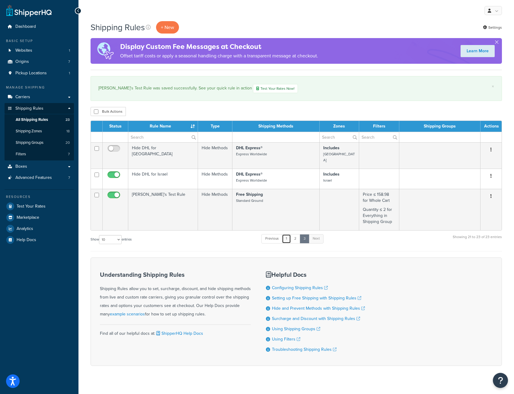
click at [285, 234] on link "1" at bounding box center [286, 238] width 9 height 9
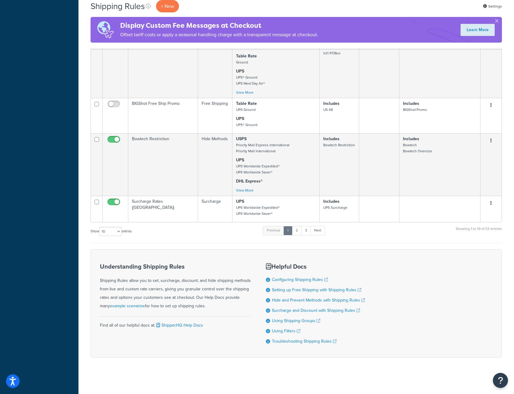
scroll to position [345, 0]
click at [308, 227] on link "3" at bounding box center [306, 230] width 10 height 9
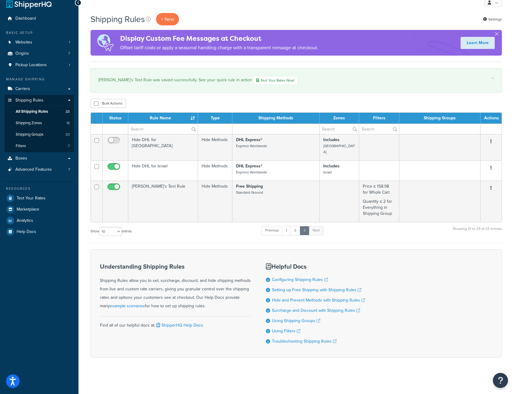
scroll to position [5, 0]
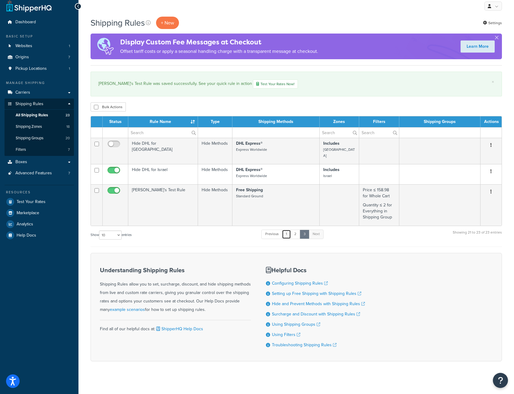
click at [288, 230] on link "1" at bounding box center [286, 233] width 9 height 9
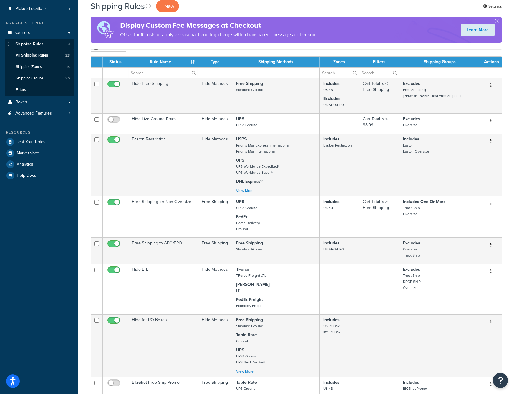
scroll to position [0, 0]
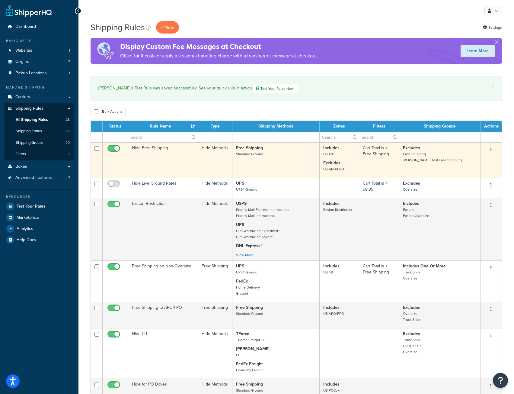
click at [487, 151] on div "Edit Duplicate Delete" at bounding box center [491, 150] width 14 height 10
click at [492, 151] on icon "button" at bounding box center [491, 149] width 1 height 4
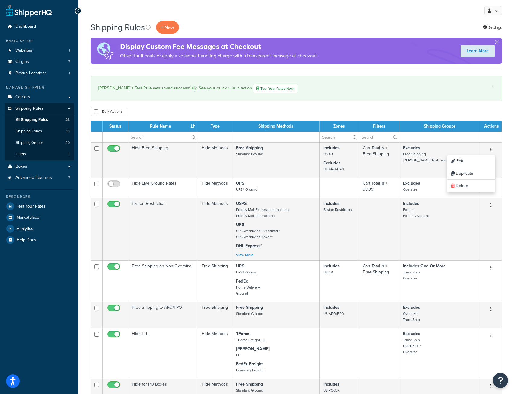
click at [445, 110] on div "Bulk Actions Duplicate Delete" at bounding box center [297, 111] width 412 height 9
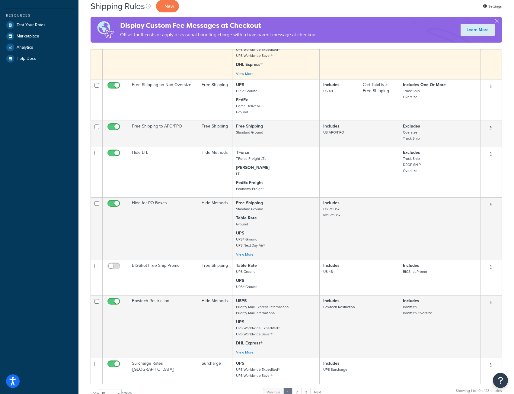
scroll to position [345, 0]
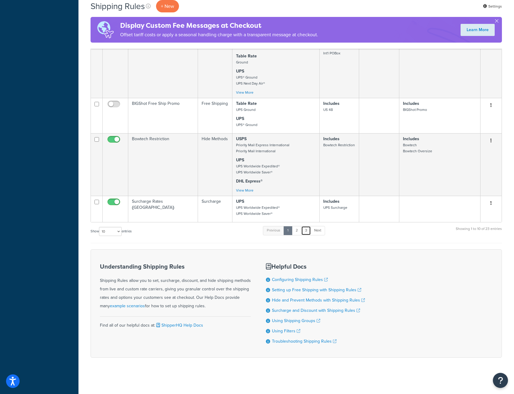
click at [307, 230] on link "3" at bounding box center [306, 230] width 10 height 9
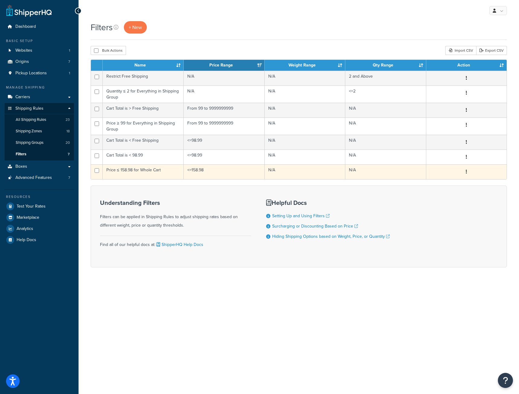
click at [149, 174] on td "Price ≤ 158.98 for Whole Cart" at bounding box center [143, 171] width 81 height 15
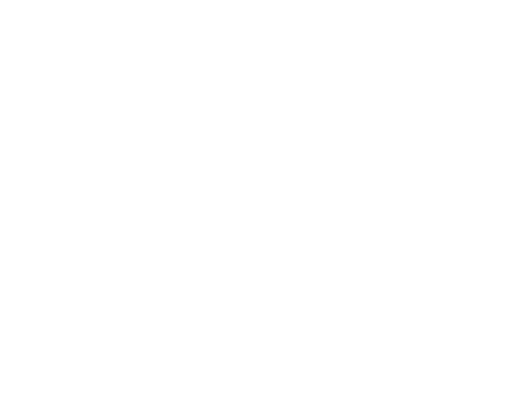
select select "range"
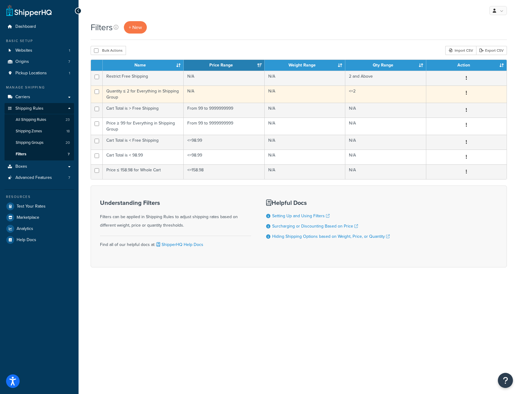
click at [124, 90] on td "Quantity ≤ 2 for Everything in Shipping Group" at bounding box center [143, 93] width 81 height 17
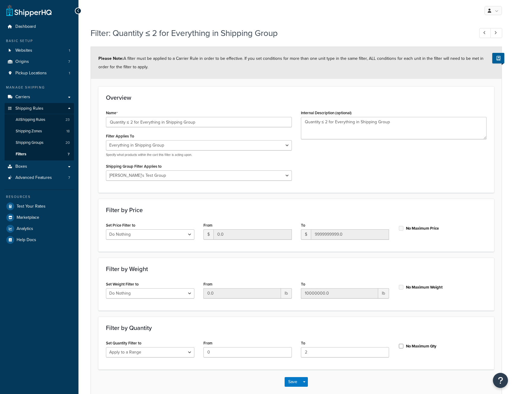
select select "SHIPPING_GROUP"
select select "301155"
select select "range"
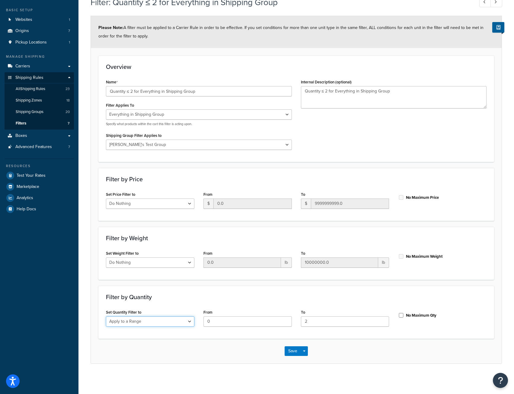
click at [188, 321] on select "Do Nothing Apply to a Range" at bounding box center [150, 321] width 88 height 10
click at [201, 305] on div "Filter by Quantity Set Quantity Filter to Do Nothing Apply to a Range From 0 To…" at bounding box center [296, 312] width 396 height 53
click at [213, 321] on input "0" at bounding box center [248, 321] width 88 height 10
type input "2"
click at [297, 349] on button "Save" at bounding box center [293, 351] width 16 height 10
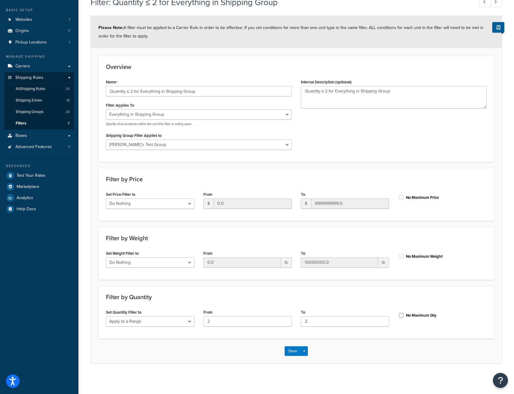
scroll to position [0, 0]
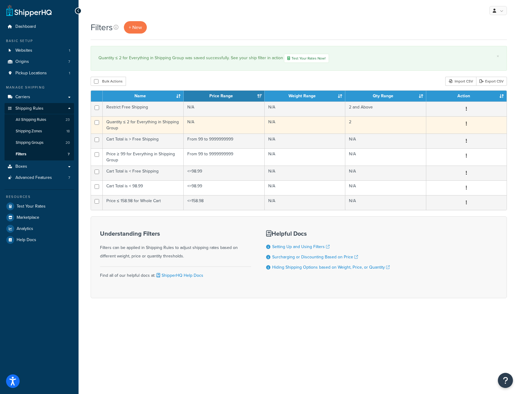
click at [157, 123] on td "Quantity ≤ 2 for Everything in Shipping Group" at bounding box center [143, 124] width 81 height 17
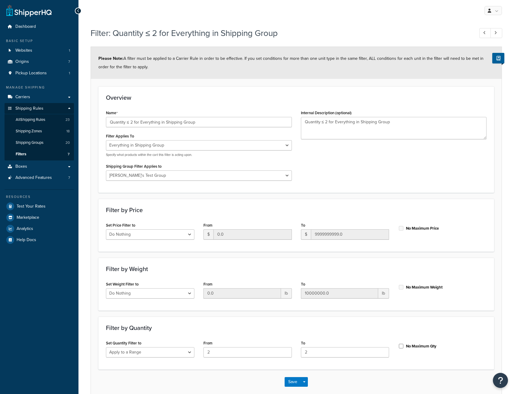
select select "SHIPPING_GROUP"
select select "301155"
select select "range"
click at [130, 120] on input "Quantity ≤ 2 for Everything in Shipping Group" at bounding box center [199, 122] width 186 height 10
type input "Quantity = 2 for Everything in Shipping Group"
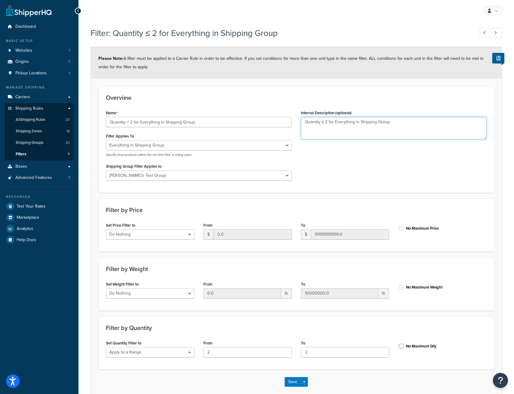
click at [324, 122] on textarea "Quantity ≤ 2 for Everything in Shipping Group" at bounding box center [394, 128] width 186 height 22
type textarea "Quantity = 2 for Everything in Shipping Group"
click at [292, 379] on button "Save" at bounding box center [293, 382] width 16 height 10
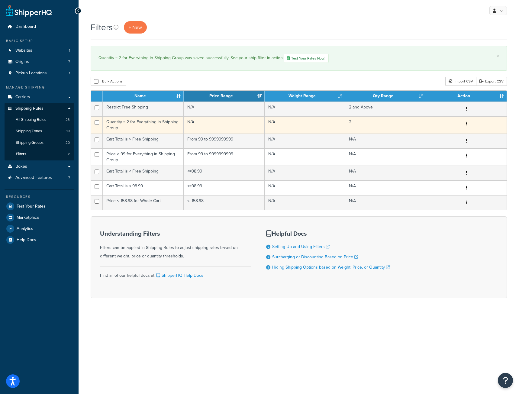
click at [155, 129] on td "Quantity = 2 for Everything in Shipping Group" at bounding box center [143, 124] width 81 height 17
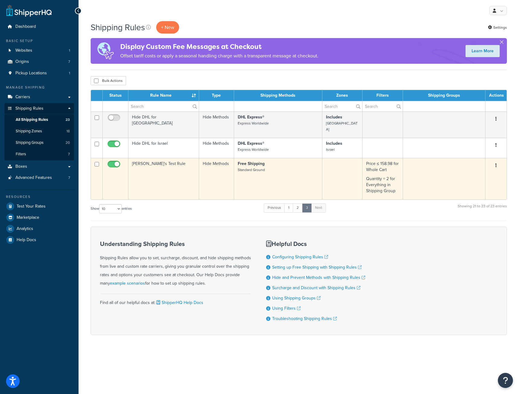
click at [184, 174] on td "Chad's Test Rule" at bounding box center [163, 178] width 71 height 41
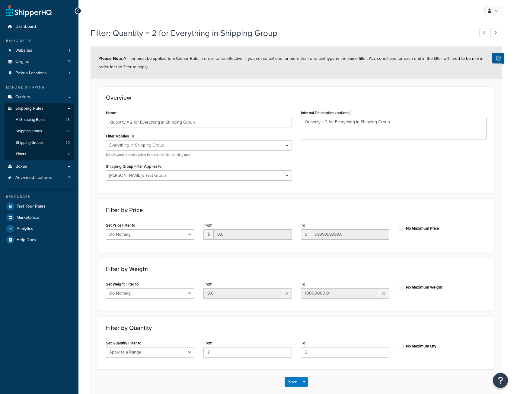
select select "SHIPPING_GROUP"
select select "301155"
select select "range"
click at [139, 149] on select "Whole Cart Everything in Shipping Group Everything at Origin Each Item within S…" at bounding box center [199, 145] width 186 height 10
click at [308, 160] on div "Name Quantity = 2 for Everything in Shipping Group Filter Applies To Whole Cart…" at bounding box center [296, 146] width 390 height 76
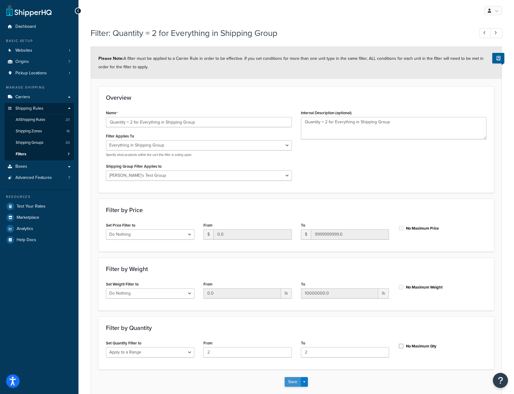
click at [293, 382] on button "Save" at bounding box center [293, 382] width 16 height 10
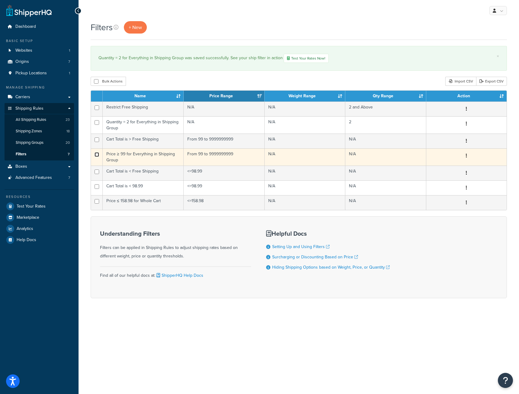
click at [98, 155] on input "checkbox" at bounding box center [97, 154] width 5 height 5
checkbox input "true"
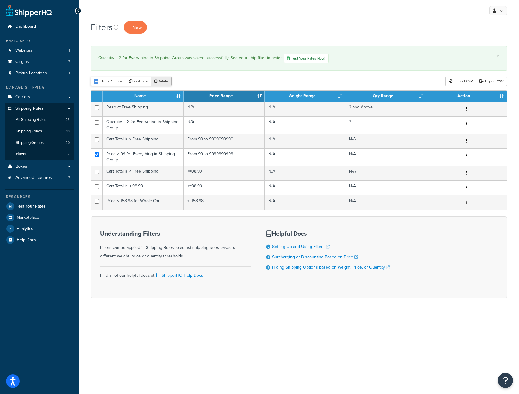
click at [163, 80] on button "Delete" at bounding box center [161, 81] width 21 height 9
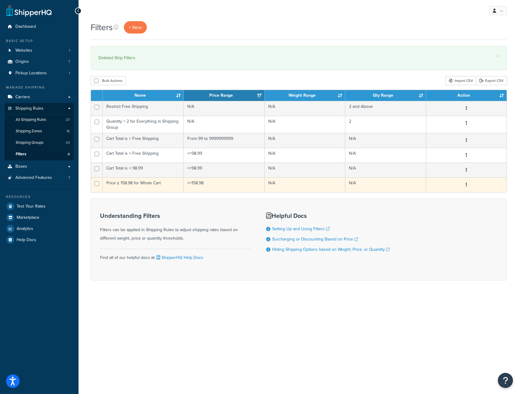
click at [145, 183] on td "Price ≤ 158.98 for Whole Cart" at bounding box center [143, 184] width 81 height 15
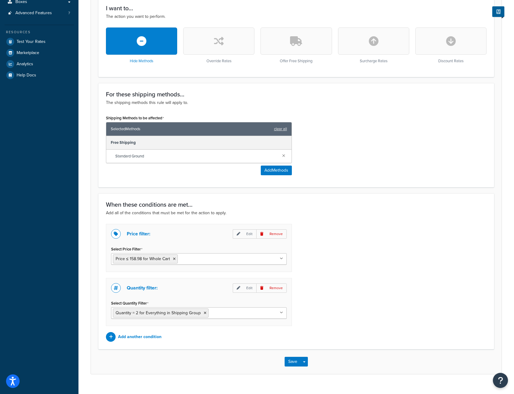
scroll to position [176, 0]
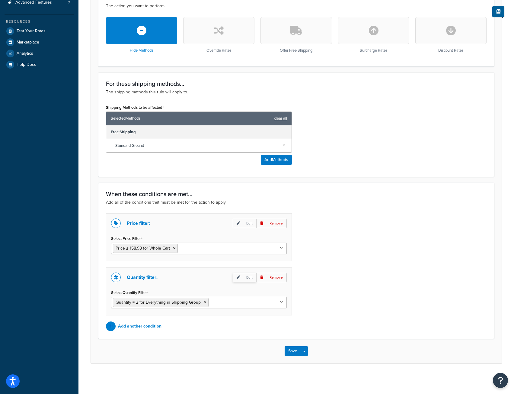
click at [243, 278] on p "Edit" at bounding box center [245, 277] width 24 height 9
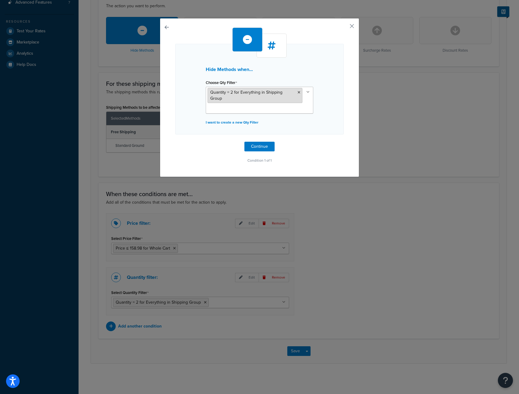
click at [251, 93] on span "Quantity = 2 for Everything in Shipping Group" at bounding box center [246, 95] width 72 height 12
click at [346, 29] on div "Hide Methods when... Choose Qty Filter Quantity = 2 for Everything in Shipping …" at bounding box center [259, 97] width 199 height 159
click at [346, 26] on div "Hide Methods when... Choose Qty Filter Quantity = 2 for Everything in Shipping …" at bounding box center [259, 97] width 199 height 159
click at [344, 27] on button "button" at bounding box center [343, 28] width 2 height 2
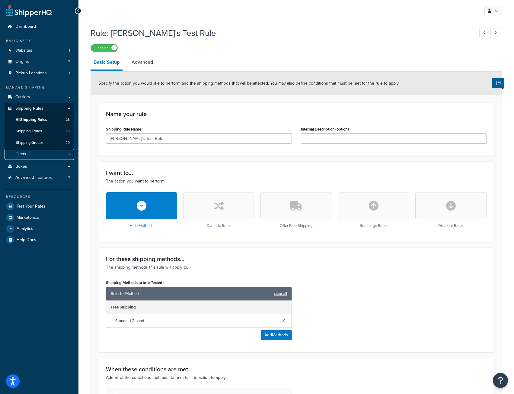
click at [33, 155] on link "Filters 6" at bounding box center [39, 154] width 69 height 11
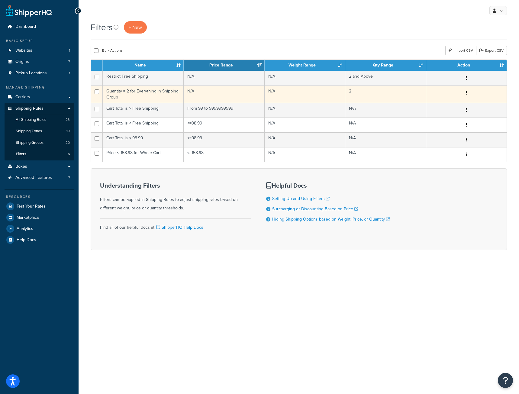
click at [130, 94] on td "Quantity = 2 for Everything in Shipping Group" at bounding box center [143, 93] width 81 height 17
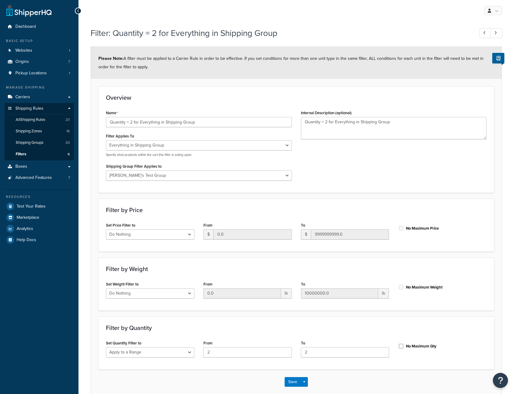
select select "SHIPPING_GROUP"
select select "301155"
select select "range"
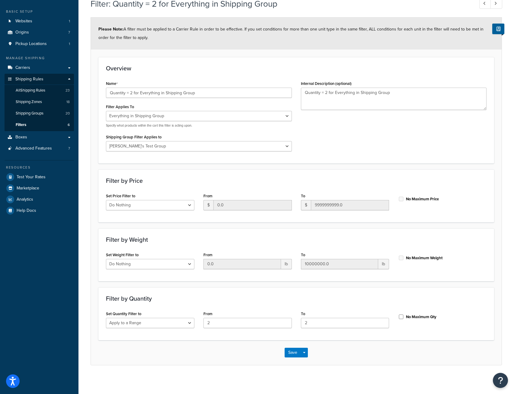
scroll to position [31, 0]
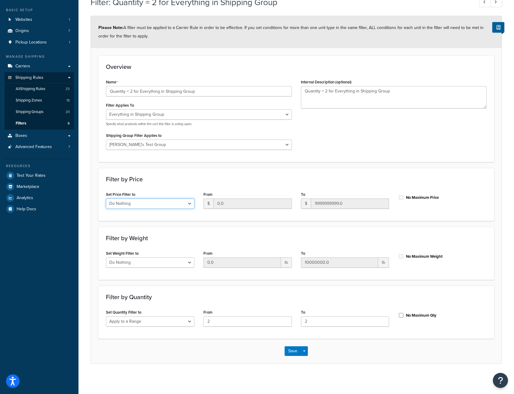
click at [190, 204] on select "Do Nothing Apply to a Range" at bounding box center [150, 203] width 88 height 10
click at [191, 185] on div "Filter by Price Set Price Filter to Do Nothing Apply to a Range From $ 0.0 To $…" at bounding box center [296, 194] width 396 height 53
click at [188, 320] on select "Do Nothing Apply to a Range" at bounding box center [150, 321] width 88 height 10
click at [201, 298] on h3 "Filter by Quantity" at bounding box center [296, 297] width 381 height 7
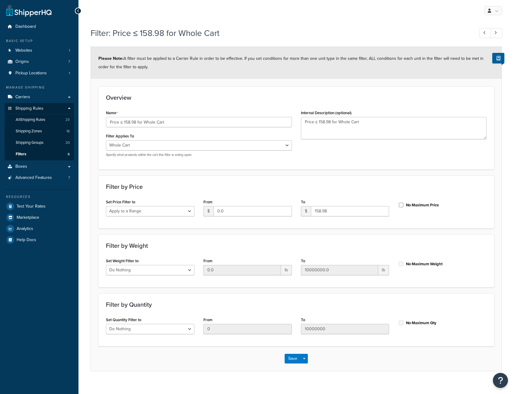
select select "range"
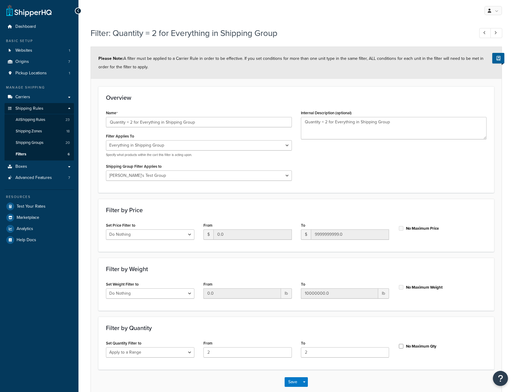
select select "SHIPPING_GROUP"
select select "301155"
select select "range"
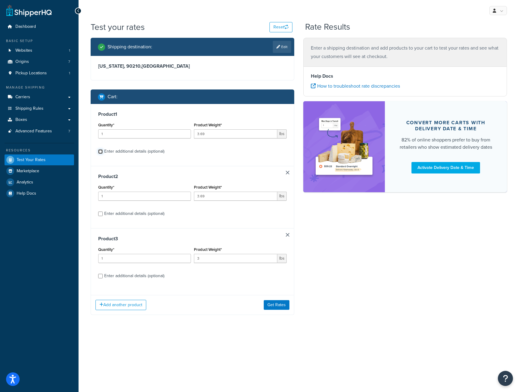
click at [99, 151] on input "Enter additional details (optional)" at bounding box center [100, 151] width 5 height 5
checkbox input "true"
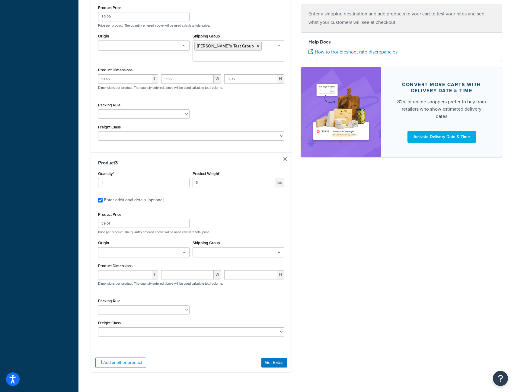
scroll to position [376, 0]
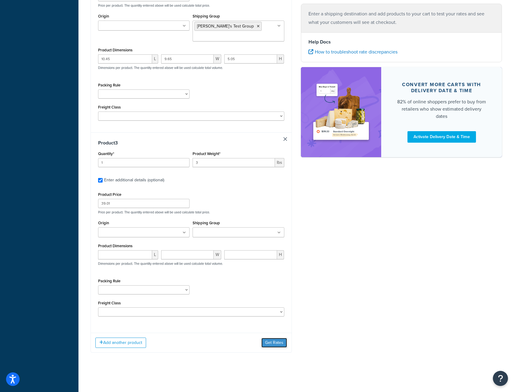
click at [278, 344] on button "Get Rates" at bounding box center [275, 343] width 26 height 10
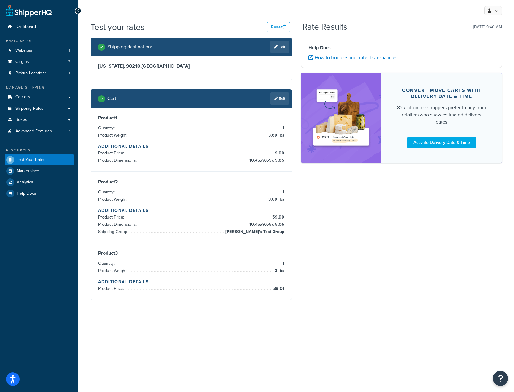
scroll to position [0, 0]
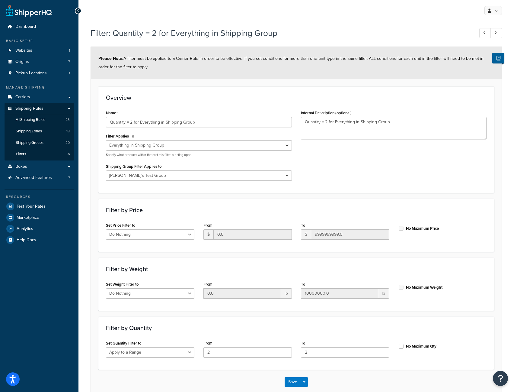
select select "SHIPPING_GROUP"
select select "301155"
select select "range"
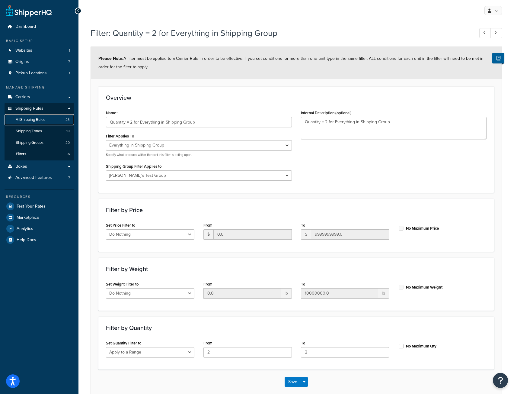
click at [23, 117] on span "All Shipping Rules" at bounding box center [31, 119] width 30 height 5
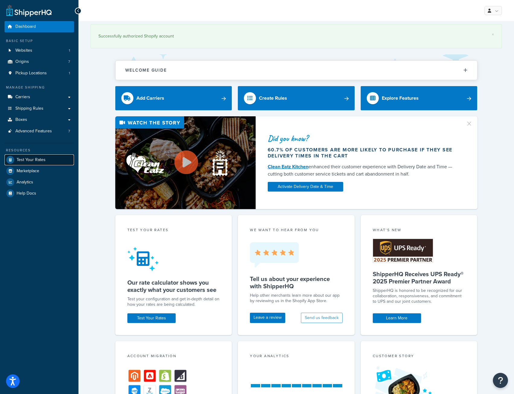
click at [37, 162] on span "Test Your Rates" at bounding box center [31, 159] width 29 height 5
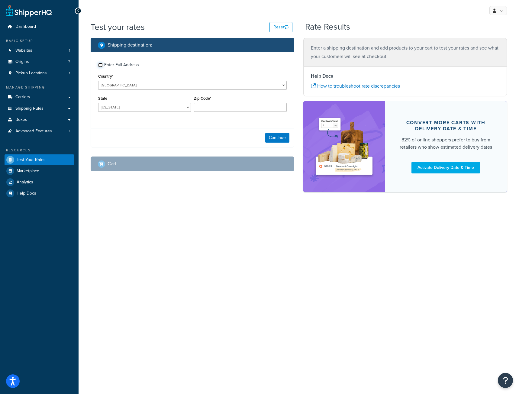
click at [101, 66] on input "Enter Full Address" at bounding box center [100, 65] width 5 height 5
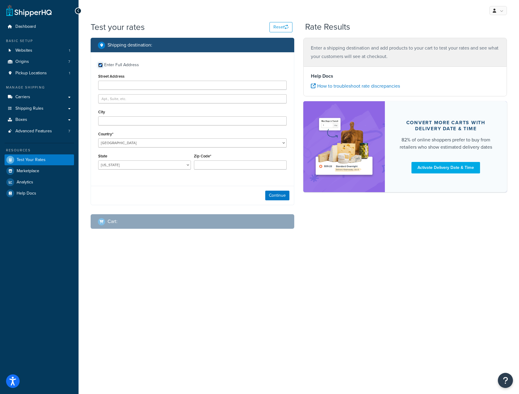
click at [101, 66] on input "Enter Full Address" at bounding box center [100, 65] width 5 height 5
checkbox input "false"
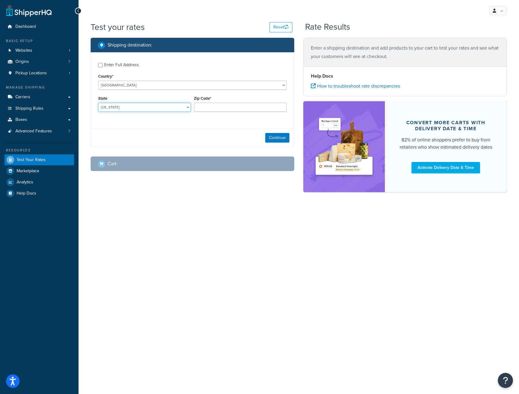
click at [110, 108] on select "Alabama Alaska American Samoa Arizona Arkansas Armed Forces Americas Armed Forc…" at bounding box center [144, 107] width 93 height 9
select select "CA"
click at [98, 103] on select "Alabama Alaska American Samoa Arizona Arkansas Armed Forces Americas Armed Forc…" at bounding box center [144, 107] width 93 height 9
click at [216, 108] on input "Zip Code*" at bounding box center [240, 107] width 93 height 9
type input "90210"
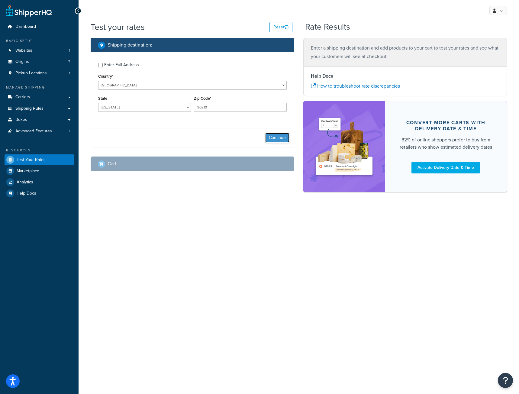
click at [274, 139] on button "Continue" at bounding box center [277, 138] width 24 height 10
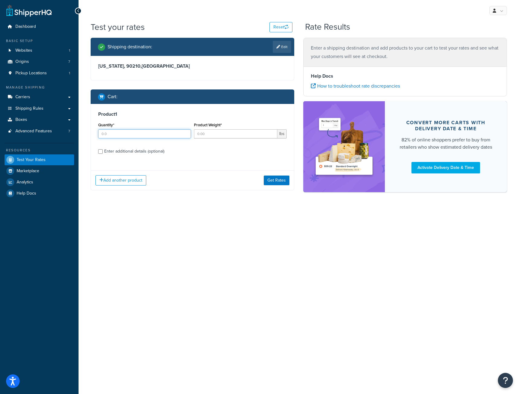
click at [148, 133] on input "Quantity*" at bounding box center [144, 133] width 93 height 9
type input "1"
click at [216, 137] on input "Product Weight*" at bounding box center [235, 133] width 83 height 9
type input "2.69"
click at [102, 151] on input "Enter additional details (optional)" at bounding box center [100, 151] width 5 height 5
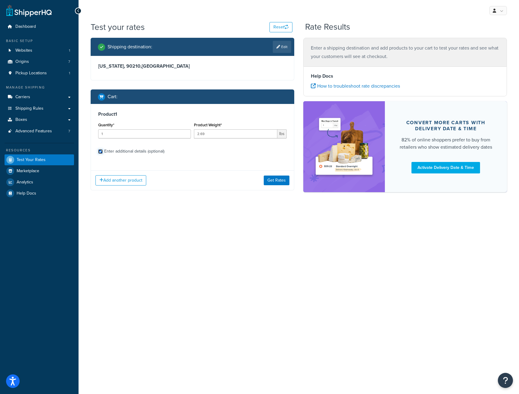
checkbox input "true"
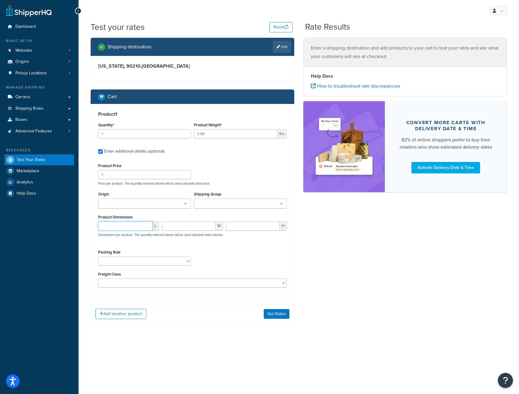
click at [117, 226] on input "number" at bounding box center [125, 225] width 55 height 9
type input "10.45"
click at [176, 227] on input "number" at bounding box center [188, 225] width 53 height 9
type input "9.65"
click at [245, 226] on input "number" at bounding box center [253, 225] width 54 height 9
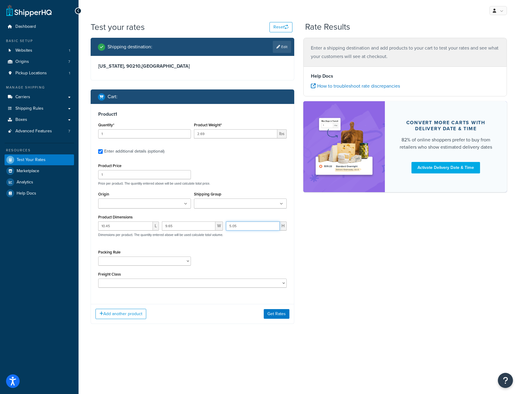
type input "5.05"
drag, startPoint x: 112, startPoint y: 174, endPoint x: 47, endPoint y: 169, distance: 65.1
click at [47, 169] on div "Dashboard Basic Setup Websites 1 Origins 7 Pickup Locations 1 Manage Shipping C…" at bounding box center [259, 197] width 519 height 394
type input "59.99"
click at [229, 205] on input "Shipping Group" at bounding box center [222, 204] width 53 height 7
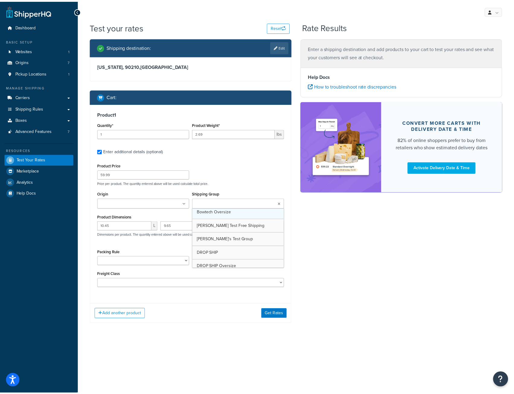
scroll to position [30, 0]
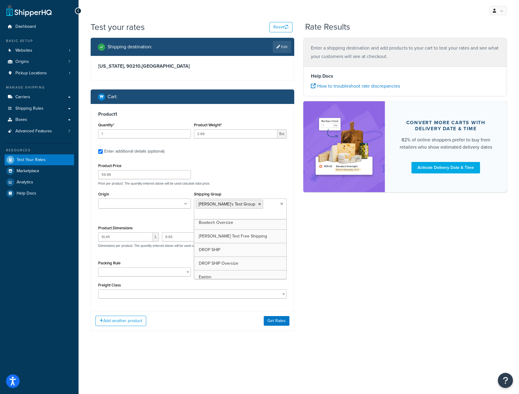
click at [234, 183] on p "Price per product. The quantity entered above will be used calculate total pric…" at bounding box center [192, 183] width 191 height 4
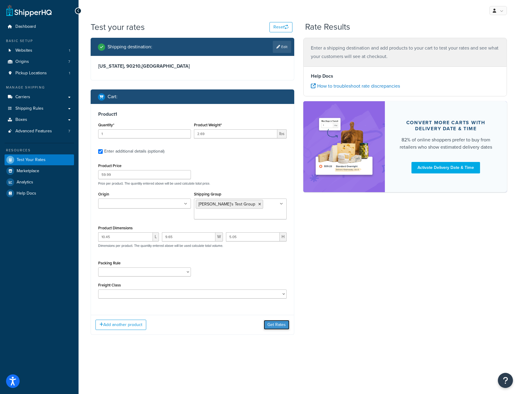
click at [285, 324] on button "Get Rates" at bounding box center [277, 325] width 26 height 10
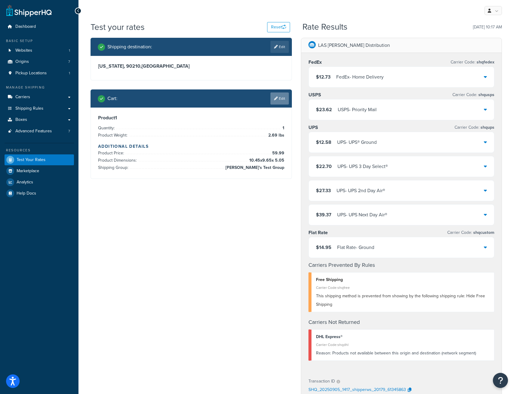
click at [284, 99] on link "Edit" at bounding box center [280, 98] width 18 height 12
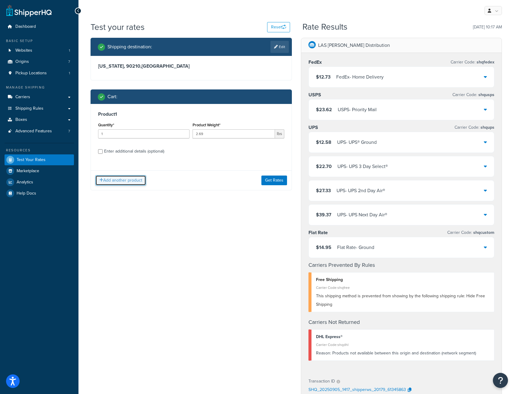
click at [108, 181] on button "Add another product" at bounding box center [120, 180] width 51 height 10
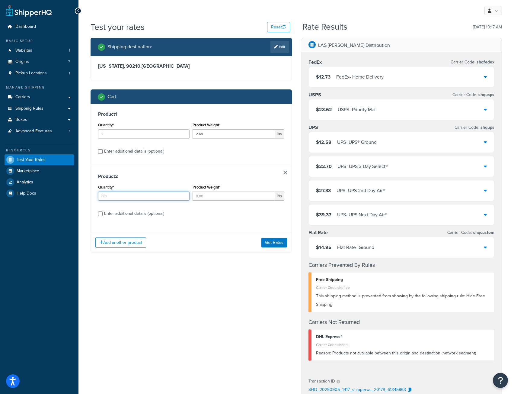
click at [107, 194] on input "Quantity*" at bounding box center [143, 195] width 91 height 9
type input "1"
click at [211, 194] on input "Product Weight*" at bounding box center [234, 195] width 82 height 9
type input "2.69"
click at [99, 215] on input "Enter additional details (optional)" at bounding box center [100, 213] width 5 height 5
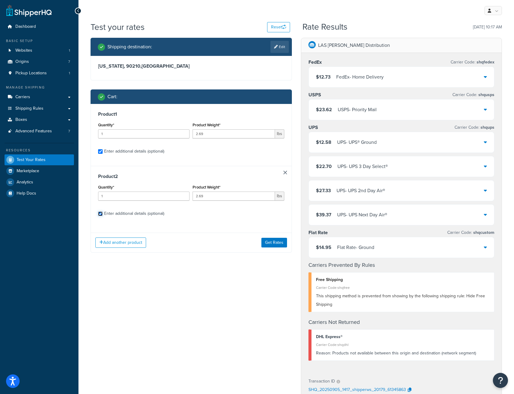
checkbox input "true"
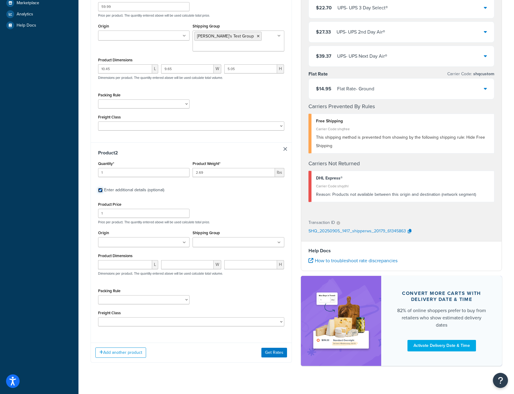
scroll to position [177, 0]
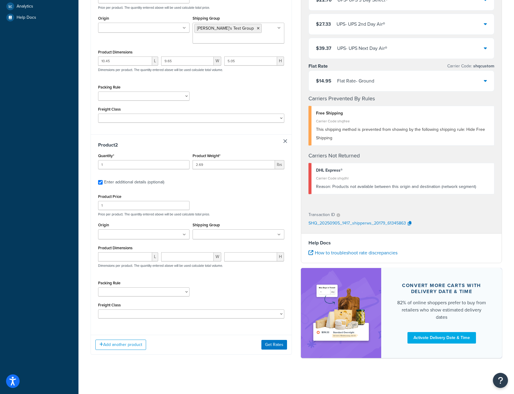
click at [211, 234] on input "Shipping Group" at bounding box center [220, 234] width 53 height 7
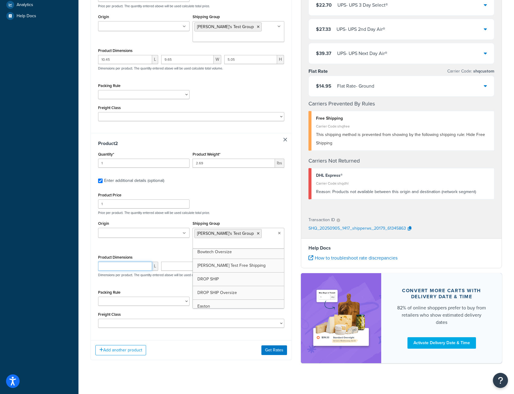
click at [111, 268] on input "number" at bounding box center [125, 266] width 54 height 9
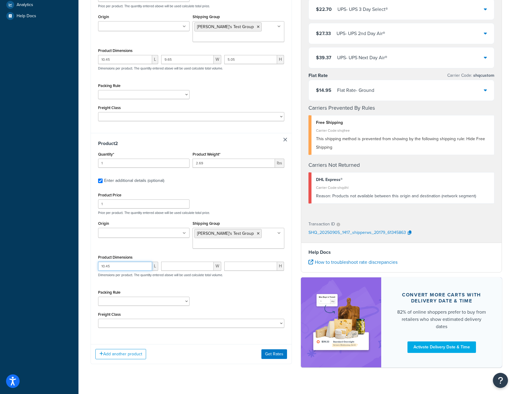
type input "10.45"
click at [172, 268] on input "number" at bounding box center [187, 266] width 53 height 9
type input "9.68"
click at [228, 271] on input "number" at bounding box center [250, 266] width 53 height 9
type input "5.05"
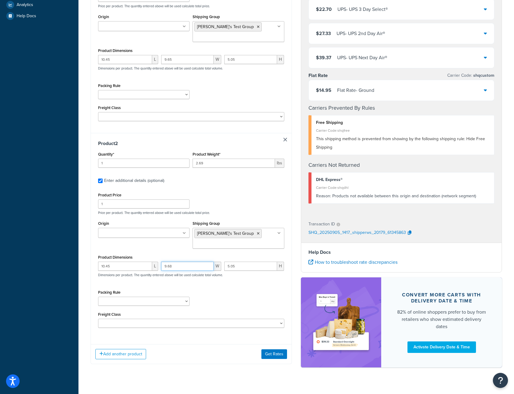
click at [188, 269] on input "9.68" at bounding box center [187, 266] width 53 height 9
type input "9.65"
click at [220, 305] on div "Packing Rule McKenzie Test No Autopack" at bounding box center [191, 299] width 189 height 22
click at [117, 207] on input "1" at bounding box center [143, 203] width 91 height 9
type input "59.99"
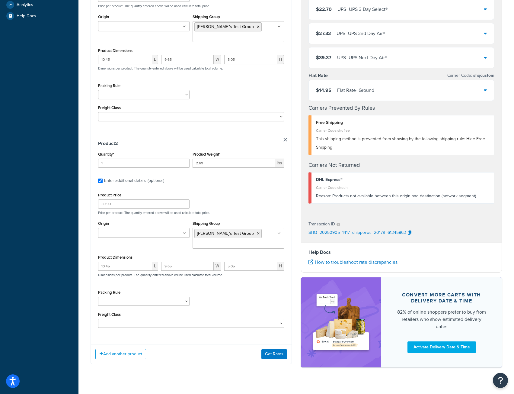
click at [229, 201] on div "Product Price 59.99 Price per product. The quantity entered above will be used …" at bounding box center [191, 203] width 189 height 24
click at [279, 355] on button "Get Rates" at bounding box center [275, 354] width 26 height 10
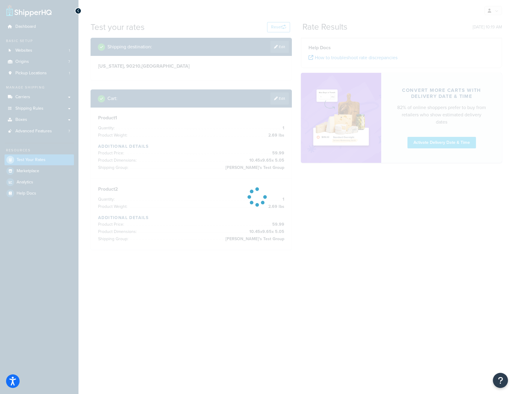
scroll to position [0, 0]
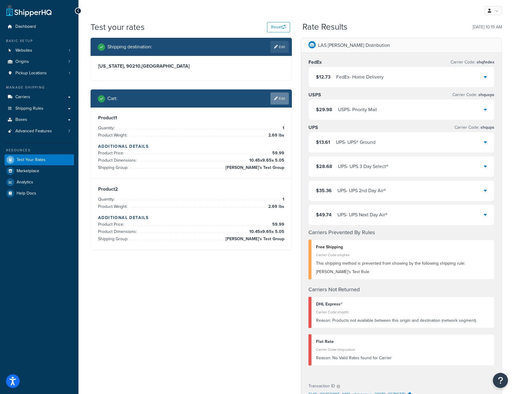
click at [280, 100] on link "Edit" at bounding box center [280, 98] width 18 height 12
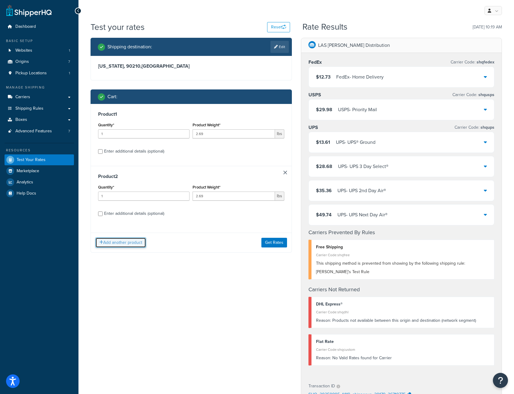
click at [123, 242] on button "Add another product" at bounding box center [120, 242] width 51 height 10
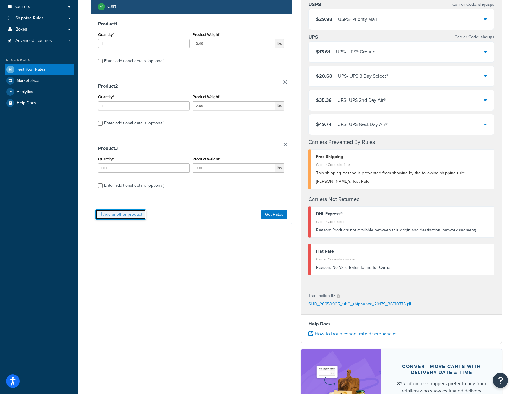
scroll to position [91, 0]
click at [100, 186] on input "Enter additional details (optional)" at bounding box center [100, 185] width 5 height 5
checkbox input "true"
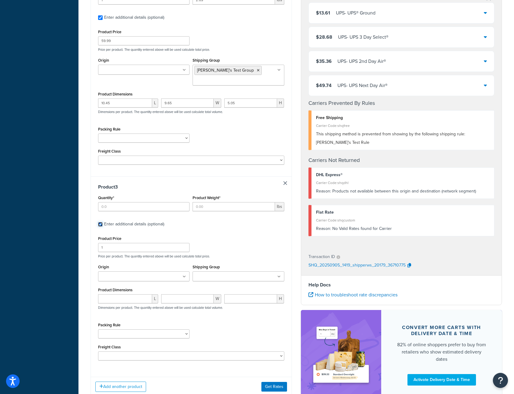
scroll to position [385, 0]
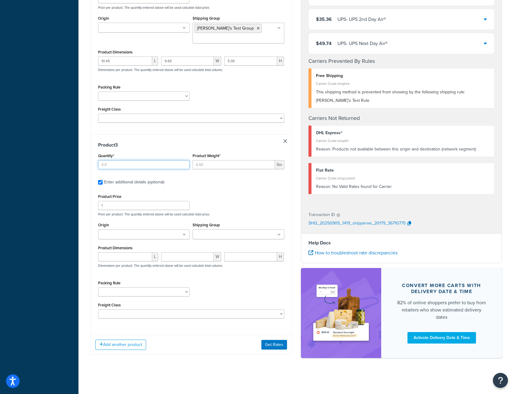
click at [112, 163] on input "Quantity*" at bounding box center [143, 164] width 91 height 9
type input "1"
click at [208, 164] on input "Product Weight*" at bounding box center [234, 164] width 82 height 9
type input "3"
click at [113, 206] on input "1" at bounding box center [143, 205] width 91 height 9
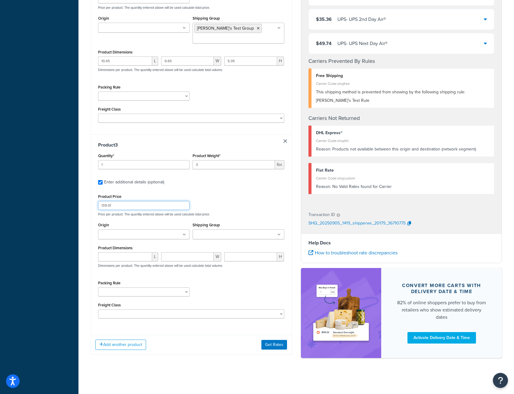
click at [102, 204] on input "139.01" at bounding box center [143, 205] width 91 height 9
type input "39.01"
click at [272, 346] on button "Get Rates" at bounding box center [275, 345] width 26 height 10
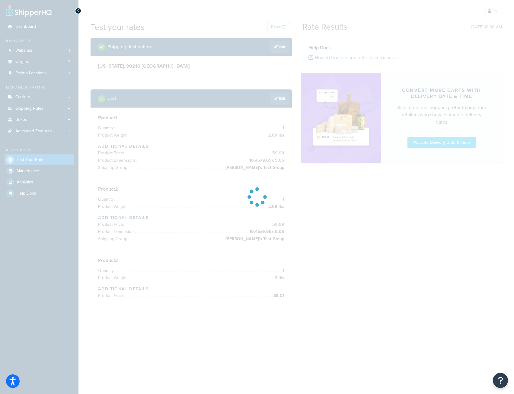
scroll to position [0, 0]
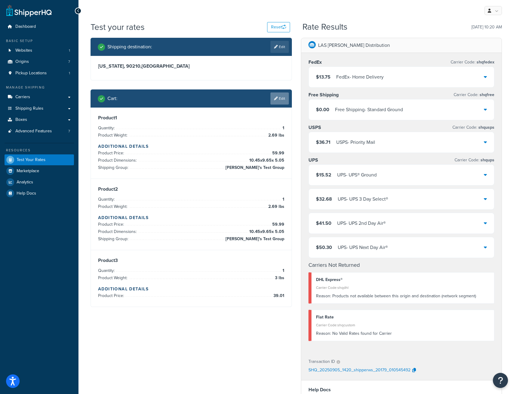
click at [283, 99] on link "Edit" at bounding box center [280, 98] width 18 height 12
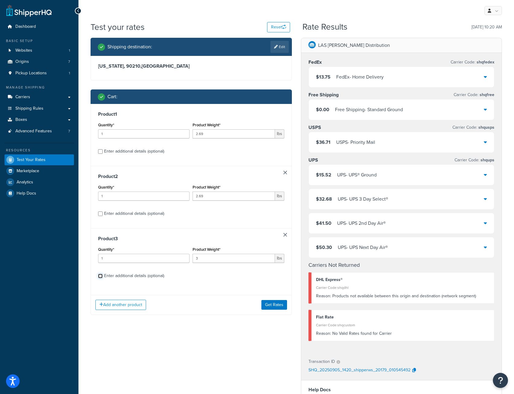
click at [100, 276] on input "Enter additional details (optional)" at bounding box center [100, 276] width 5 height 5
checkbox input "true"
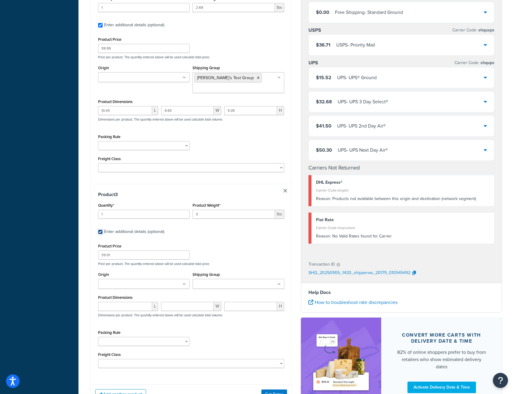
scroll to position [362, 0]
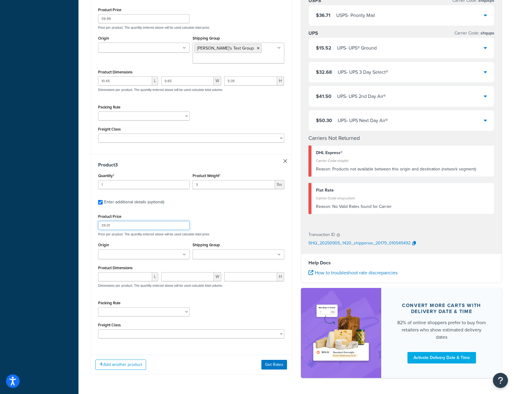
click at [117, 228] on input "39.01" at bounding box center [143, 225] width 91 height 9
type input "39.00"
click at [276, 367] on button "Get Rates" at bounding box center [275, 365] width 26 height 10
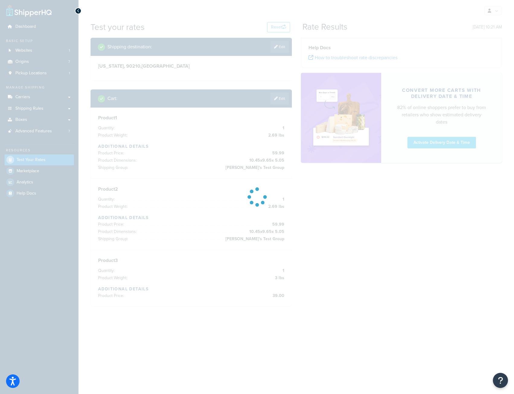
scroll to position [0, 0]
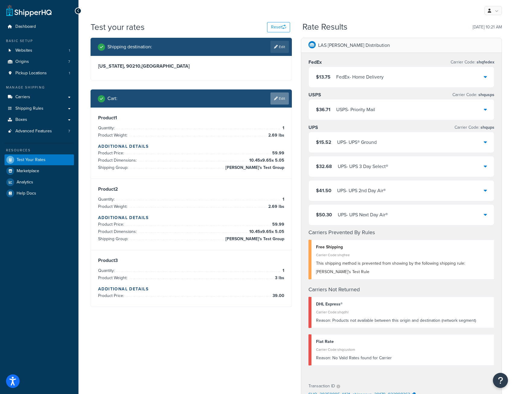
click at [280, 97] on link "Edit" at bounding box center [280, 98] width 18 height 12
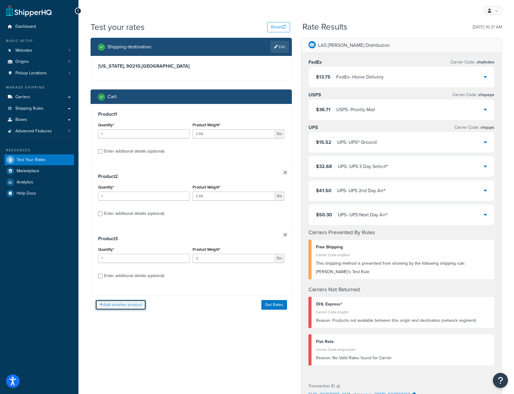
click at [108, 304] on button "Add another product" at bounding box center [120, 305] width 51 height 10
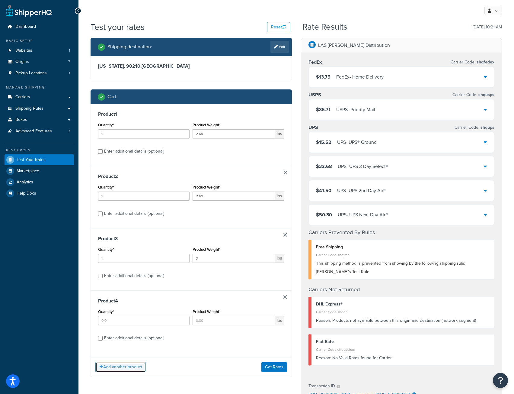
scroll to position [121, 0]
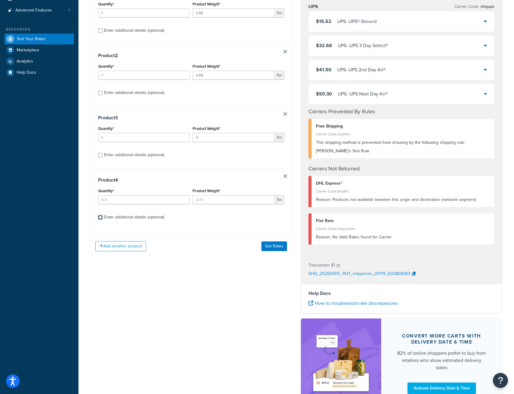
click at [100, 217] on input "Enter additional details (optional)" at bounding box center [100, 217] width 5 height 5
checkbox input "true"
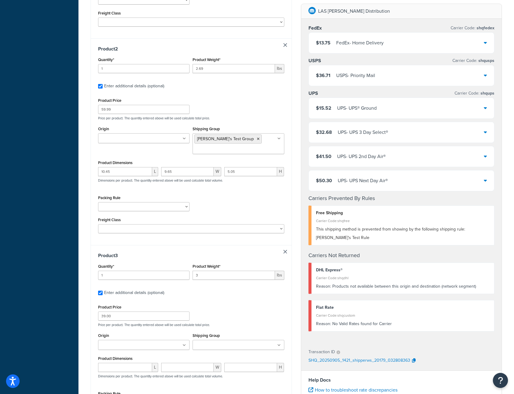
scroll to position [393, 0]
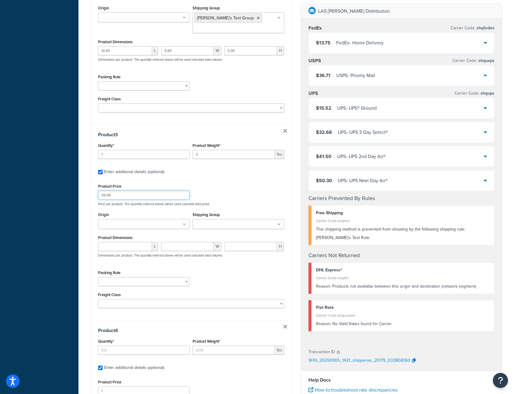
click at [122, 197] on input "39.00" at bounding box center [143, 195] width 91 height 9
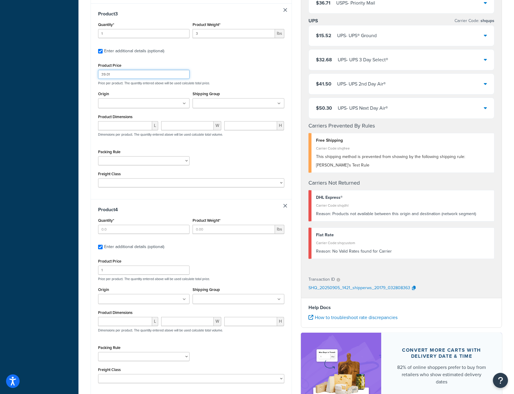
scroll to position [581, 0]
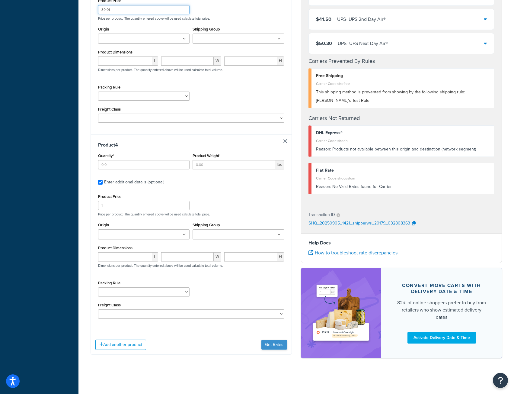
type input "39.01"
click at [275, 345] on button "Get Rates" at bounding box center [275, 345] width 26 height 10
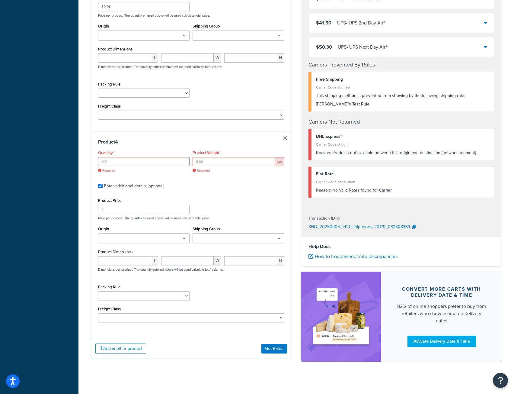
click at [284, 140] on link at bounding box center [286, 138] width 4 height 4
checkbox input "false"
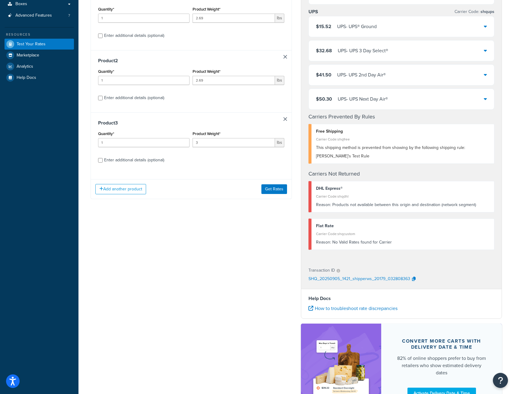
scroll to position [51, 0]
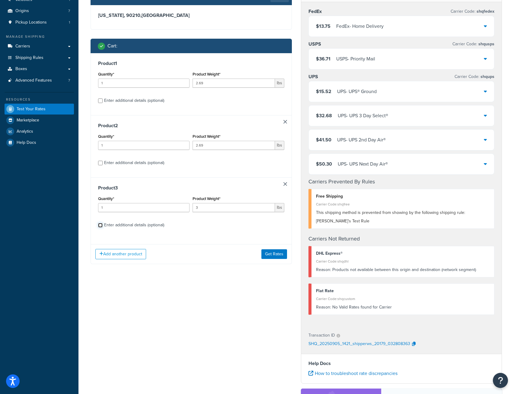
click at [99, 226] on input "Enter additional details (optional)" at bounding box center [100, 225] width 5 height 5
checkbox input "true"
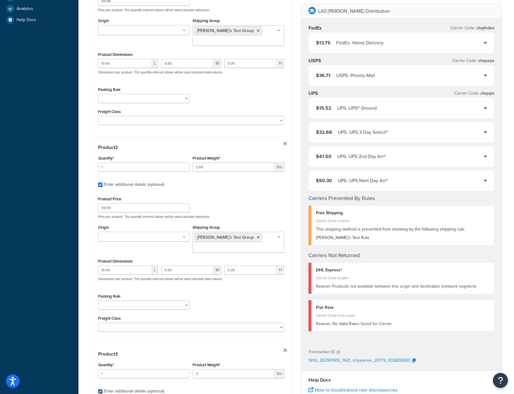
scroll to position [323, 0]
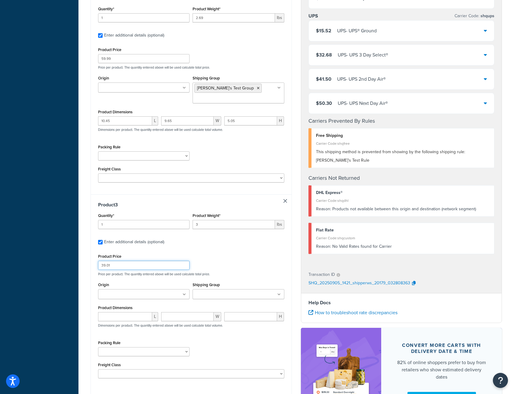
click at [113, 267] on input "39.01" at bounding box center [143, 265] width 91 height 9
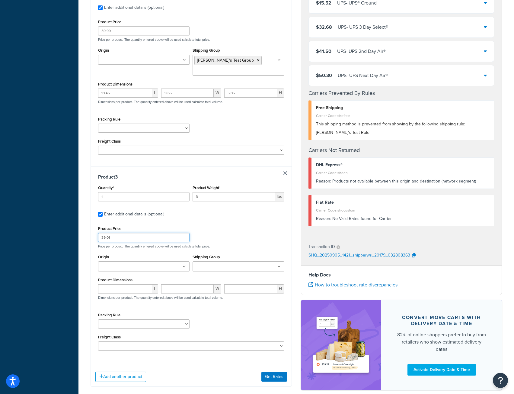
scroll to position [385, 0]
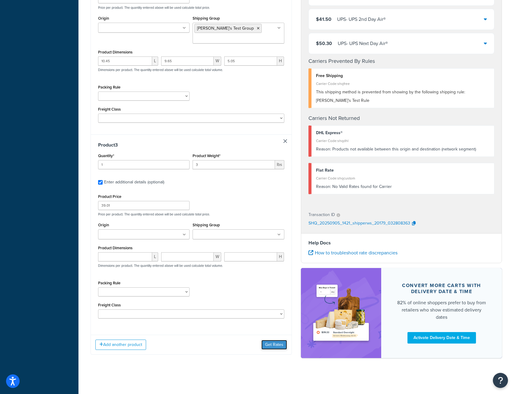
click at [274, 346] on button "Get Rates" at bounding box center [275, 345] width 26 height 10
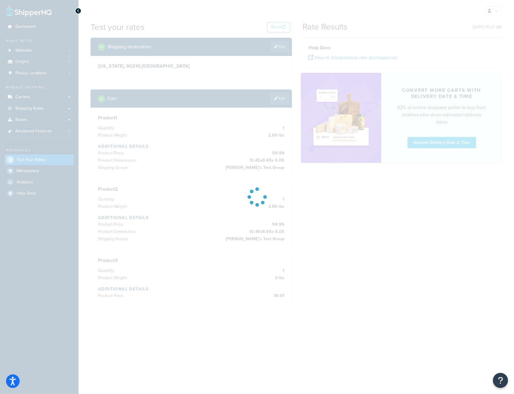
scroll to position [0, 0]
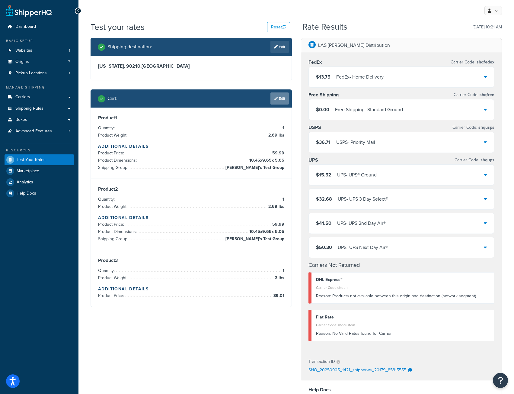
click at [281, 100] on link "Edit" at bounding box center [280, 98] width 18 height 12
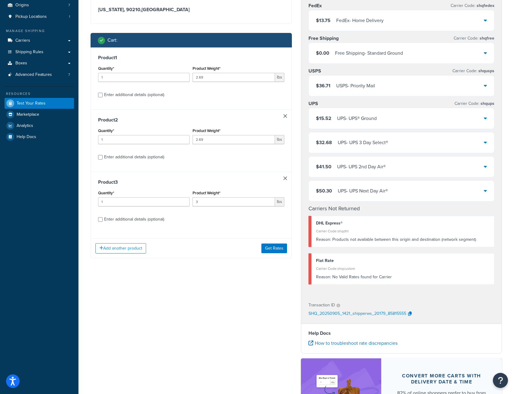
scroll to position [121, 0]
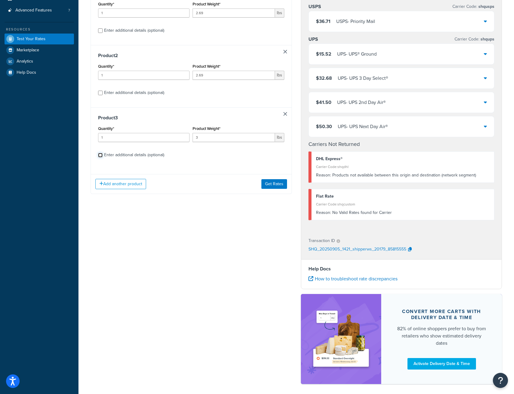
click at [101, 157] on input "Enter additional details (optional)" at bounding box center [100, 155] width 5 height 5
checkbox input "true"
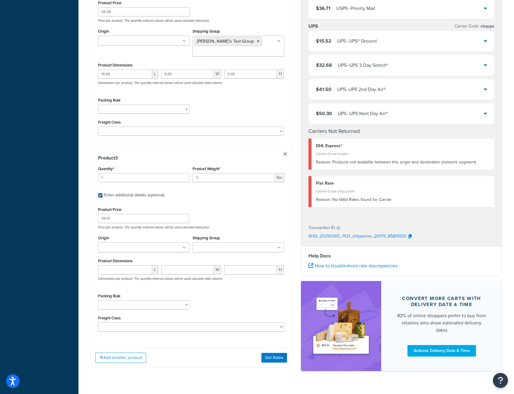
scroll to position [385, 0]
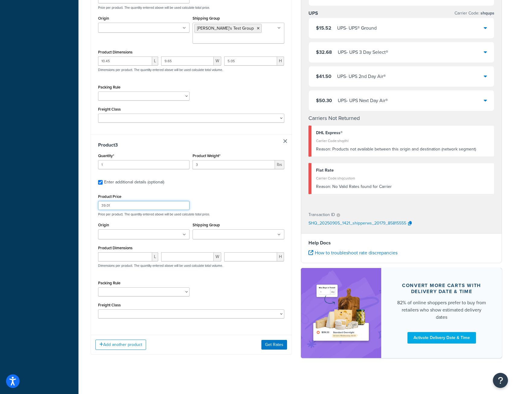
click at [114, 206] on input "39.01" at bounding box center [143, 205] width 91 height 9
type input "39.00"
click at [276, 343] on button "Get Rates" at bounding box center [275, 345] width 26 height 10
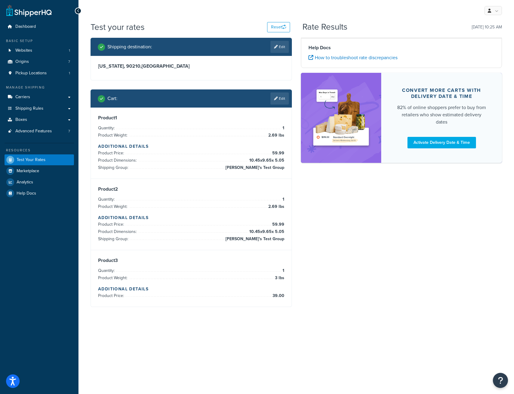
scroll to position [0, 0]
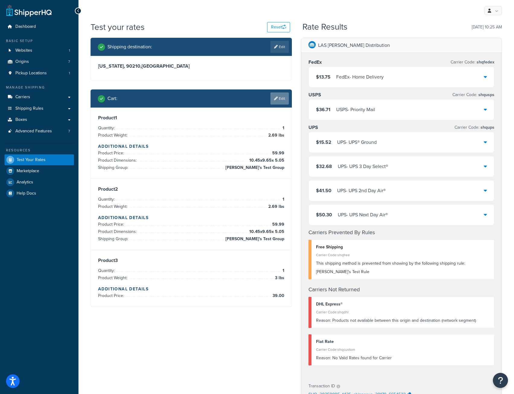
click at [285, 96] on link "Edit" at bounding box center [280, 98] width 18 height 12
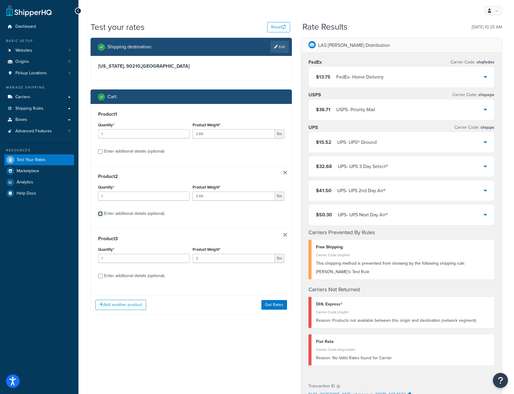
click at [101, 213] on input "Enter additional details (optional)" at bounding box center [100, 213] width 5 height 5
checkbox input "true"
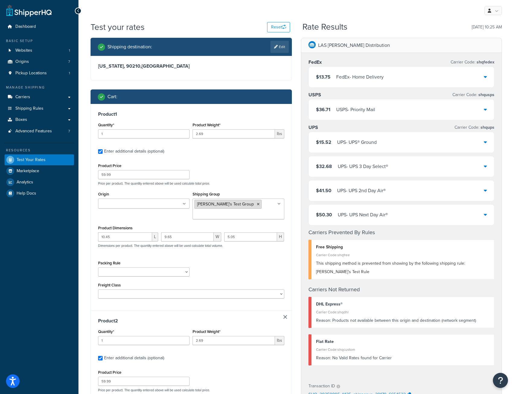
click at [257, 205] on icon at bounding box center [258, 204] width 3 height 4
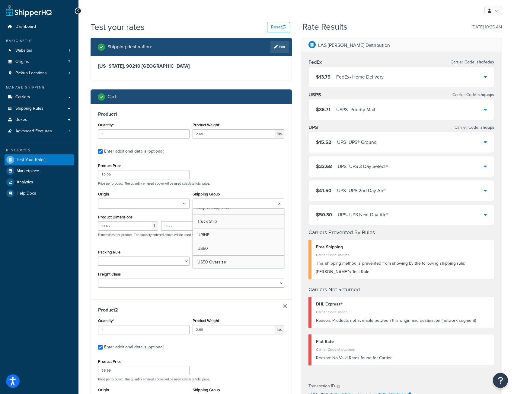
scroll to position [203, 0]
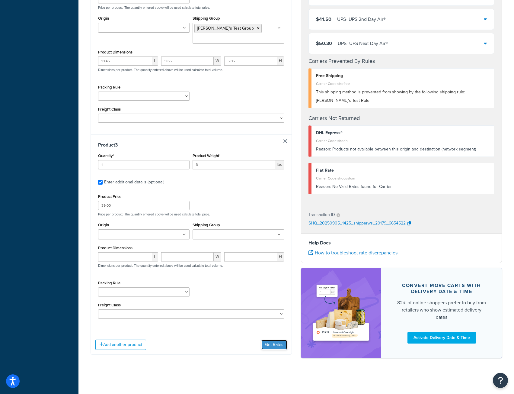
click at [276, 344] on button "Get Rates" at bounding box center [275, 345] width 26 height 10
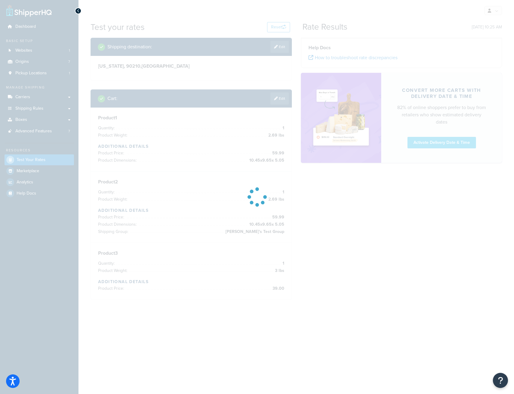
scroll to position [0, 0]
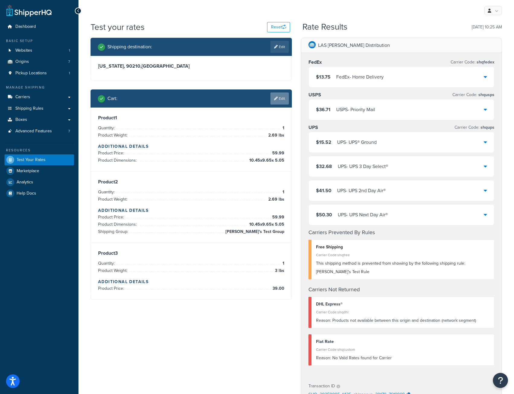
click at [279, 97] on link "Edit" at bounding box center [280, 98] width 18 height 12
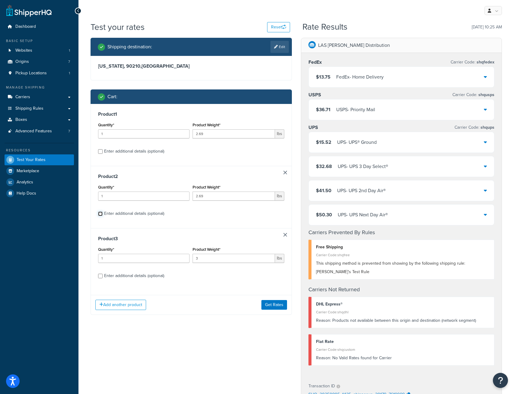
click at [100, 216] on input "Enter additional details (optional)" at bounding box center [100, 213] width 5 height 5
checkbox input "true"
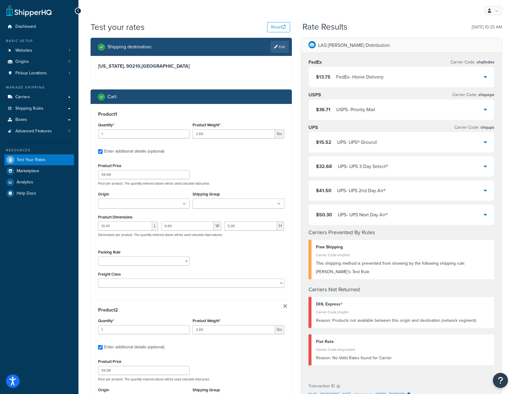
click at [226, 204] on input "Shipping Group" at bounding box center [220, 204] width 53 height 7
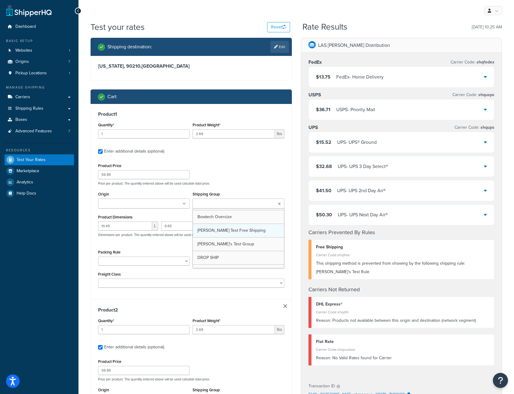
scroll to position [25, 0]
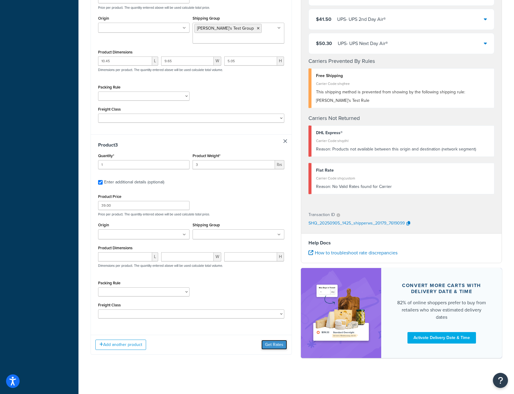
click at [270, 345] on button "Get Rates" at bounding box center [275, 345] width 26 height 10
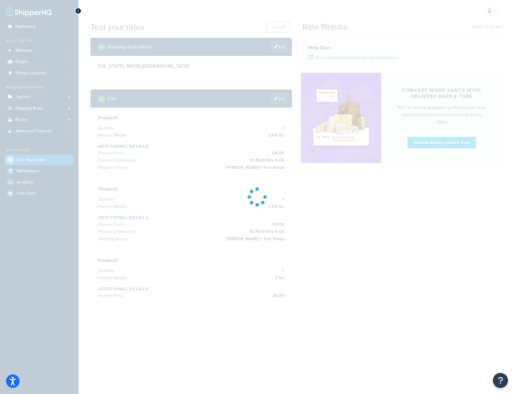
scroll to position [0, 0]
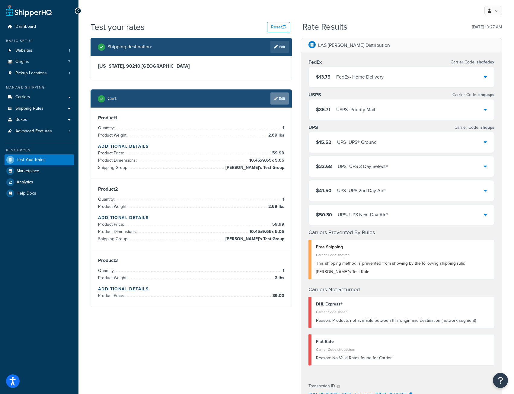
click at [286, 96] on link "Edit" at bounding box center [280, 98] width 18 height 12
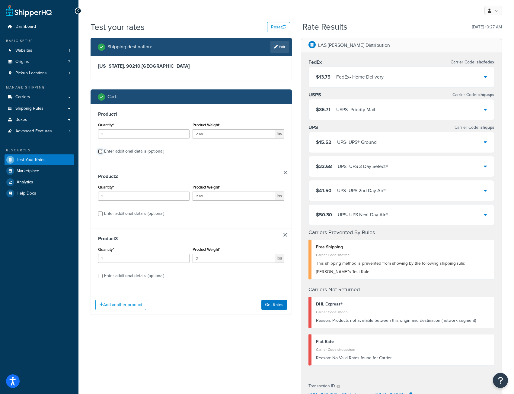
click at [101, 150] on input "Enter additional details (optional)" at bounding box center [100, 151] width 5 height 5
checkbox input "true"
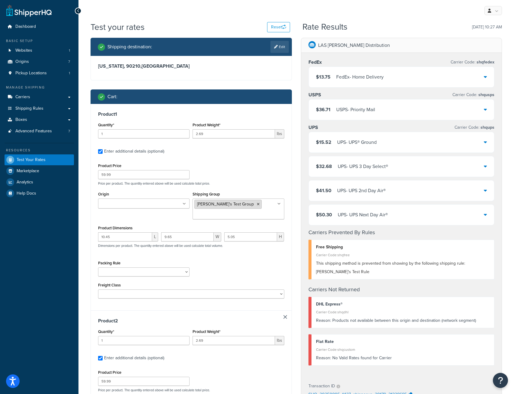
click at [257, 205] on icon at bounding box center [258, 204] width 3 height 4
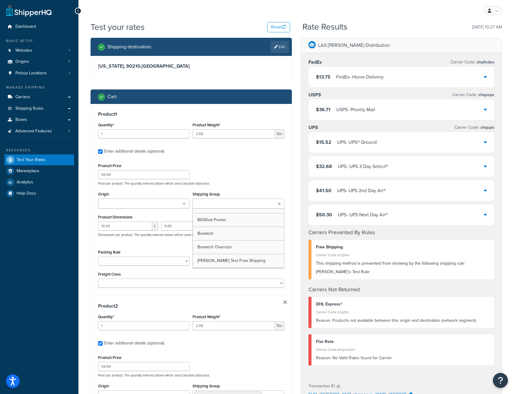
click at [258, 177] on div "Product Price 59.99 Price per product. The quantity entered above will be used …" at bounding box center [191, 174] width 189 height 24
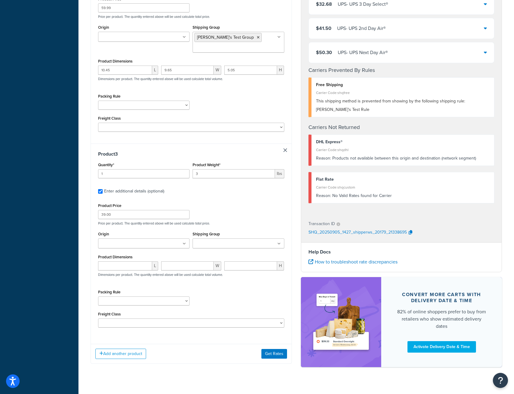
scroll to position [374, 0]
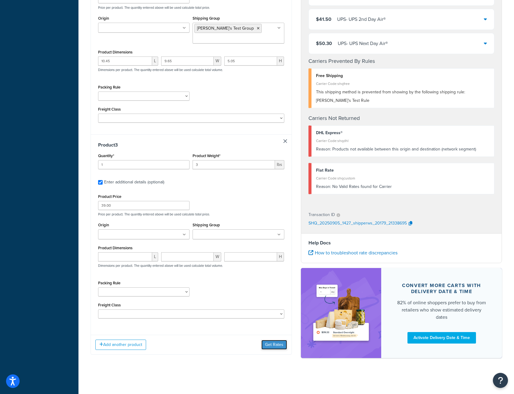
click at [278, 344] on button "Get Rates" at bounding box center [275, 345] width 26 height 10
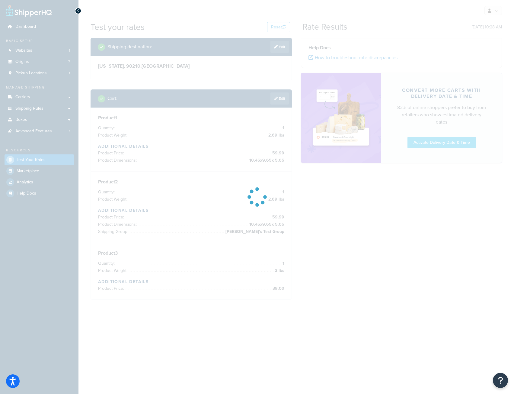
scroll to position [0, 0]
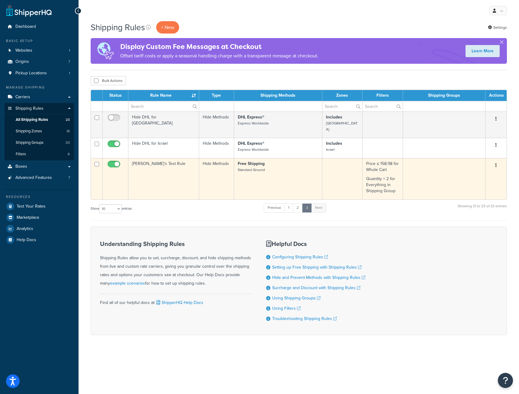
click at [160, 170] on td "[PERSON_NAME]'s Test Rule" at bounding box center [163, 178] width 71 height 41
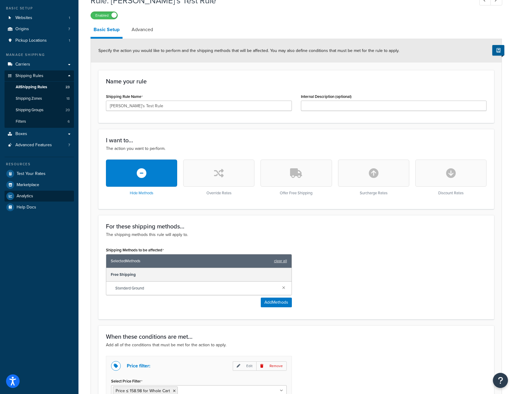
scroll to position [25, 0]
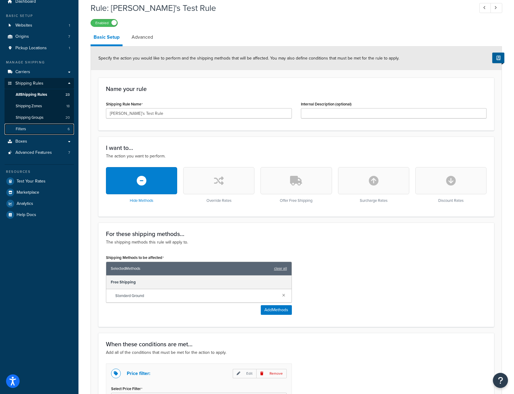
click at [25, 127] on span "Filters" at bounding box center [21, 129] width 10 height 5
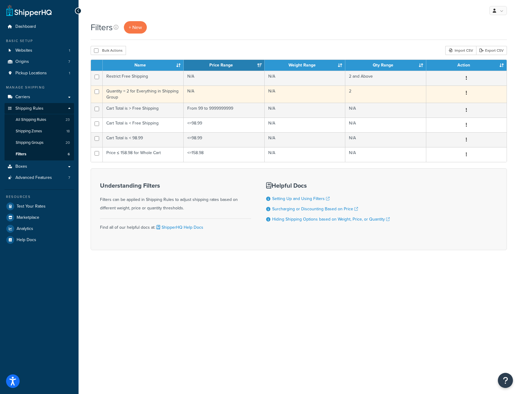
click at [162, 93] on td "Quantity = 2 for Everything in Shipping Group" at bounding box center [143, 93] width 81 height 17
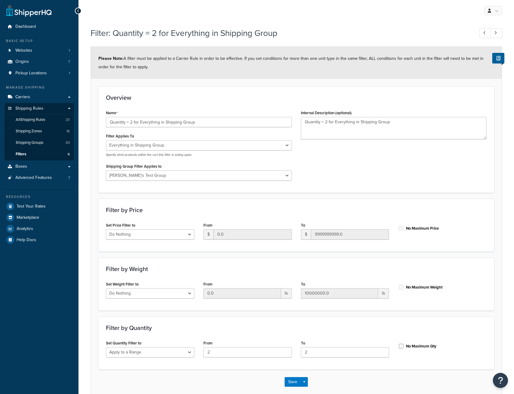
select select "SHIPPING_GROUP"
select select "301155"
select select "range"
click at [181, 121] on input "Quantity = 2 for Everything in Shipping Group" at bounding box center [199, 122] width 186 height 10
type input "Quantity = 2 for Everything in [PERSON_NAME]'s Test Group"
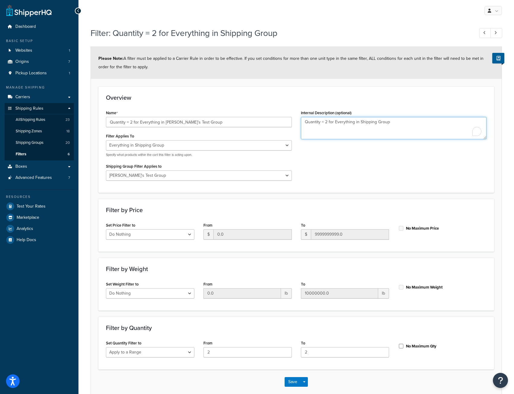
drag, startPoint x: 397, startPoint y: 125, endPoint x: 227, endPoint y: 109, distance: 171.1
click at [227, 109] on div "Name Quantity = 2 for Everything in [PERSON_NAME]'s Test Group Filter Applies T…" at bounding box center [296, 146] width 390 height 76
click at [291, 382] on button "Save" at bounding box center [293, 382] width 16 height 10
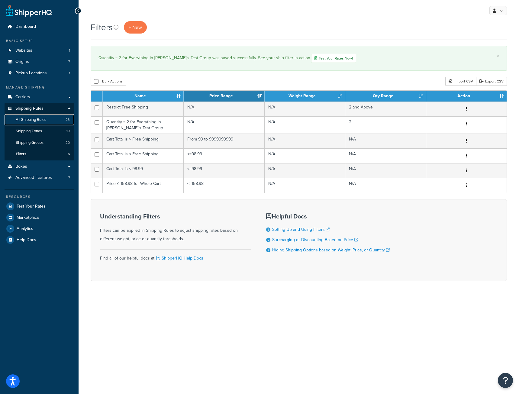
click at [37, 121] on span "All Shipping Rules" at bounding box center [31, 119] width 30 height 5
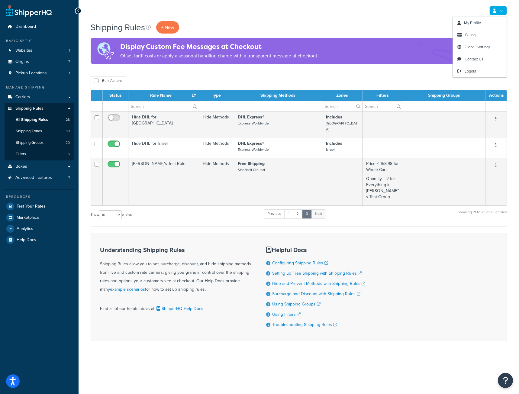
click at [503, 12] on link at bounding box center [498, 10] width 18 height 9
click at [478, 58] on span "Contact Us" at bounding box center [473, 59] width 19 height 6
